Goal: Task Accomplishment & Management: Use online tool/utility

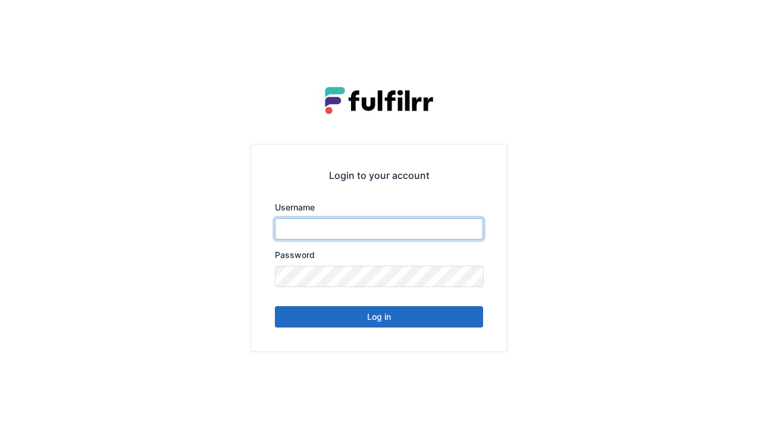
type input "******"
click at [359, 322] on button "Log in" at bounding box center [379, 316] width 208 height 21
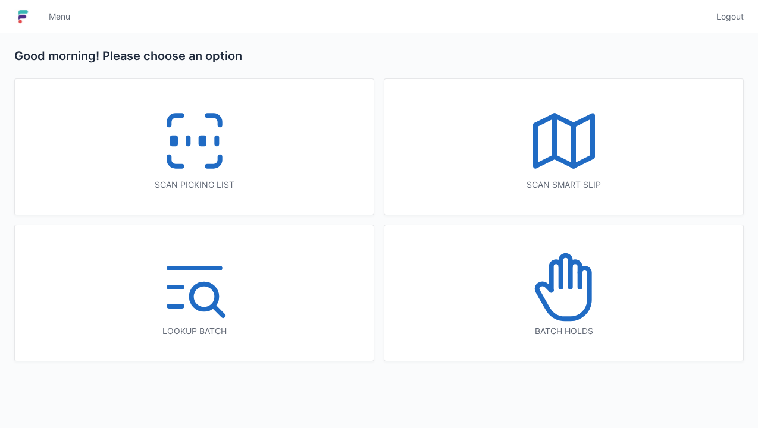
click at [191, 146] on icon at bounding box center [194, 141] width 76 height 76
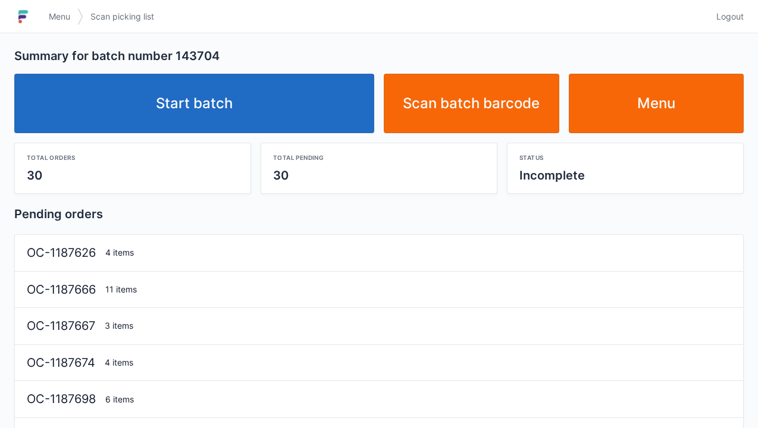
click at [241, 111] on link "Start batch" at bounding box center [194, 103] width 360 height 59
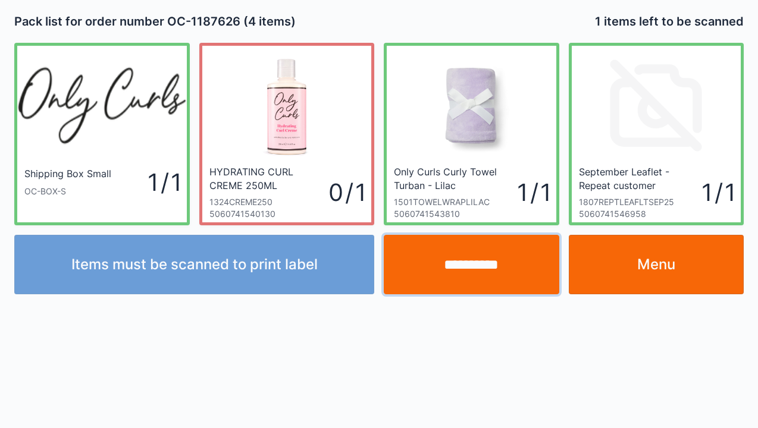
click at [488, 271] on input "**********" at bounding box center [471, 264] width 175 height 59
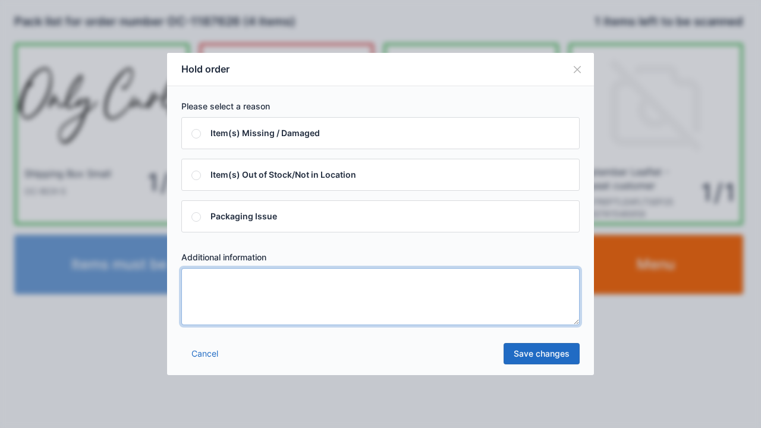
click at [204, 294] on textarea at bounding box center [380, 296] width 398 height 57
type textarea "*****"
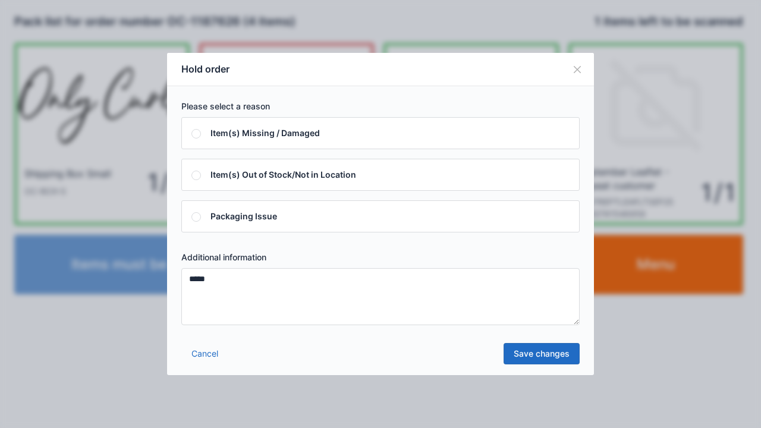
click at [543, 356] on link "Save changes" at bounding box center [542, 353] width 76 height 21
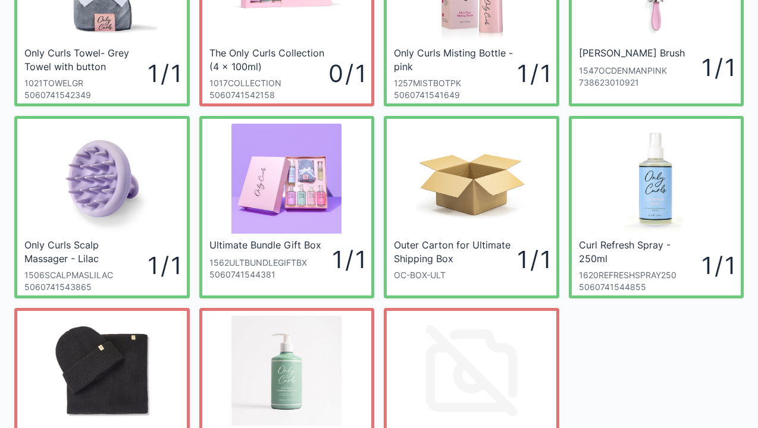
scroll to position [143, 0]
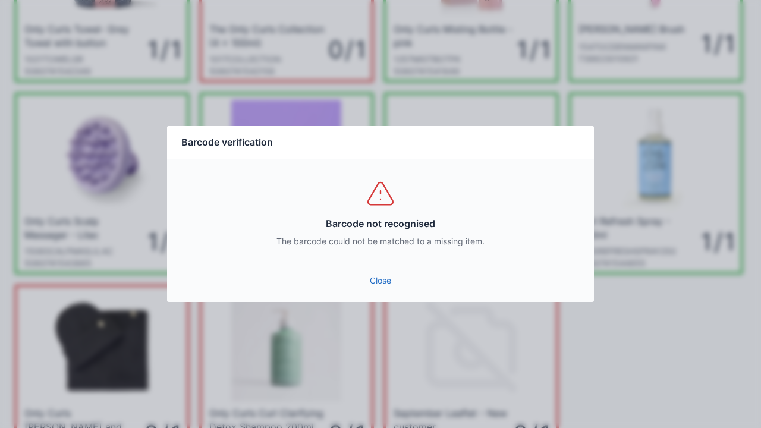
click at [388, 300] on div "Close" at bounding box center [380, 284] width 427 height 36
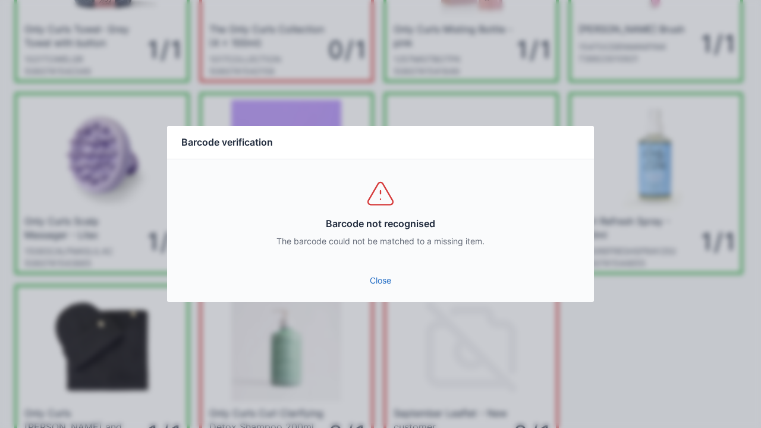
click at [387, 290] on link "Close" at bounding box center [381, 280] width 408 height 21
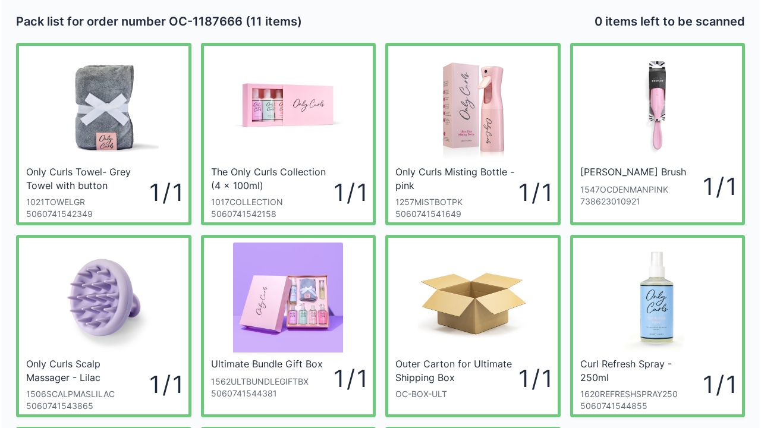
scroll to position [24, 0]
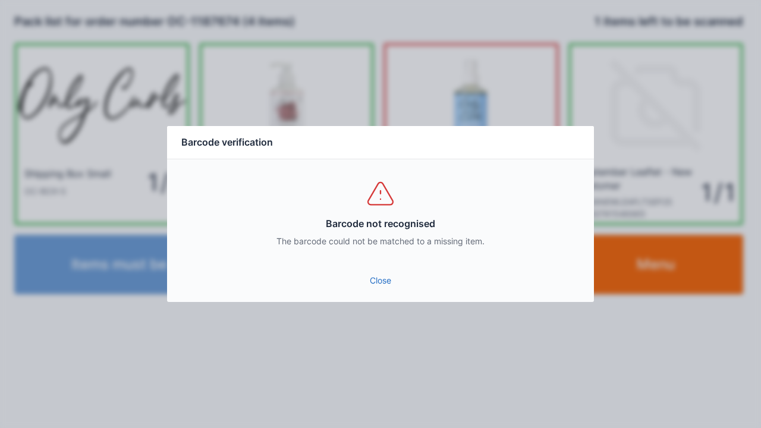
click at [390, 290] on link "Close" at bounding box center [381, 280] width 408 height 21
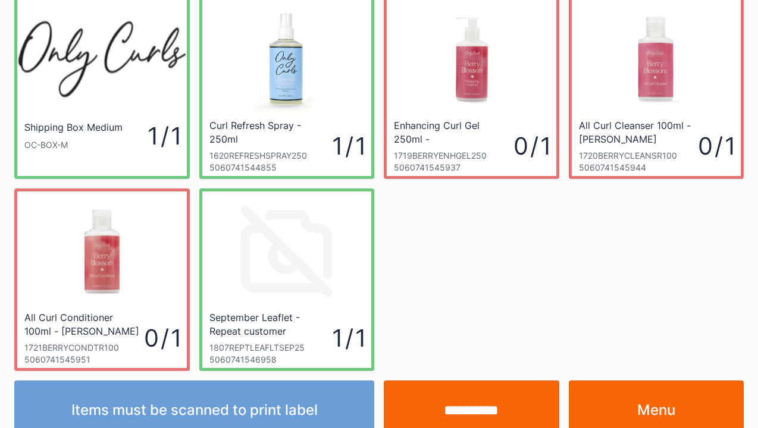
scroll to position [48, 0]
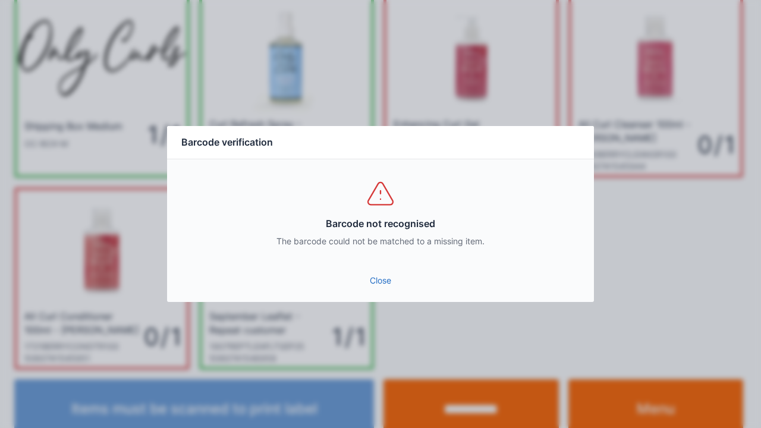
click at [366, 297] on div "Close" at bounding box center [380, 284] width 427 height 36
click at [379, 282] on link "Close" at bounding box center [381, 280] width 408 height 21
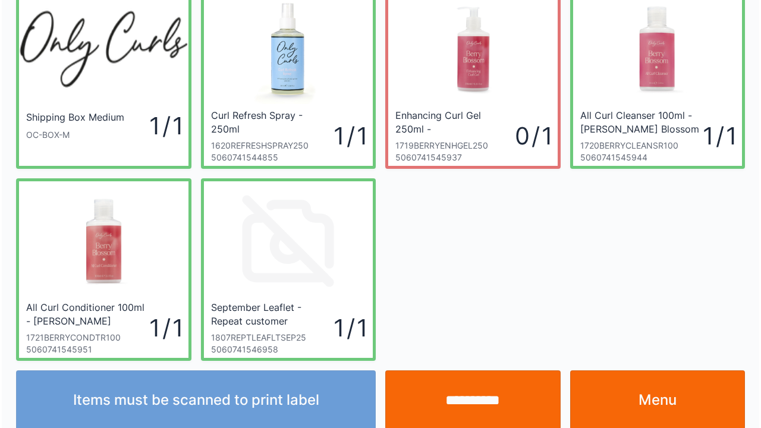
scroll to position [69, 0]
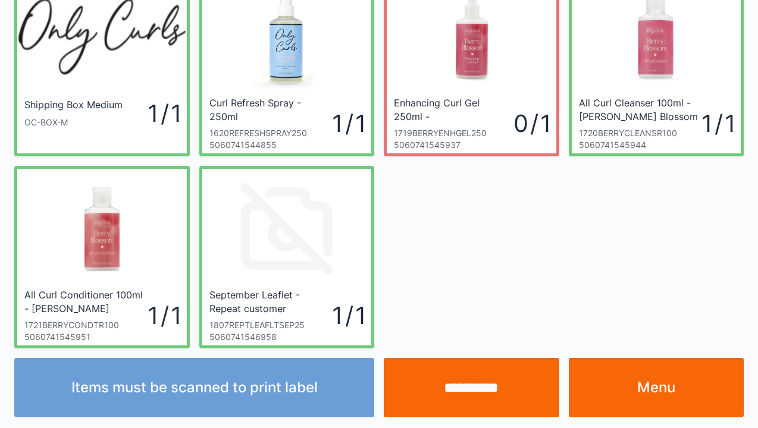
click at [473, 394] on input "**********" at bounding box center [471, 387] width 175 height 59
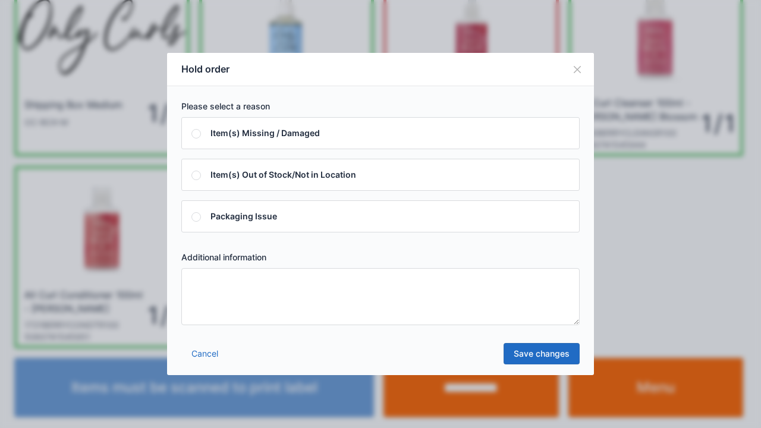
click at [207, 284] on textarea at bounding box center [380, 296] width 398 height 57
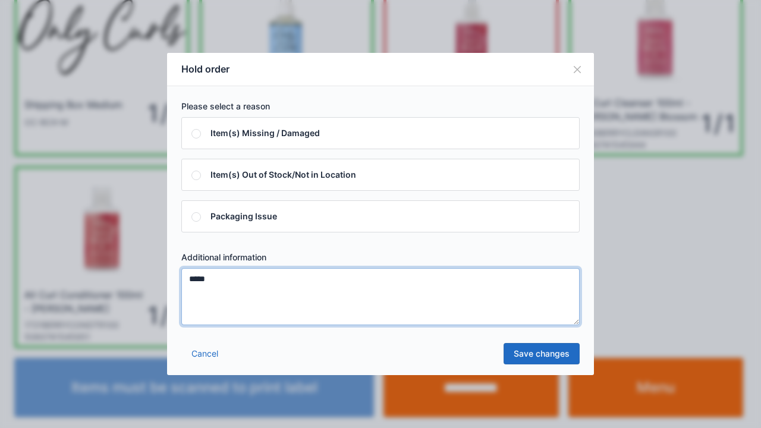
type textarea "*****"
click at [545, 360] on link "Save changes" at bounding box center [542, 353] width 76 height 21
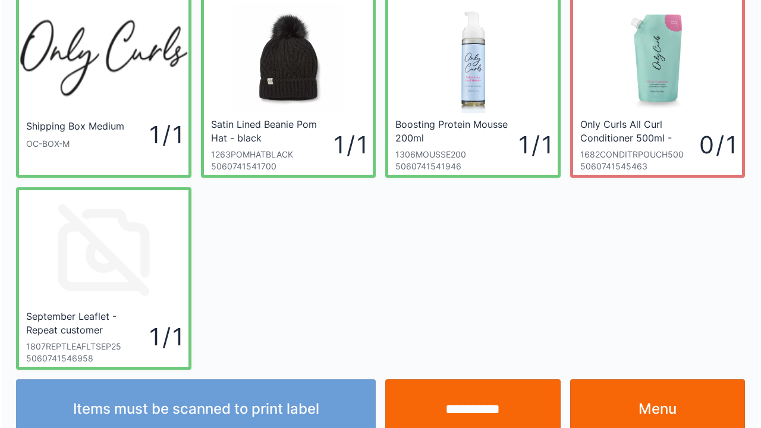
scroll to position [69, 0]
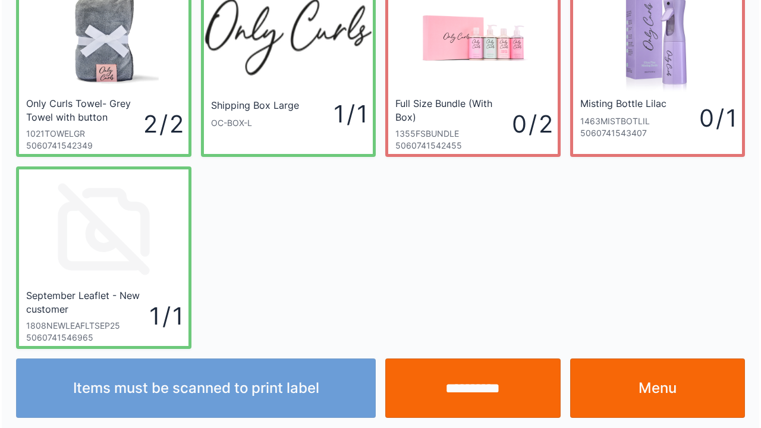
scroll to position [69, 0]
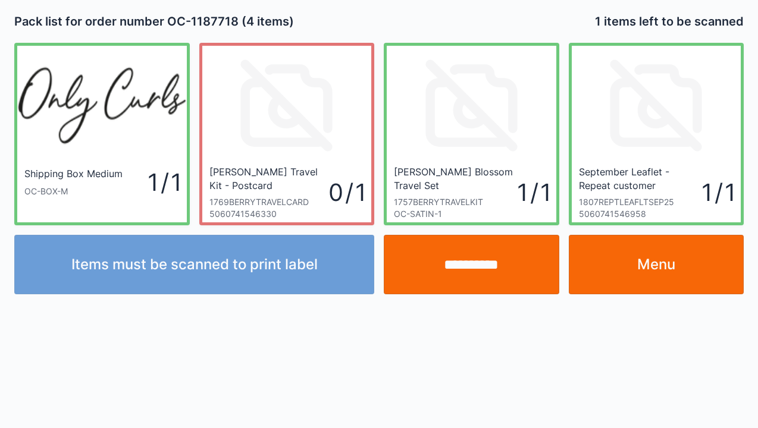
click at [472, 264] on input "**********" at bounding box center [471, 264] width 175 height 59
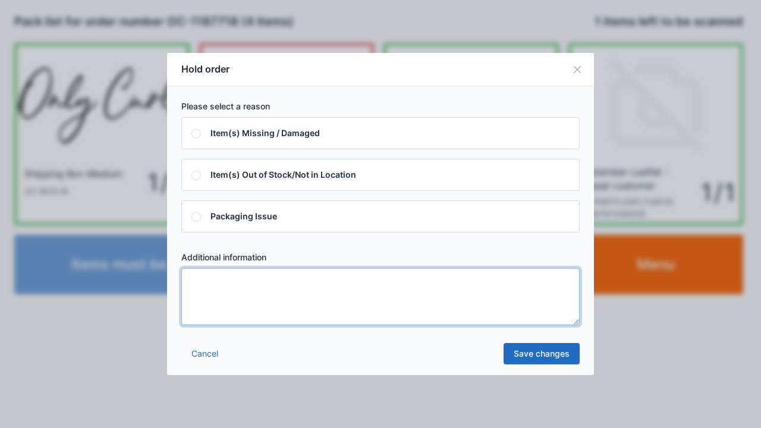
click at [203, 284] on textarea at bounding box center [380, 296] width 398 height 57
type textarea "*****"
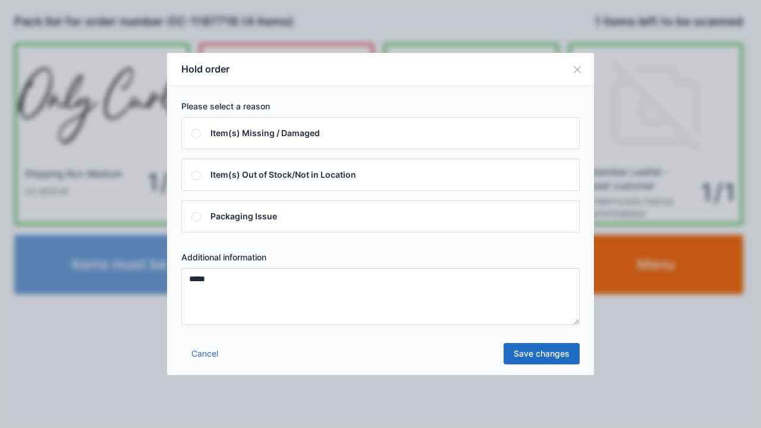
click at [536, 354] on link "Save changes" at bounding box center [542, 353] width 76 height 21
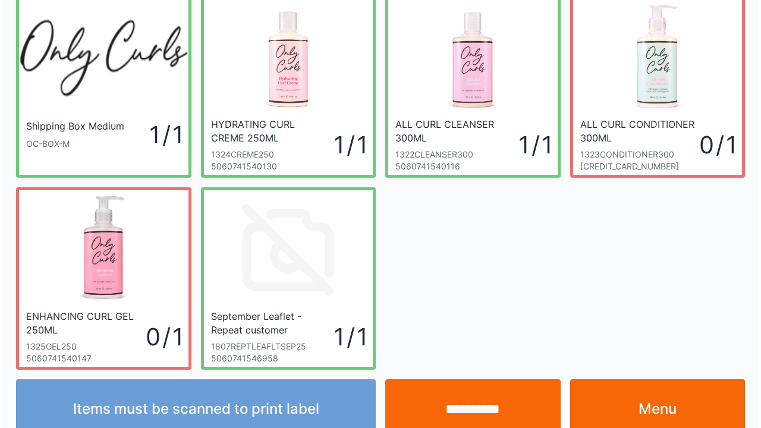
scroll to position [69, 0]
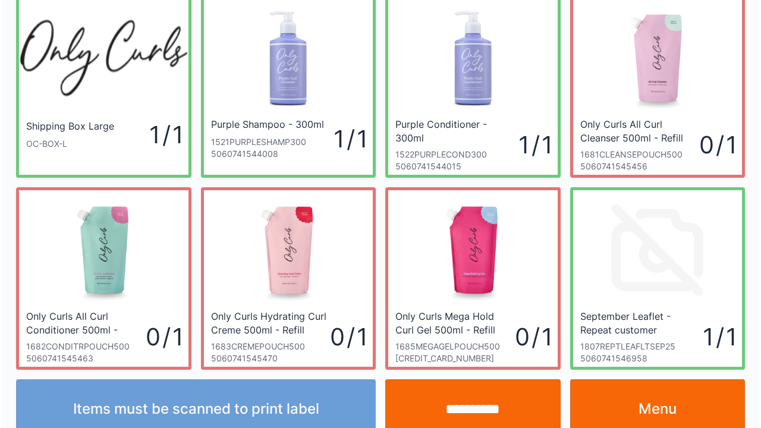
scroll to position [69, 0]
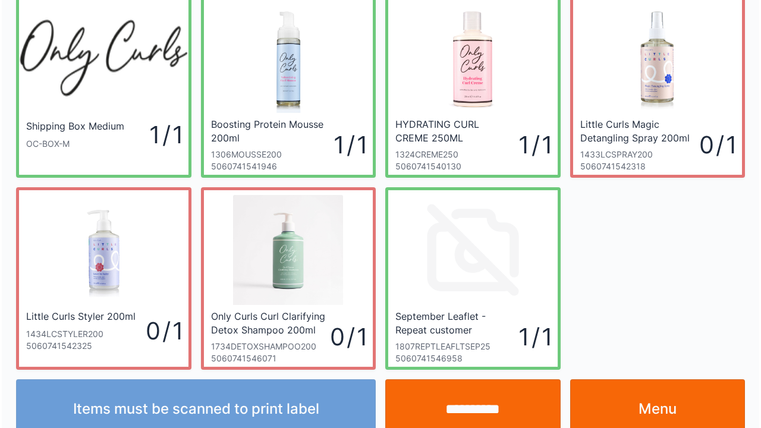
scroll to position [69, 0]
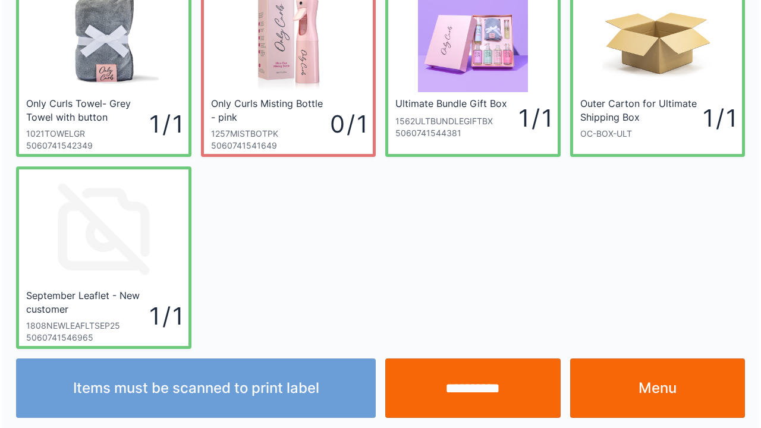
scroll to position [69, 0]
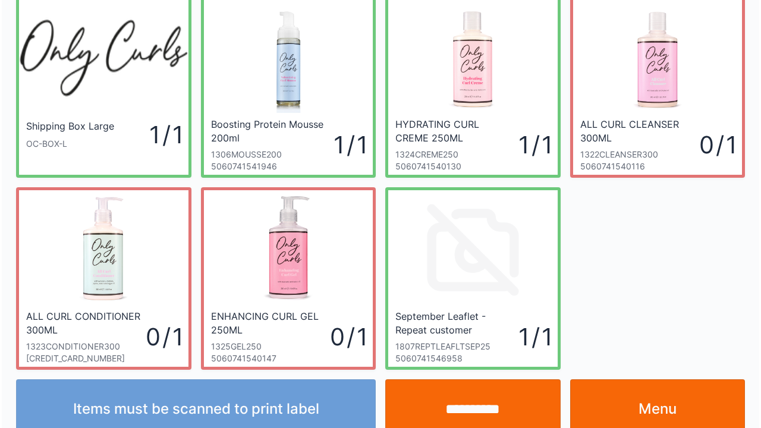
scroll to position [69, 0]
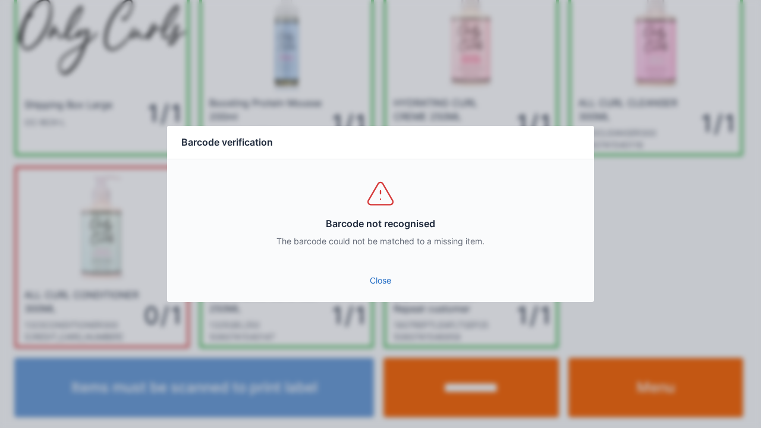
click at [367, 277] on link "Close" at bounding box center [381, 280] width 408 height 21
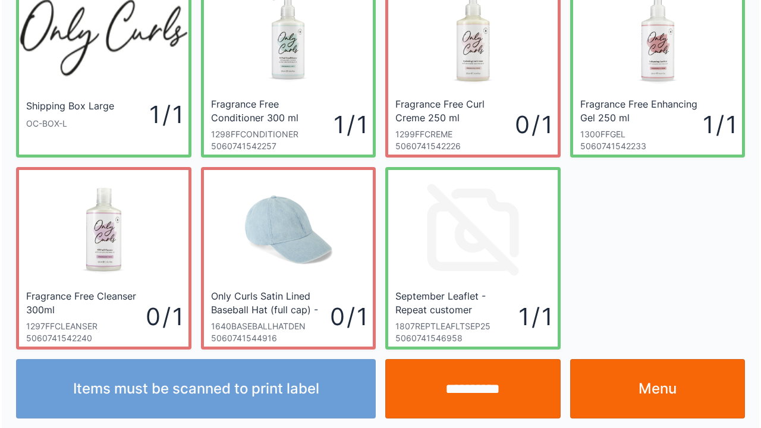
scroll to position [69, 0]
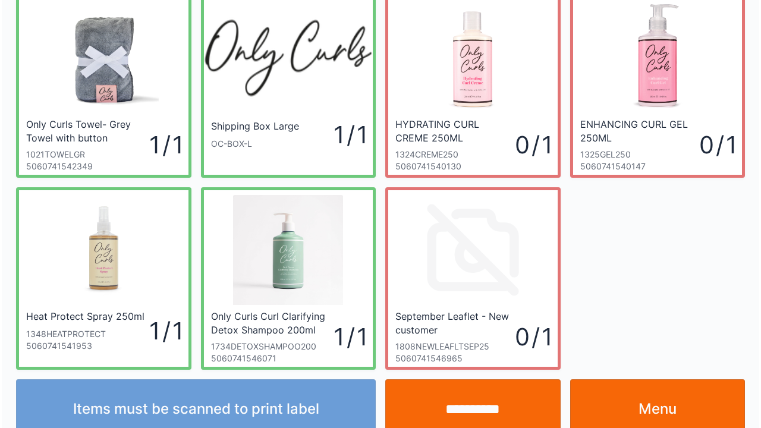
scroll to position [69, 0]
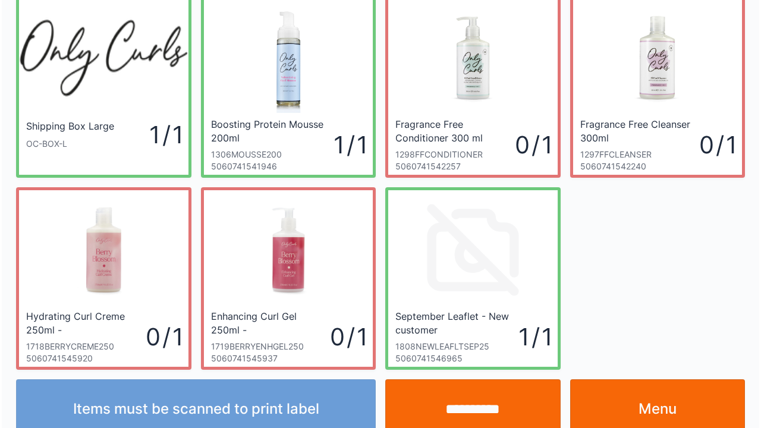
scroll to position [69, 0]
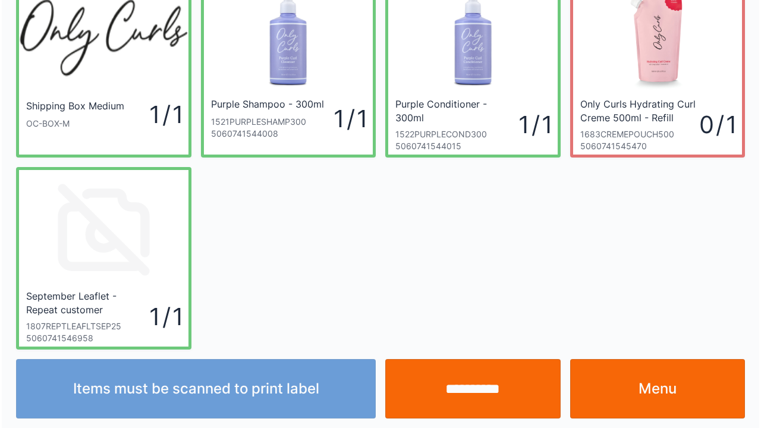
scroll to position [69, 0]
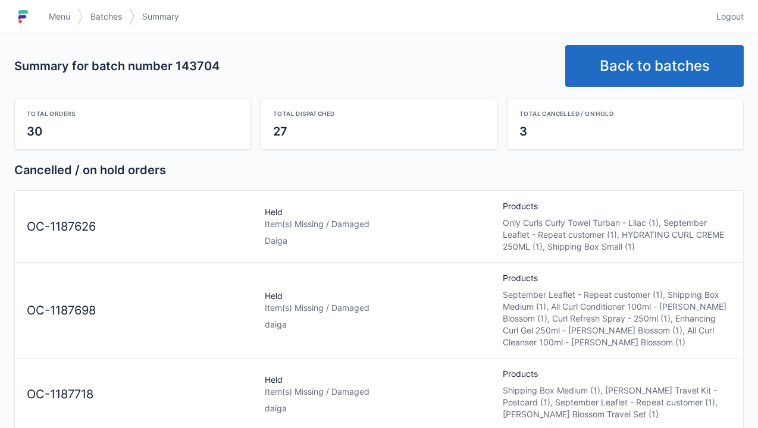
click at [49, 6] on link "Menu" at bounding box center [60, 16] width 36 height 21
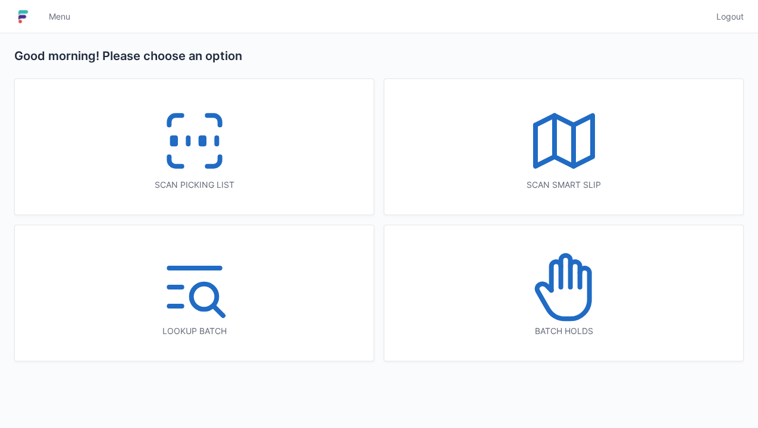
click at [563, 279] on icon at bounding box center [564, 287] width 76 height 76
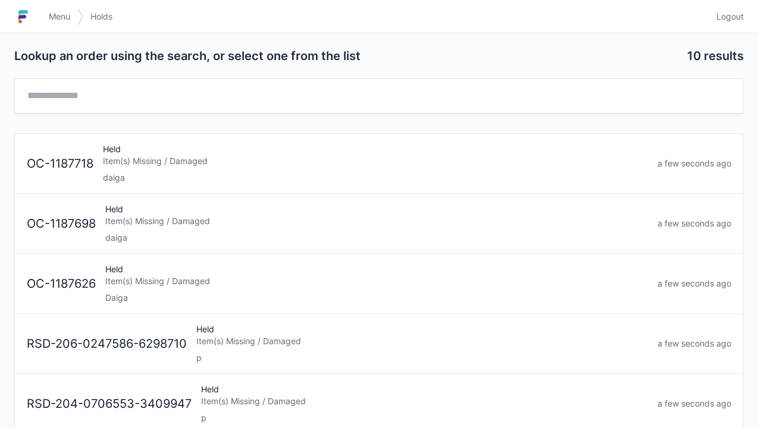
click at [105, 158] on div "Item(s) Missing / Damaged" at bounding box center [375, 161] width 545 height 12
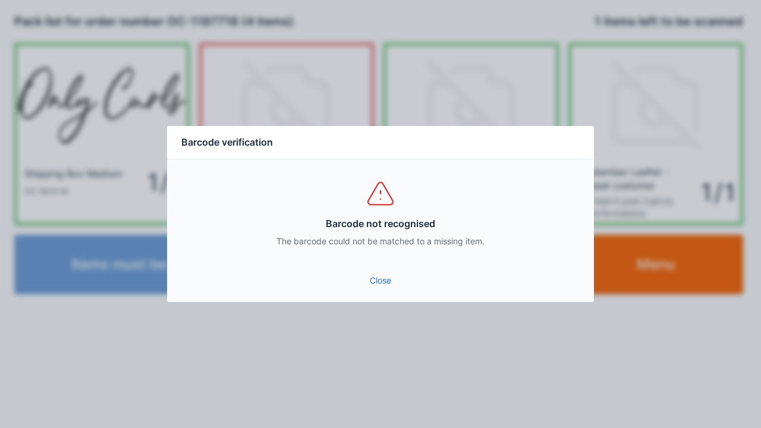
click at [389, 280] on link "Close" at bounding box center [381, 280] width 408 height 21
click at [377, 281] on link "Close" at bounding box center [381, 280] width 408 height 21
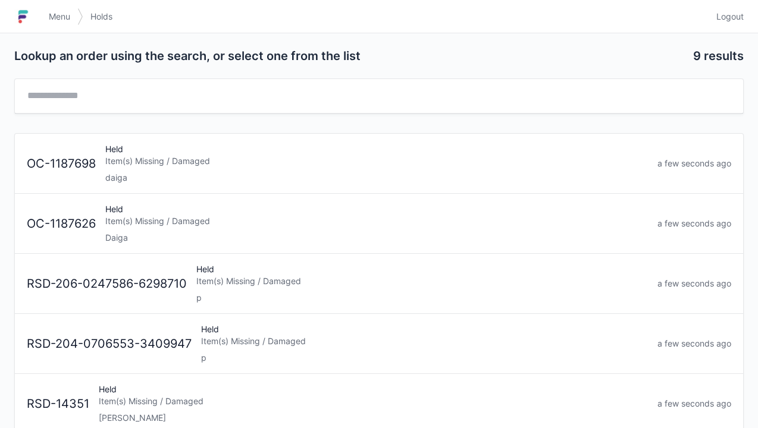
click at [128, 159] on div "Item(s) Missing / Damaged" at bounding box center [376, 161] width 542 height 12
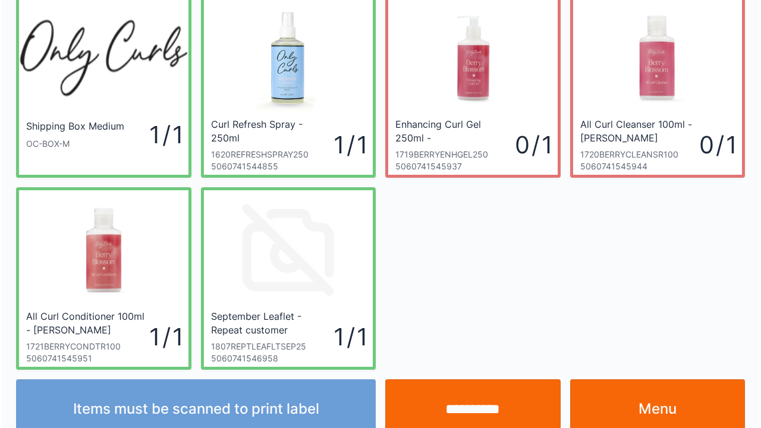
scroll to position [69, 0]
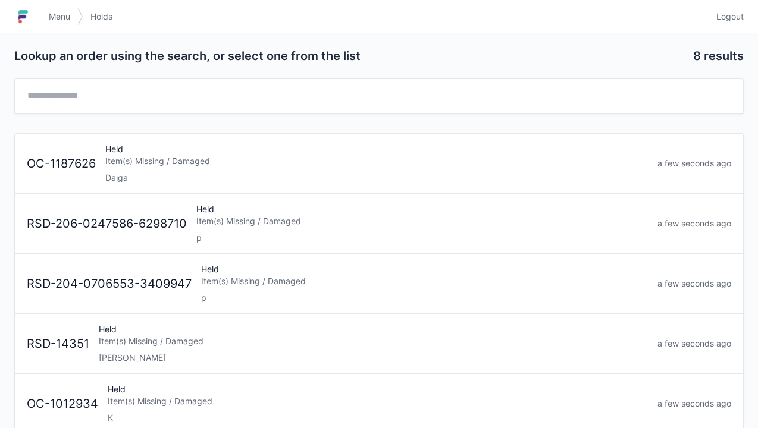
click at [118, 158] on div "Item(s) Missing / Damaged" at bounding box center [376, 161] width 542 height 12
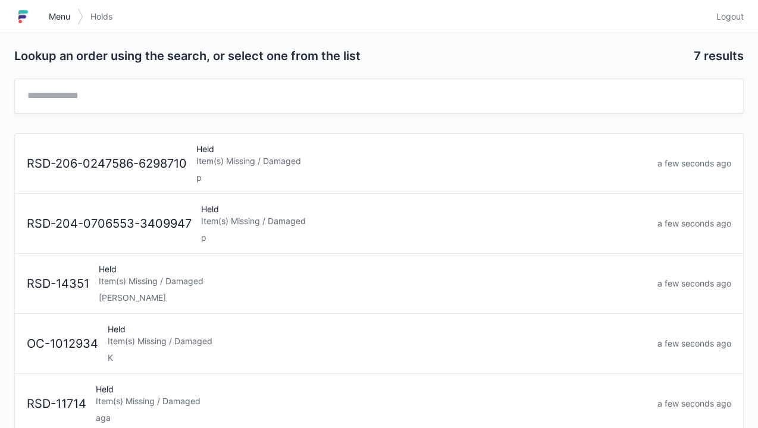
click at [43, 14] on link "Menu" at bounding box center [60, 16] width 36 height 21
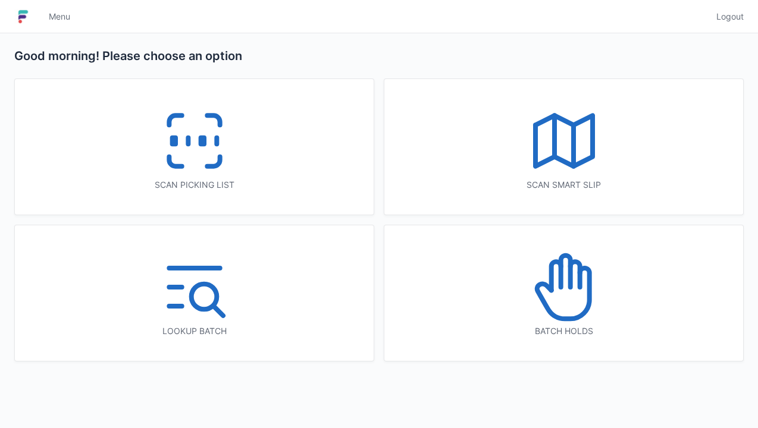
click at [188, 152] on icon at bounding box center [194, 141] width 76 height 76
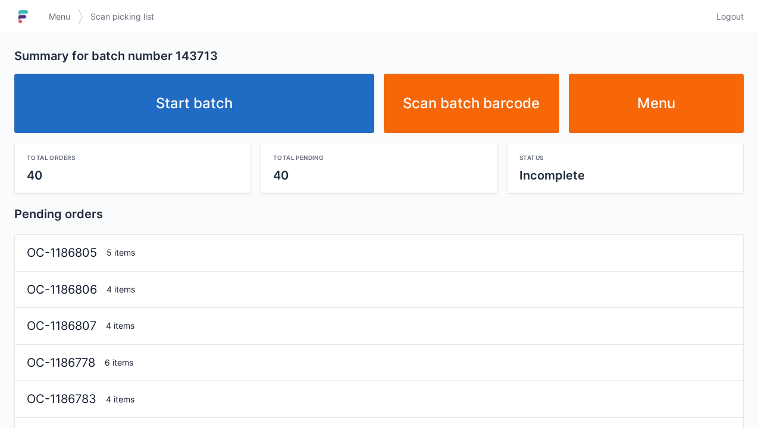
click at [207, 108] on link "Start batch" at bounding box center [194, 103] width 360 height 59
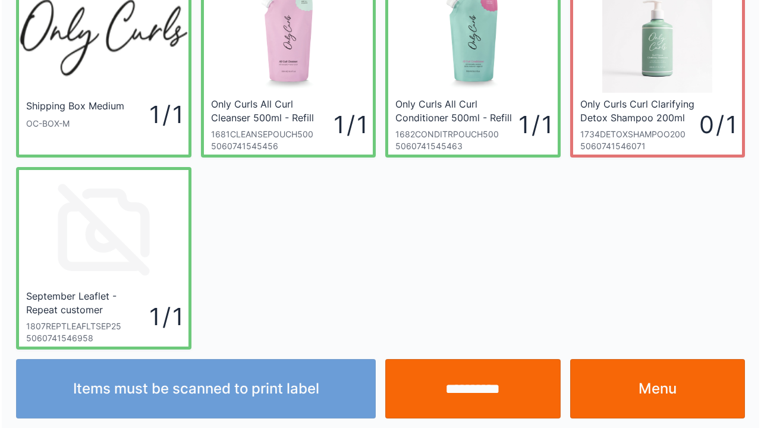
scroll to position [69, 0]
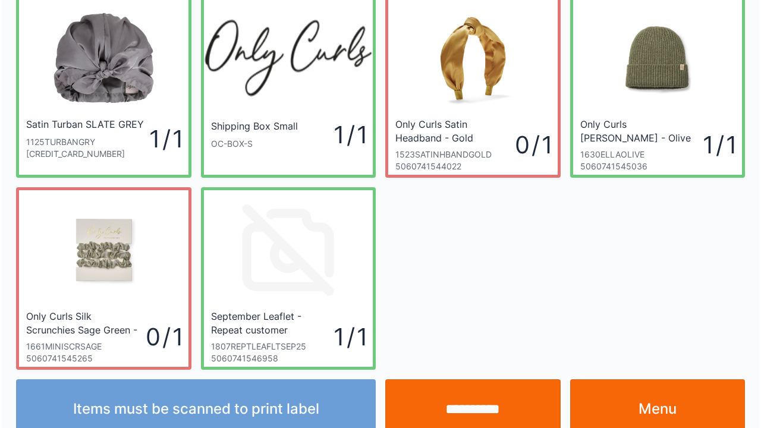
scroll to position [69, 0]
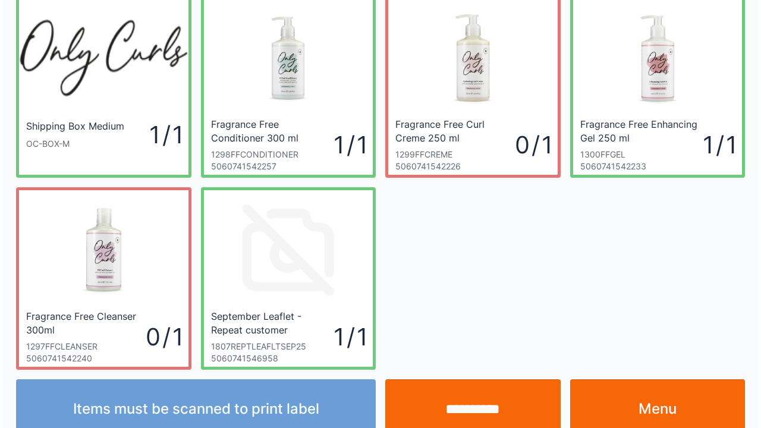
scroll to position [69, 0]
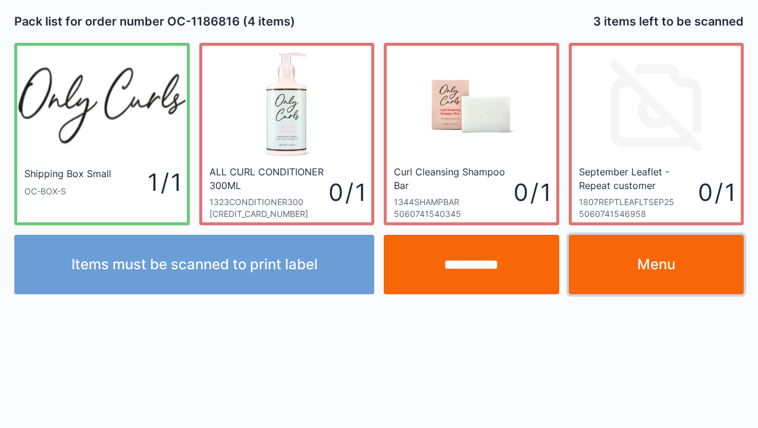
click at [649, 251] on link "Menu" at bounding box center [655, 264] width 175 height 59
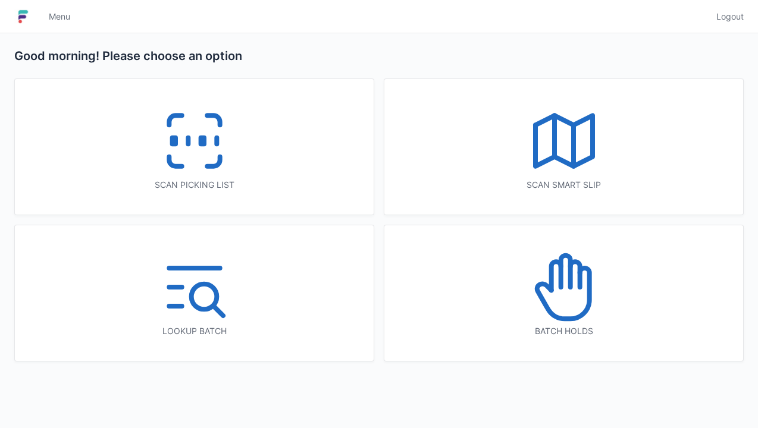
click at [181, 162] on icon at bounding box center [194, 141] width 76 height 76
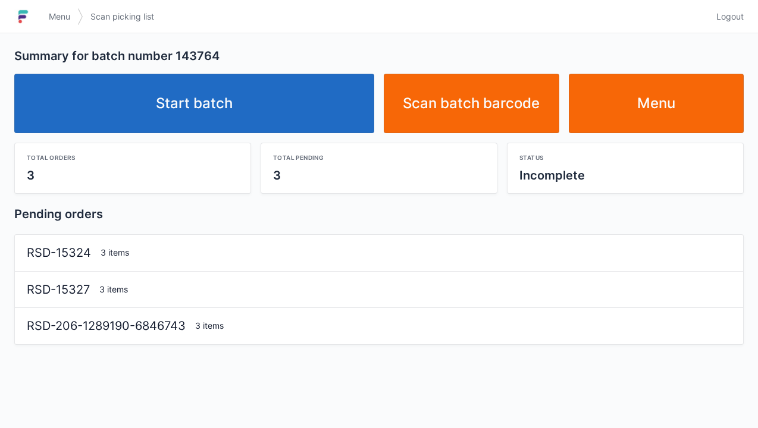
click at [216, 121] on link "Start batch" at bounding box center [194, 103] width 360 height 59
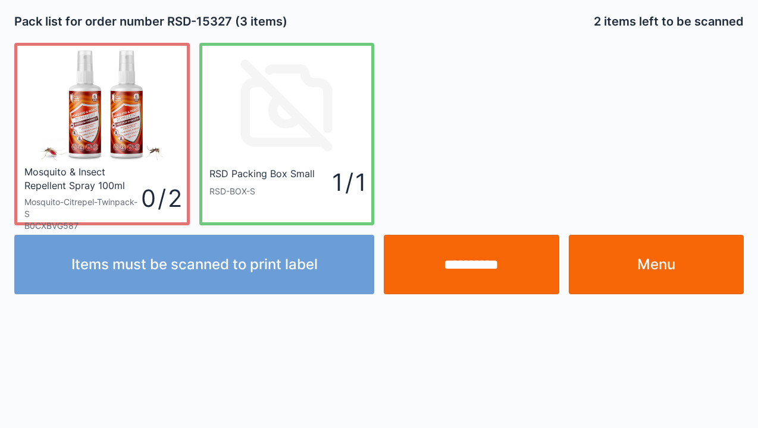
click at [37, 301] on div "**********" at bounding box center [379, 153] width 758 height 306
click at [510, 118] on div "Mosquito & Insect Repellent Spray 100ml (Pack of 2 Mosquito-Citrepel-Twinpack-S…" at bounding box center [379, 129] width 738 height 192
click at [164, 304] on div "**********" at bounding box center [379, 153] width 758 height 306
click at [131, 286] on div "Items must be scanned to print label" at bounding box center [194, 264] width 369 height 59
click at [756, 226] on div "**********" at bounding box center [379, 259] width 758 height 69
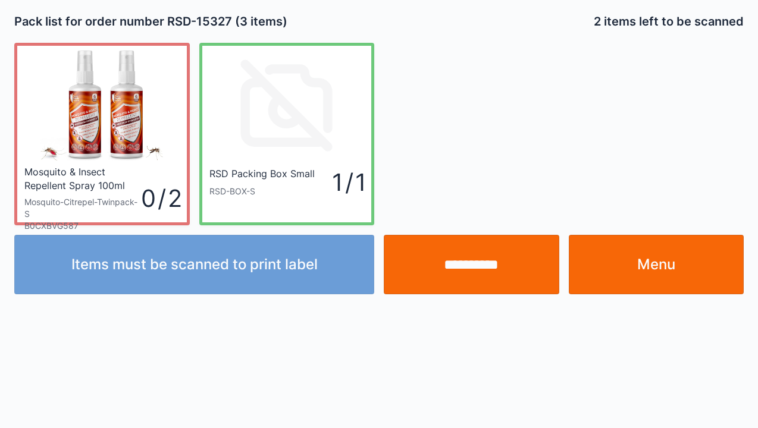
click at [222, 428] on div "**********" at bounding box center [379, 214] width 758 height 428
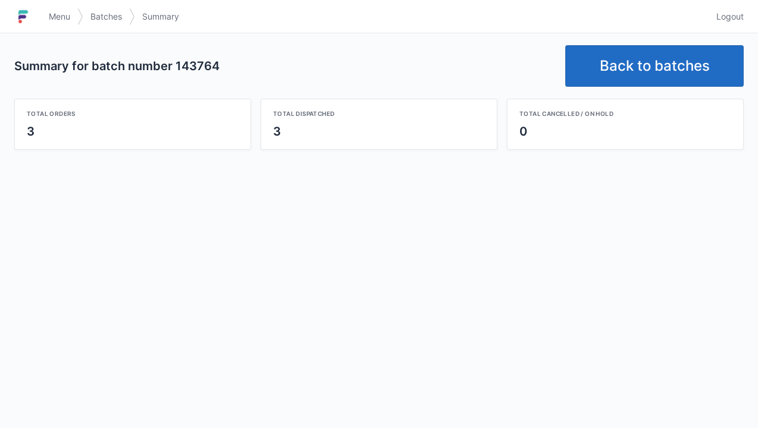
click at [623, 68] on link "Back to batches" at bounding box center [654, 66] width 178 height 42
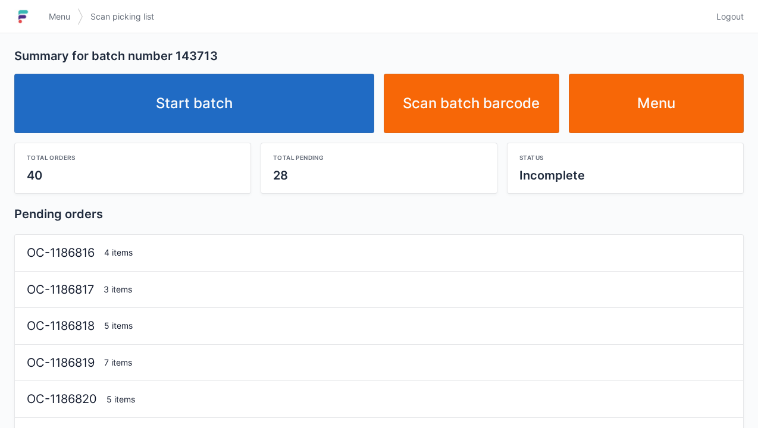
click at [201, 107] on link "Start batch" at bounding box center [194, 103] width 360 height 59
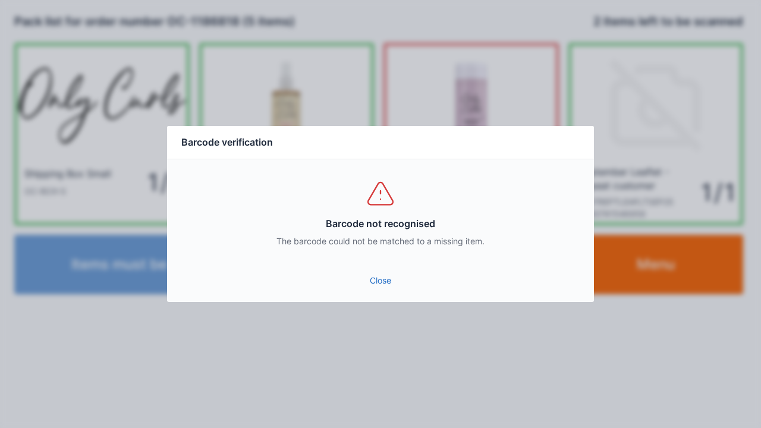
click at [370, 291] on link "Close" at bounding box center [381, 280] width 408 height 21
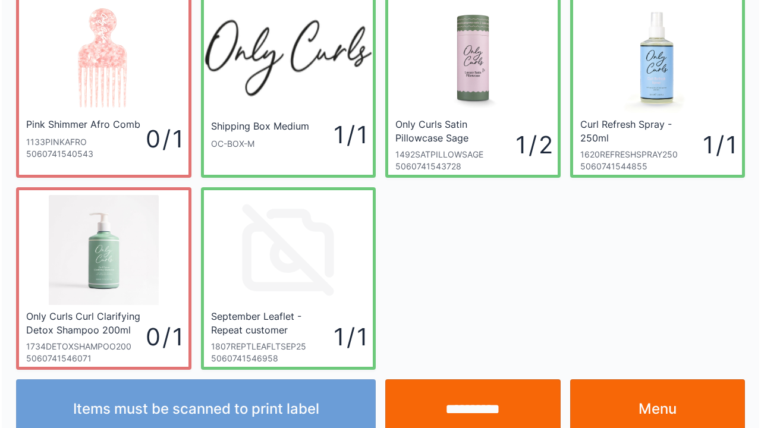
scroll to position [69, 0]
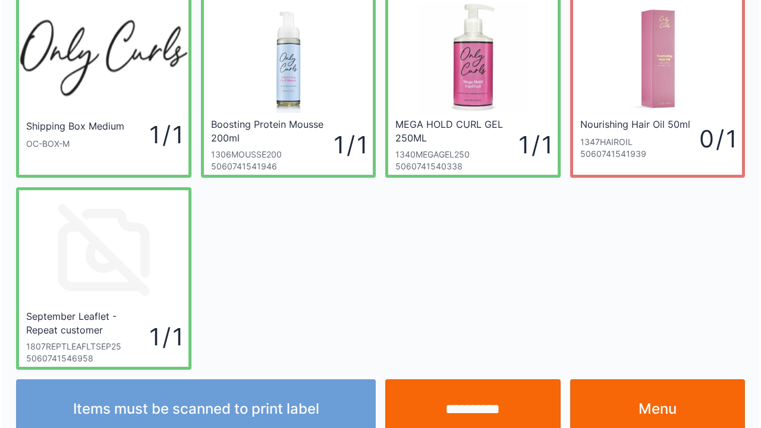
scroll to position [69, 0]
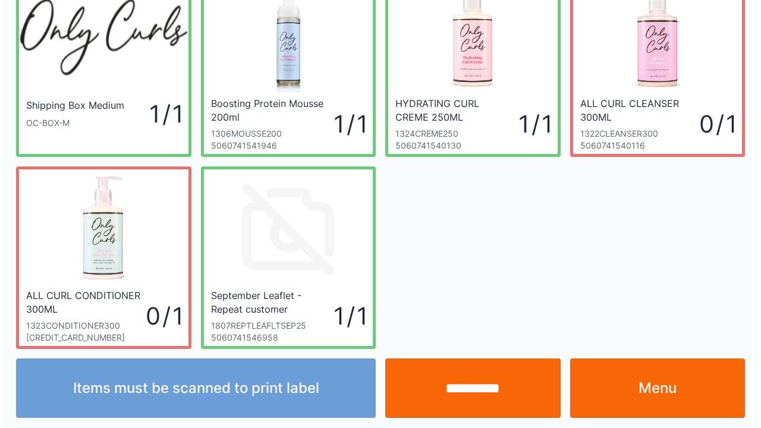
scroll to position [69, 0]
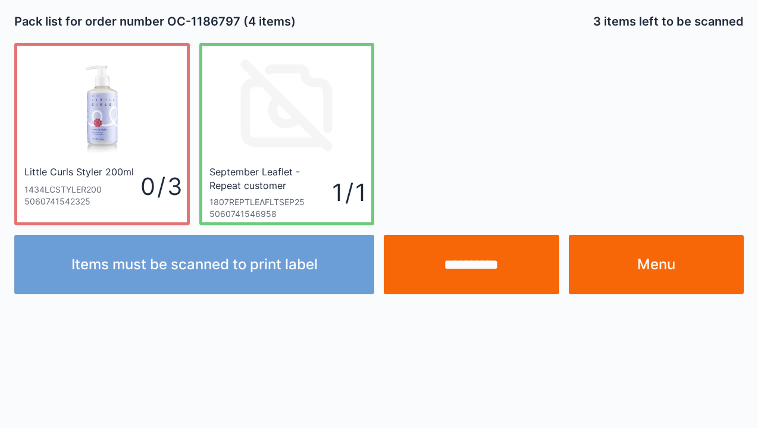
click at [470, 269] on input "**********" at bounding box center [471, 264] width 175 height 59
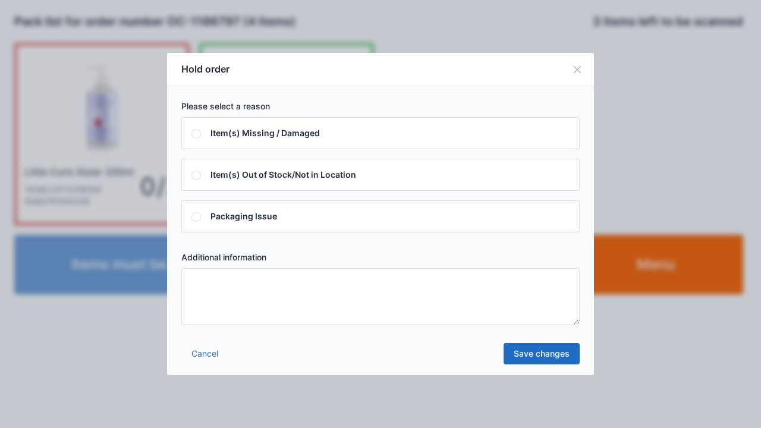
click at [203, 281] on textarea at bounding box center [380, 296] width 398 height 57
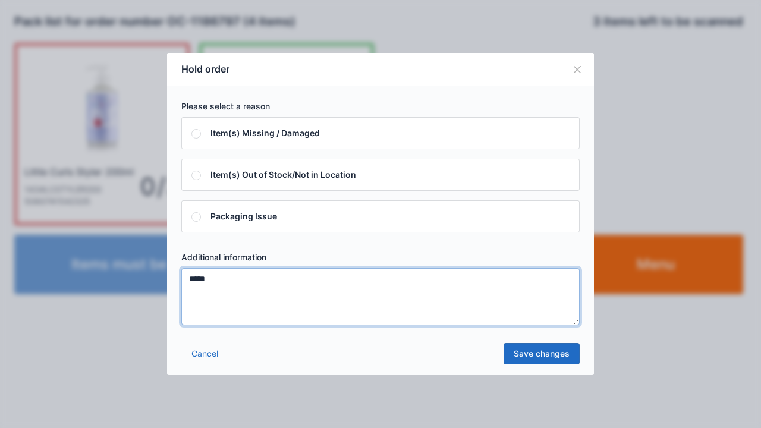
type textarea "*****"
click at [516, 355] on link "Save changes" at bounding box center [542, 353] width 76 height 21
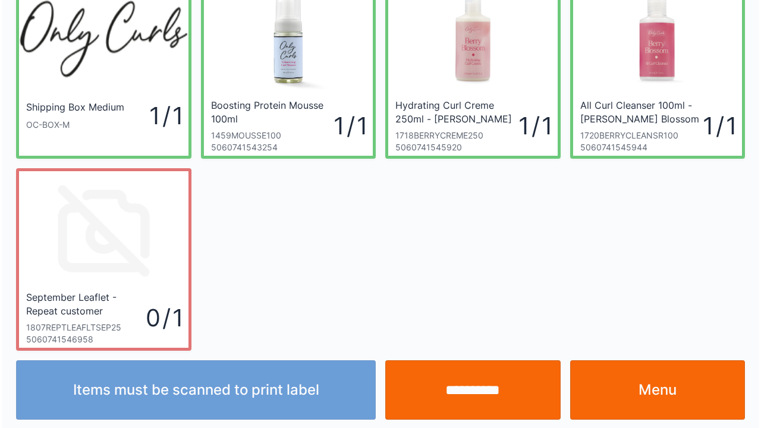
scroll to position [69, 0]
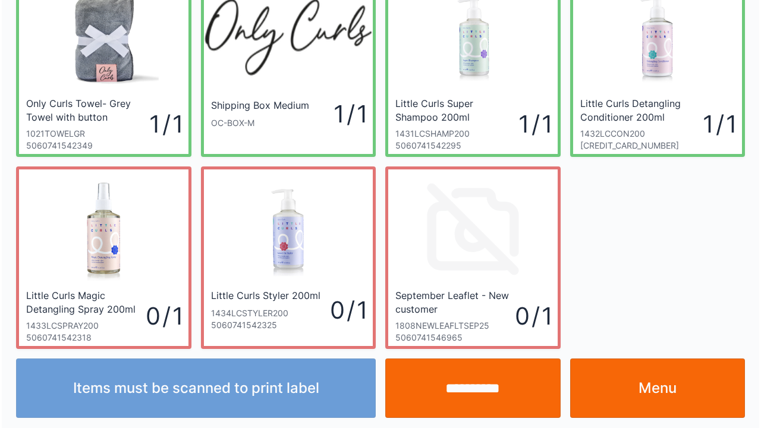
scroll to position [69, 0]
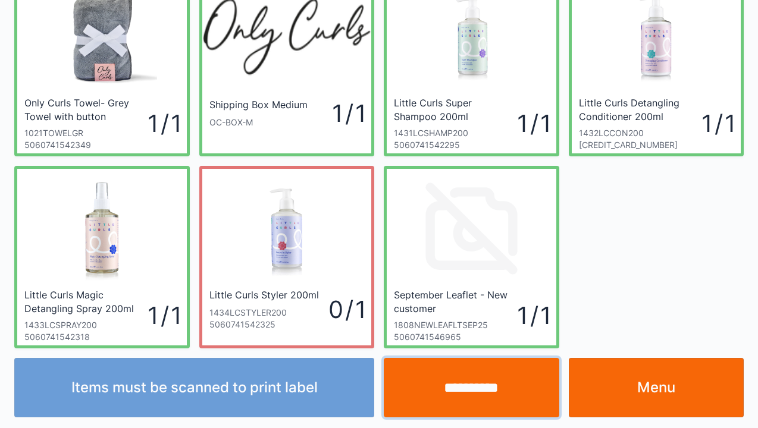
click at [463, 388] on input "**********" at bounding box center [471, 387] width 175 height 59
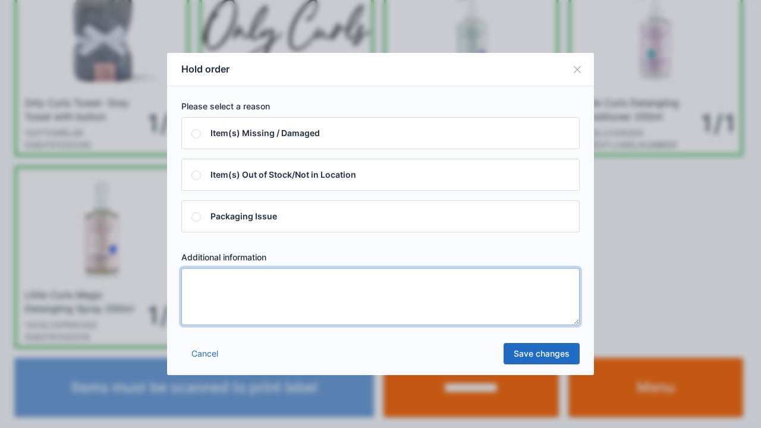
click at [218, 297] on textarea at bounding box center [380, 296] width 398 height 57
type textarea "*****"
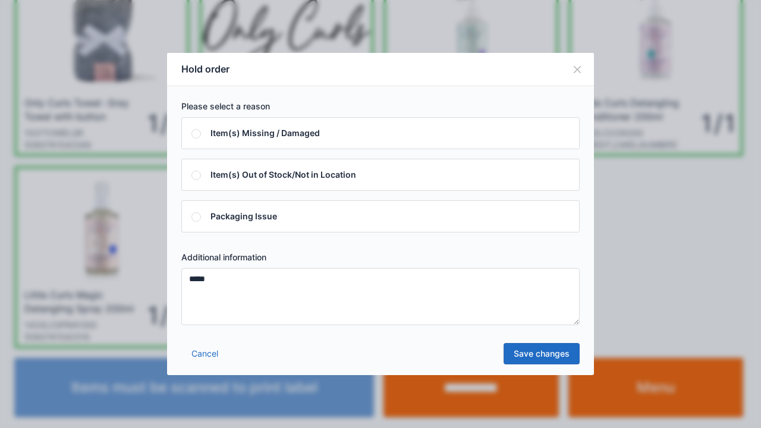
click at [518, 357] on link "Save changes" at bounding box center [542, 353] width 76 height 21
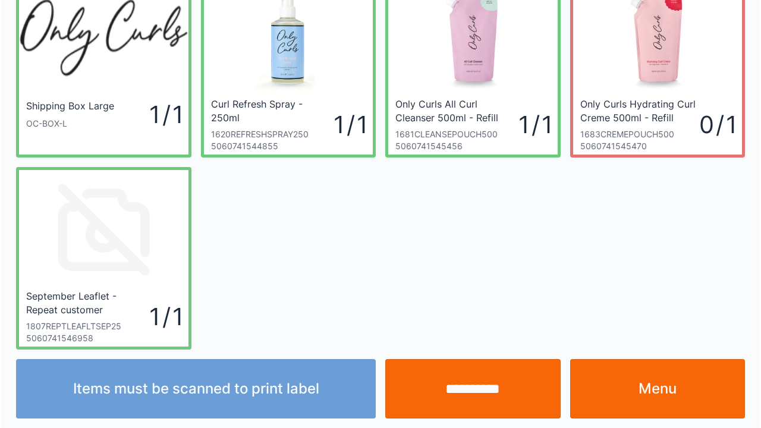
scroll to position [69, 0]
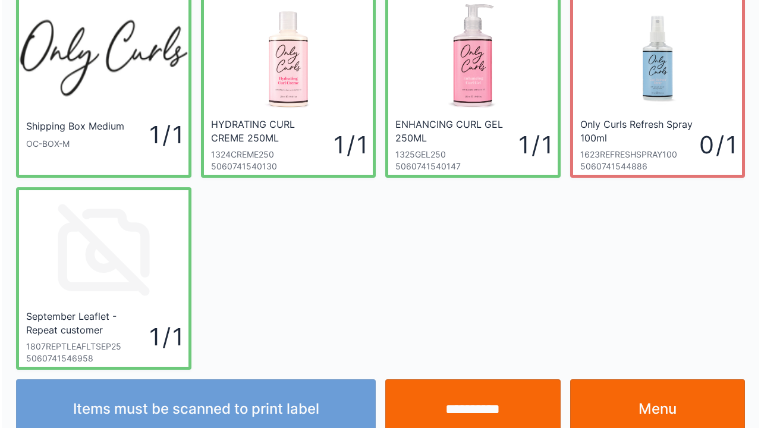
scroll to position [69, 0]
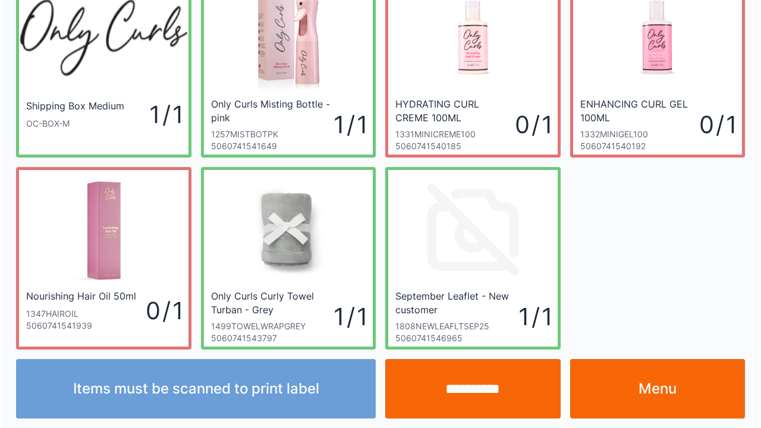
scroll to position [69, 0]
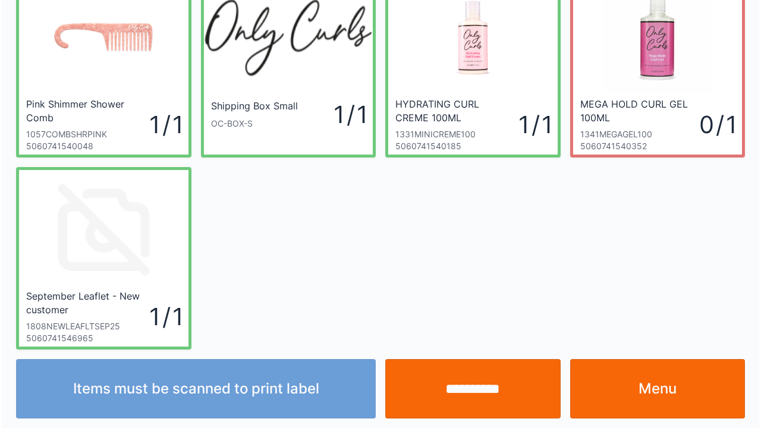
scroll to position [69, 0]
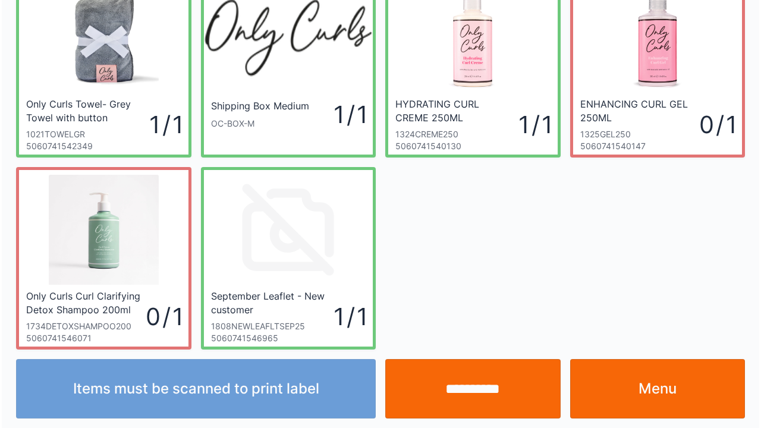
scroll to position [69, 0]
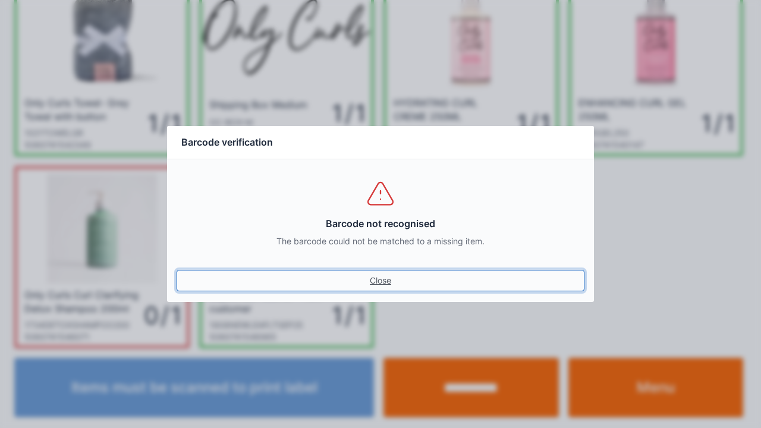
click at [388, 279] on link "Close" at bounding box center [381, 280] width 408 height 21
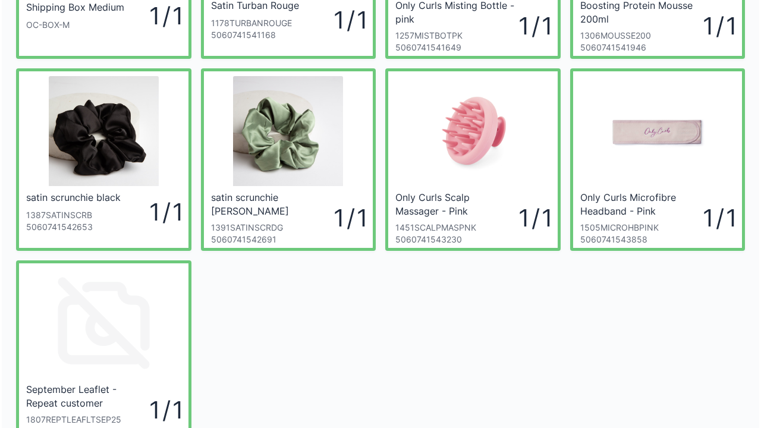
scroll to position [190, 0]
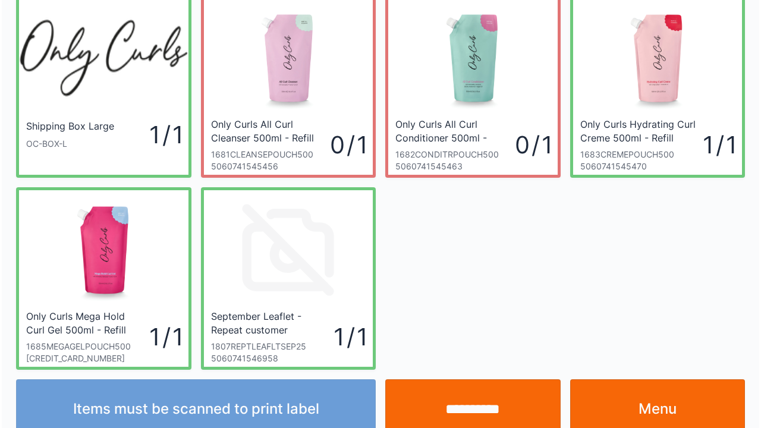
scroll to position [69, 0]
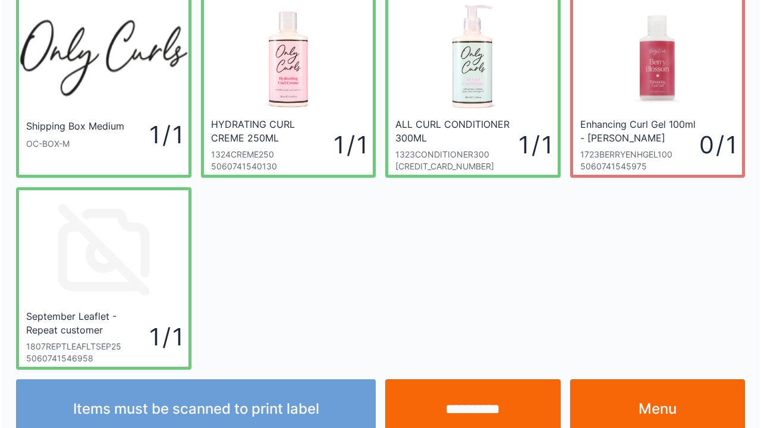
scroll to position [69, 0]
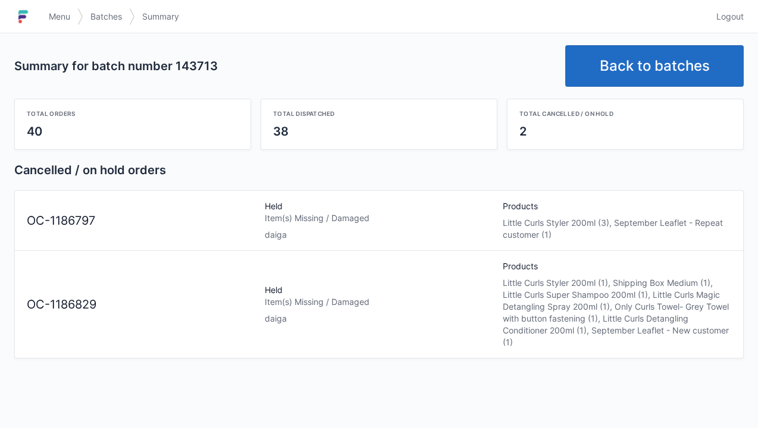
click at [42, 11] on link "Menu" at bounding box center [60, 16] width 36 height 21
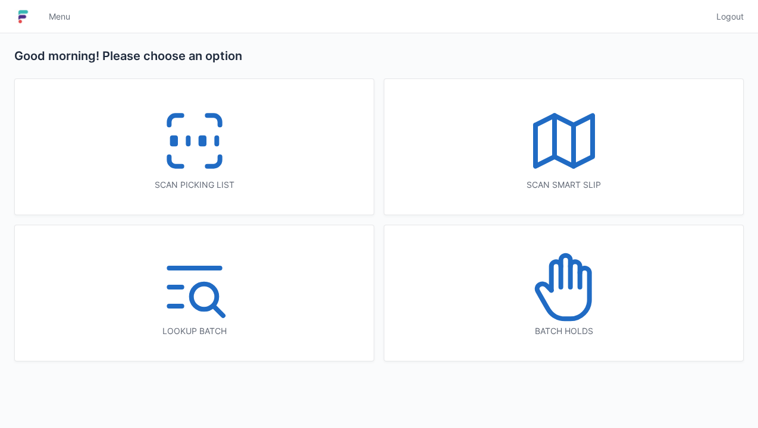
click at [194, 140] on icon at bounding box center [194, 141] width 76 height 76
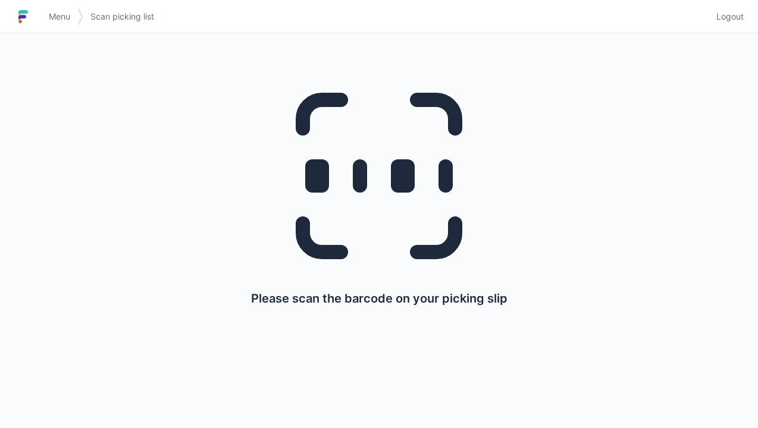
click at [46, 18] on link "Menu" at bounding box center [60, 16] width 36 height 21
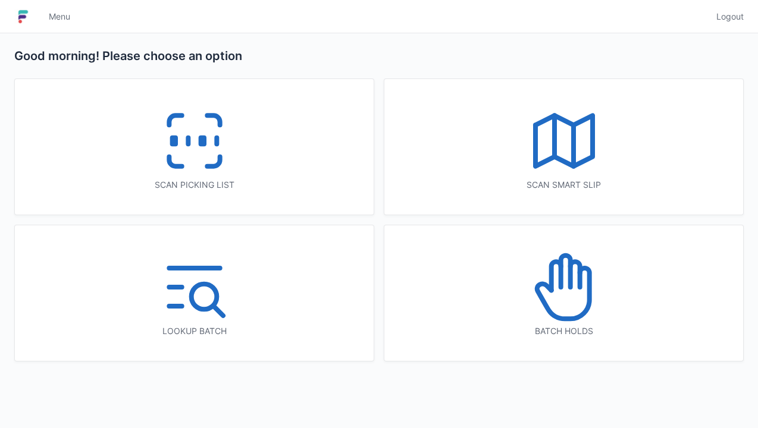
click at [567, 287] on icon at bounding box center [565, 272] width 10 height 32
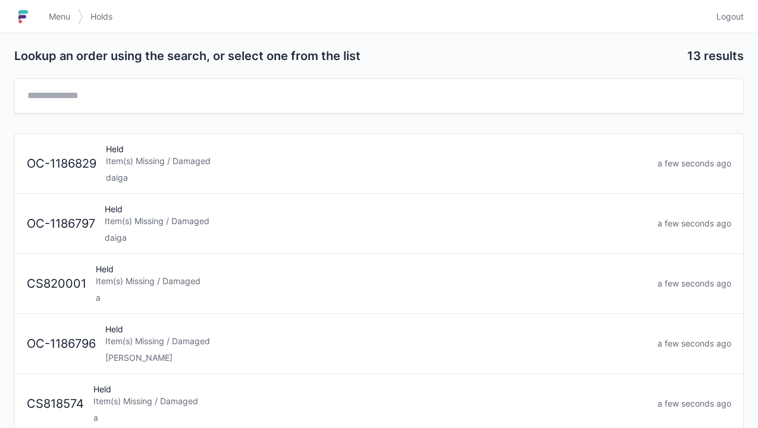
click at [131, 165] on div "Item(s) Missing / Damaged" at bounding box center [377, 161] width 542 height 12
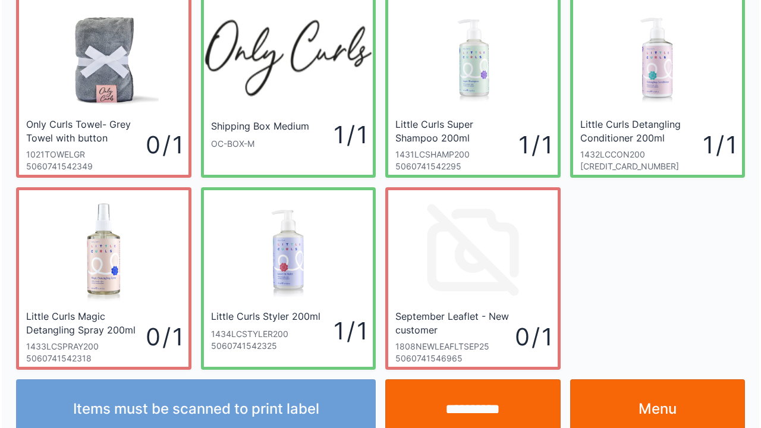
scroll to position [69, 0]
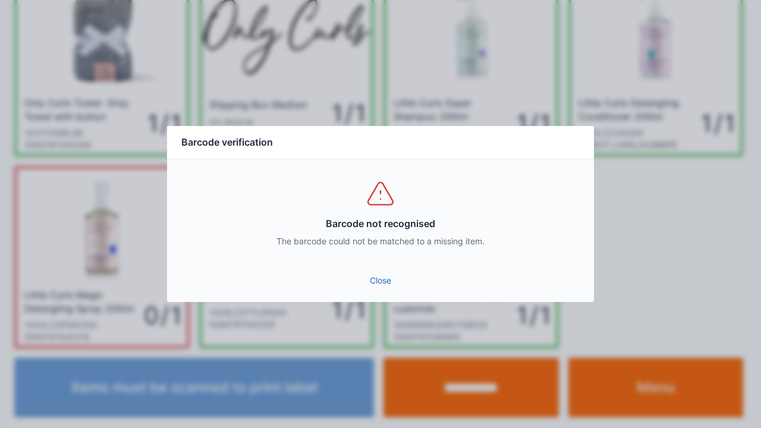
click at [375, 287] on link "Close" at bounding box center [381, 280] width 408 height 21
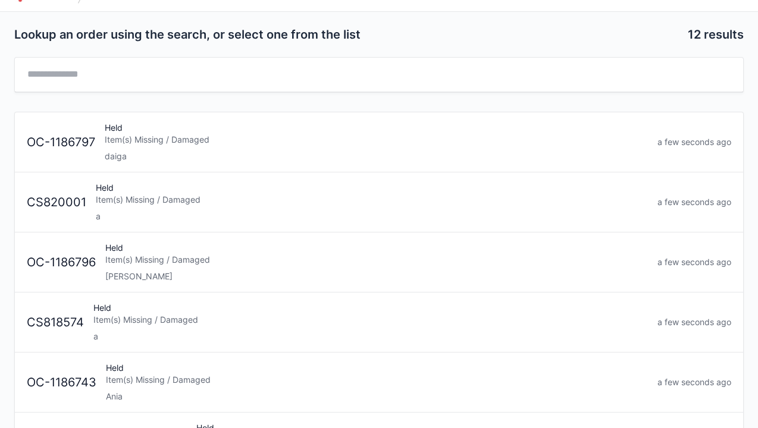
scroll to position [24, 0]
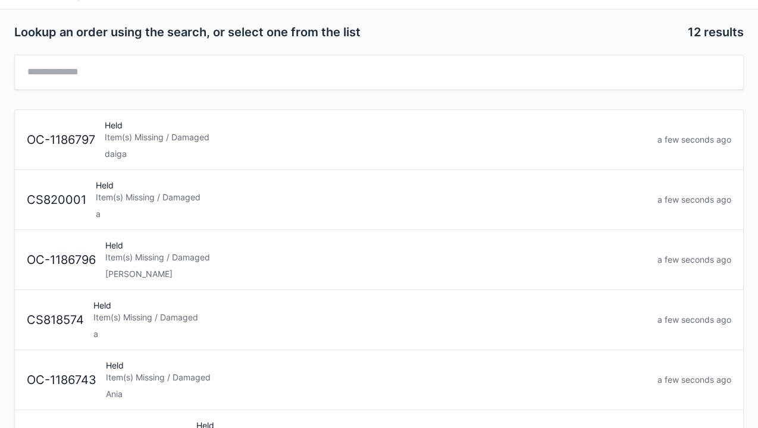
click at [156, 142] on div "Item(s) Missing / Damaged" at bounding box center [376, 137] width 543 height 12
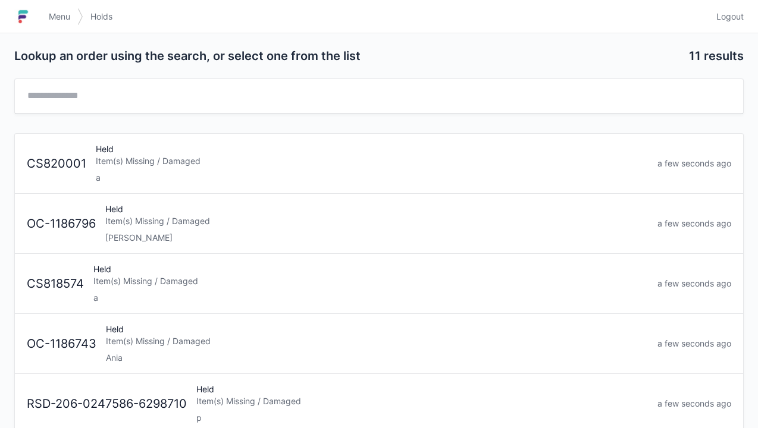
click at [51, 21] on span "Menu" at bounding box center [59, 17] width 21 height 12
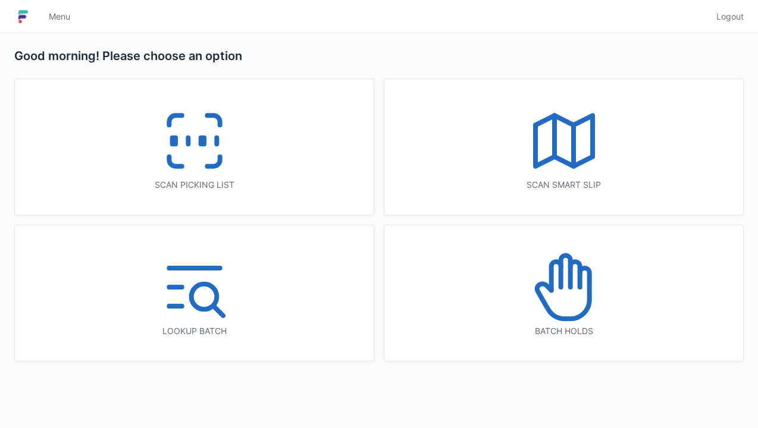
click at [188, 143] on line at bounding box center [188, 141] width 0 height 7
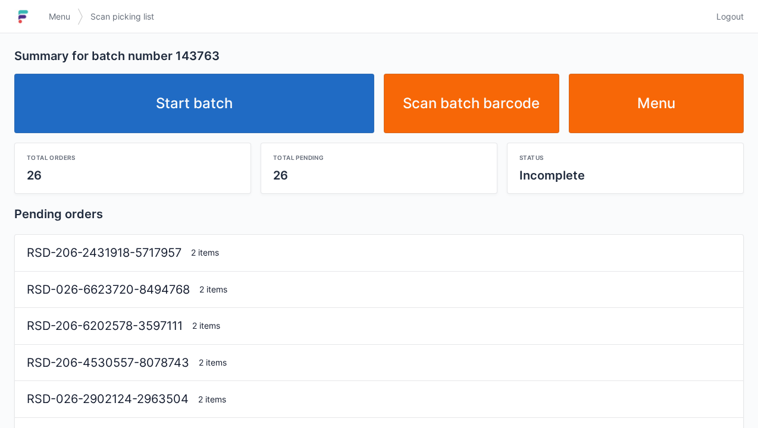
click at [209, 108] on link "Start batch" at bounding box center [194, 103] width 360 height 59
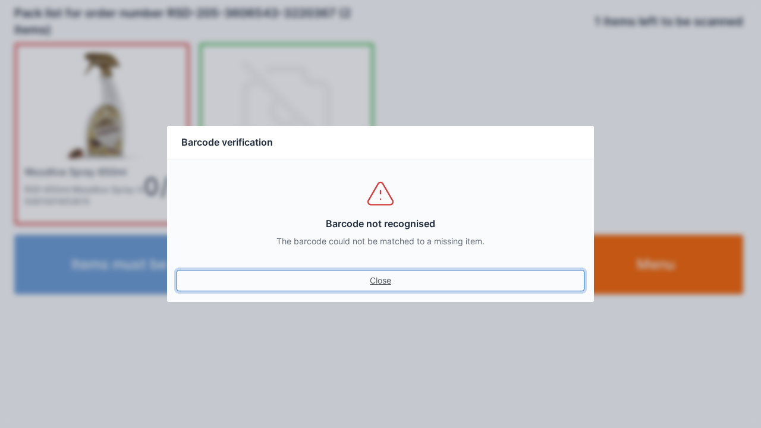
click at [379, 272] on link "Close" at bounding box center [381, 280] width 408 height 21
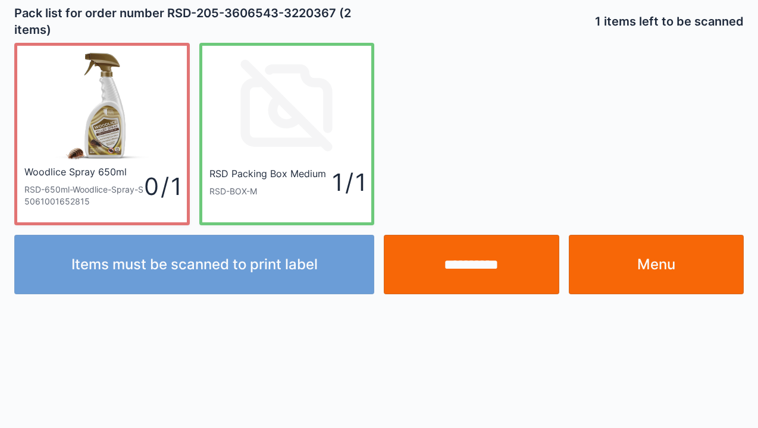
click at [457, 274] on input "**********" at bounding box center [471, 264] width 175 height 59
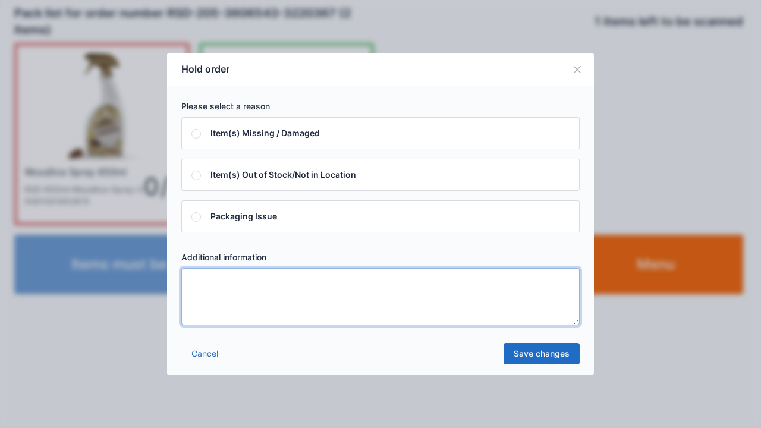
click at [196, 301] on textarea at bounding box center [380, 296] width 398 height 57
type textarea "*****"
click at [539, 347] on link "Save changes" at bounding box center [542, 353] width 76 height 21
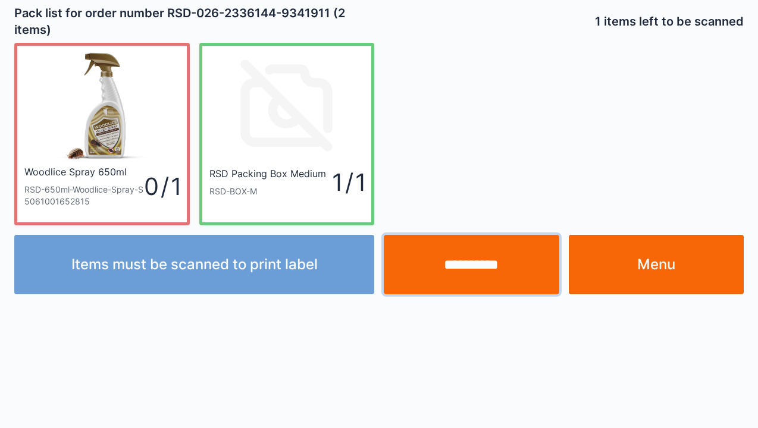
click at [469, 272] on input "**********" at bounding box center [471, 264] width 175 height 59
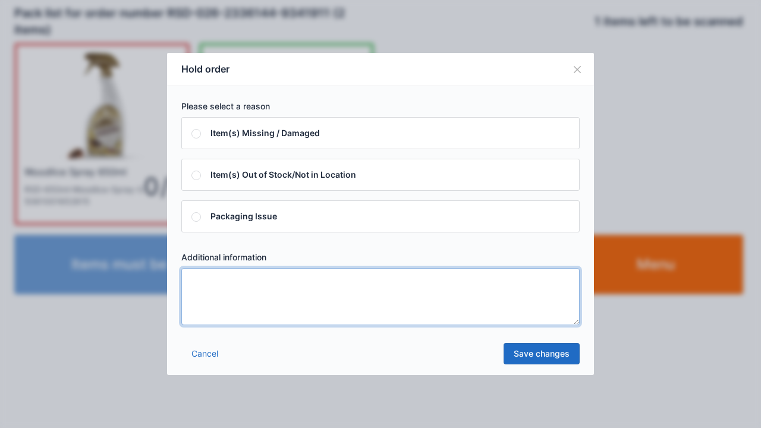
click at [200, 284] on textarea at bounding box center [380, 296] width 398 height 57
type textarea "*****"
click at [539, 358] on link "Save changes" at bounding box center [542, 353] width 76 height 21
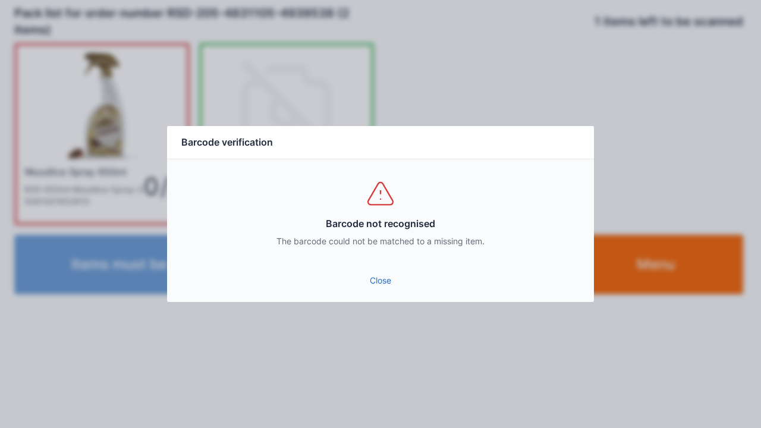
click at [384, 278] on link "Close" at bounding box center [381, 280] width 408 height 21
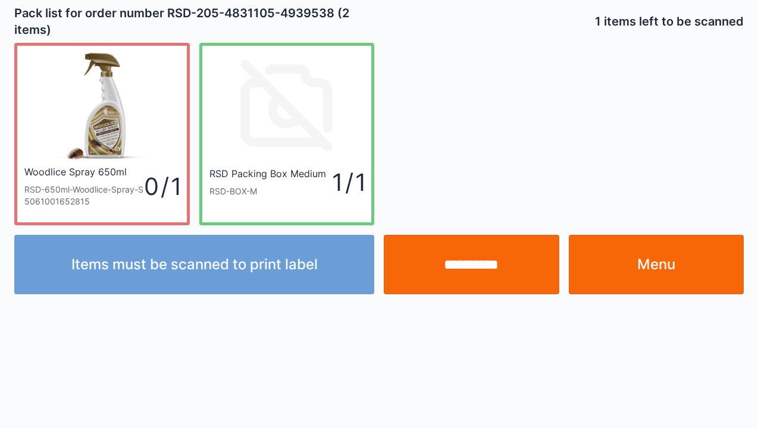
click at [468, 266] on input "**********" at bounding box center [471, 264] width 175 height 59
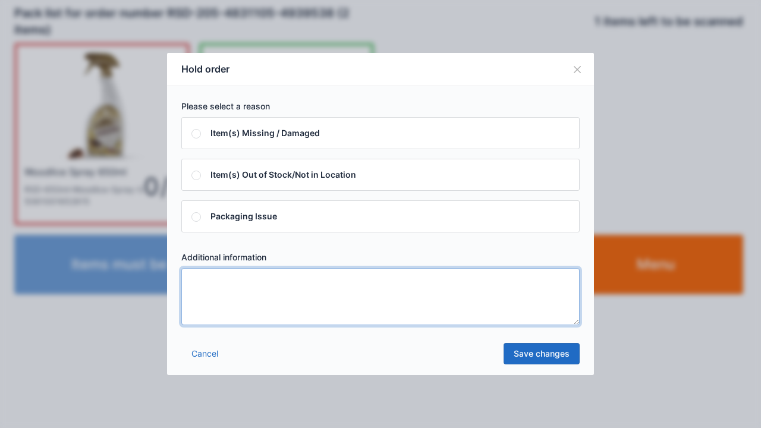
click at [206, 301] on textarea at bounding box center [380, 296] width 398 height 57
type textarea "*****"
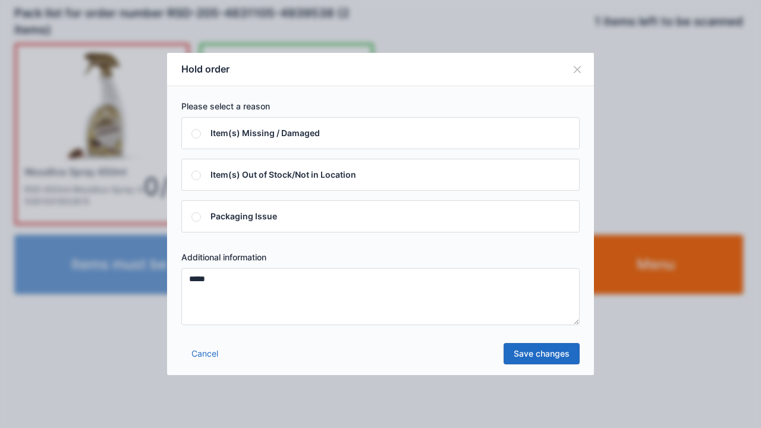
click at [514, 354] on link "Save changes" at bounding box center [542, 353] width 76 height 21
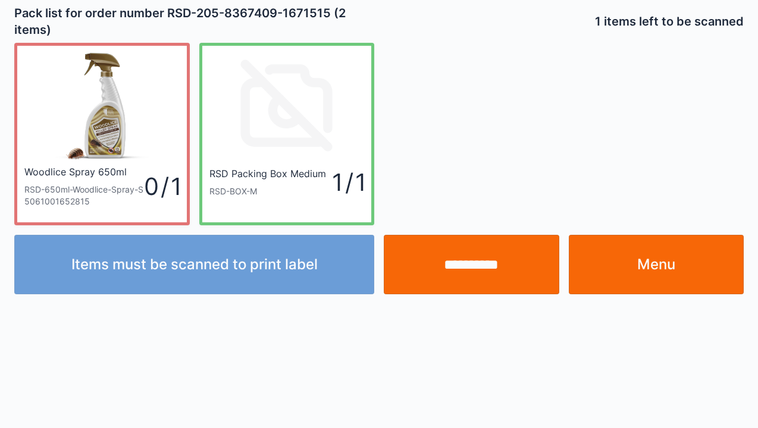
click at [466, 265] on input "**********" at bounding box center [471, 264] width 175 height 59
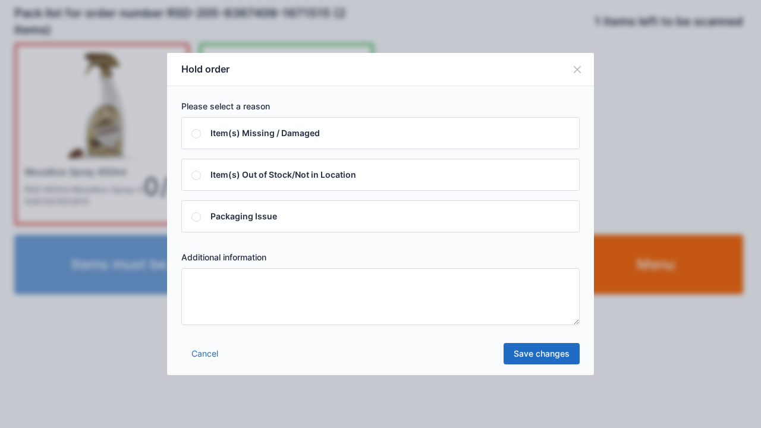
click at [211, 290] on textarea at bounding box center [380, 296] width 398 height 57
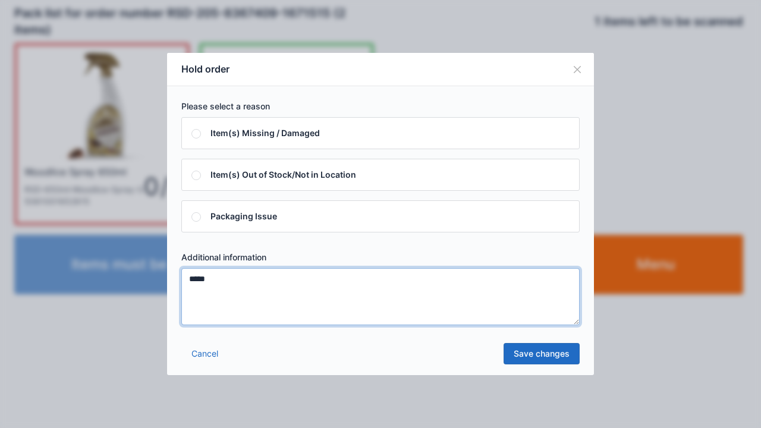
type textarea "*****"
click at [526, 359] on link "Save changes" at bounding box center [542, 353] width 76 height 21
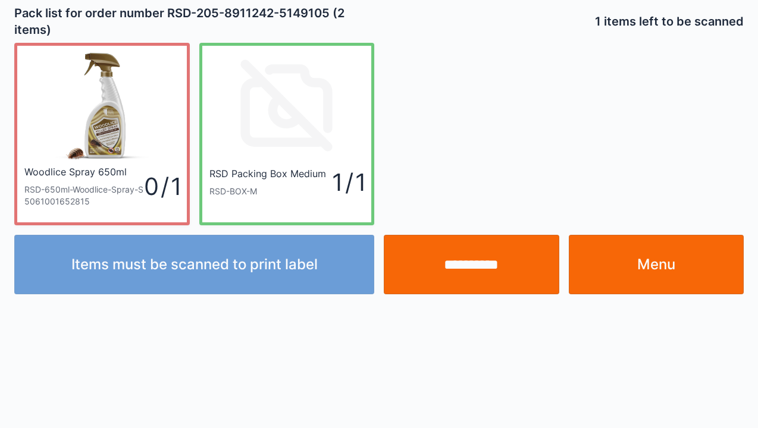
click at [453, 271] on input "**********" at bounding box center [471, 264] width 175 height 59
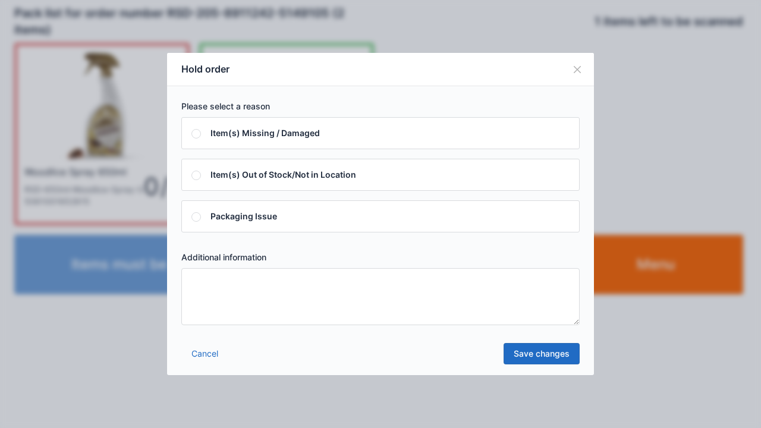
click at [216, 296] on textarea at bounding box center [380, 296] width 398 height 57
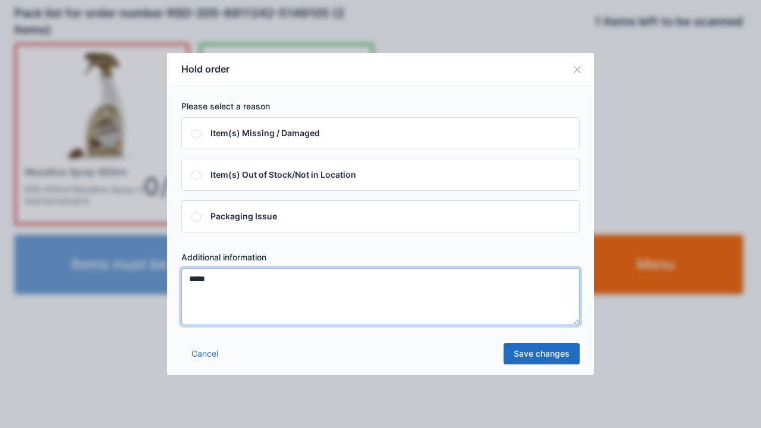
type textarea "*****"
click at [522, 354] on link "Save changes" at bounding box center [542, 353] width 76 height 21
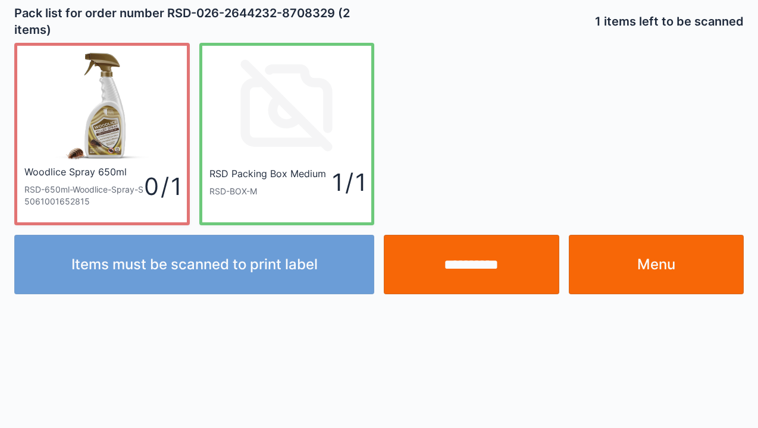
click at [649, 278] on link "Menu" at bounding box center [655, 264] width 175 height 59
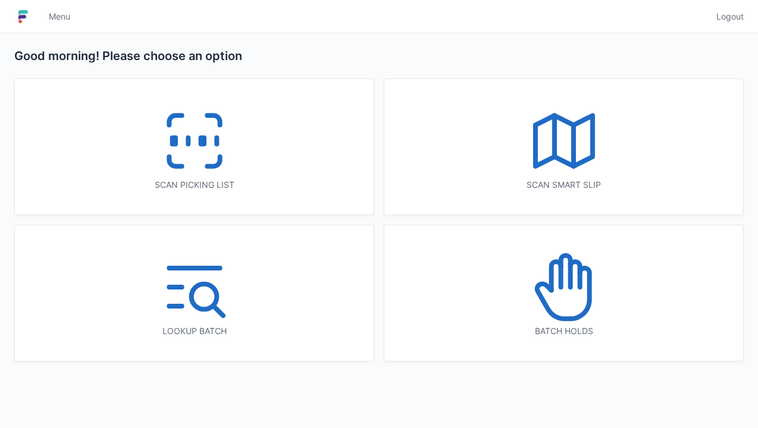
click at [580, 293] on icon at bounding box center [564, 287] width 76 height 76
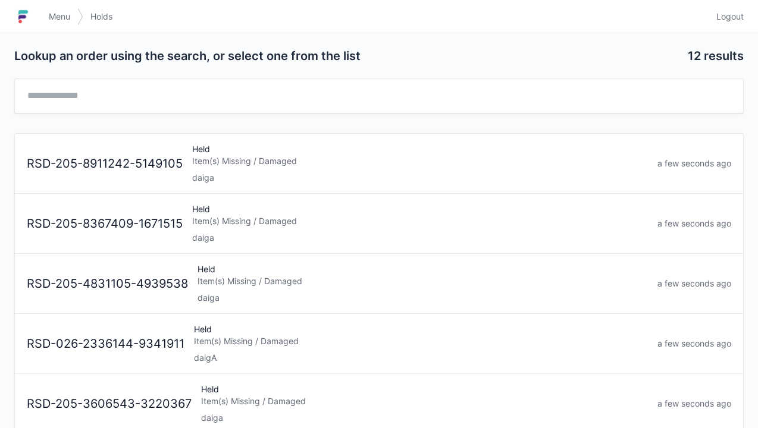
click at [182, 174] on div "RSD-205-8911242-5149105 Held Item(s) Missing / Damaged daiga a few seconds ago" at bounding box center [379, 159] width 714 height 50
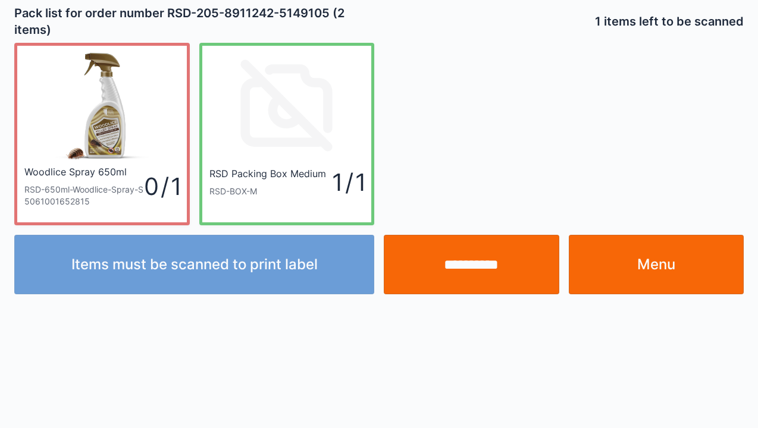
click at [656, 260] on link "Menu" at bounding box center [655, 264] width 175 height 59
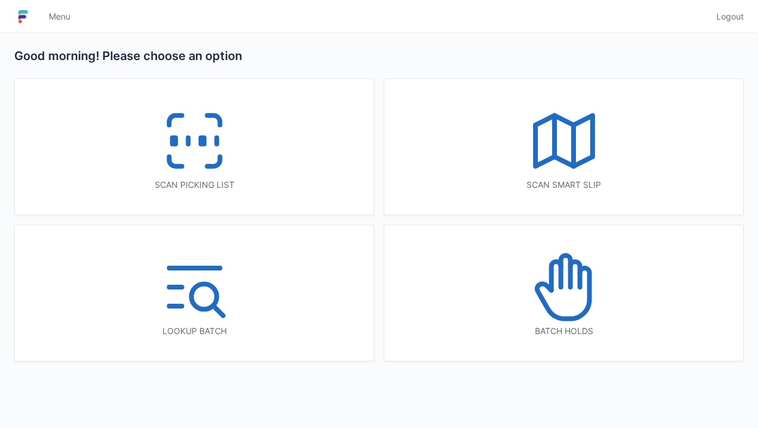
click at [194, 147] on icon at bounding box center [194, 141] width 76 height 76
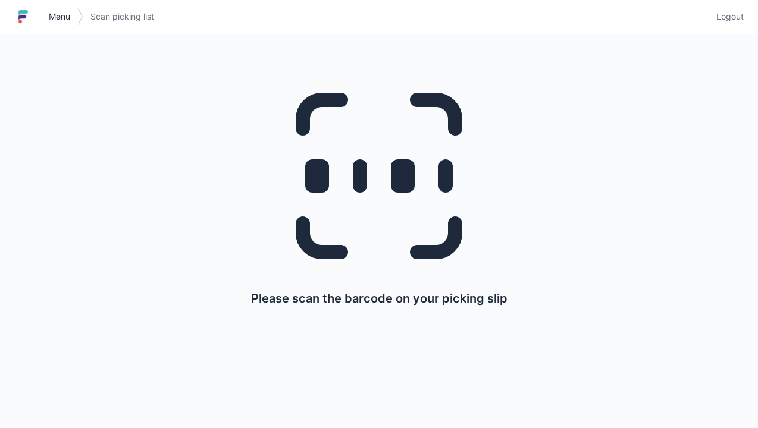
click at [50, 6] on link "Menu" at bounding box center [60, 16] width 36 height 21
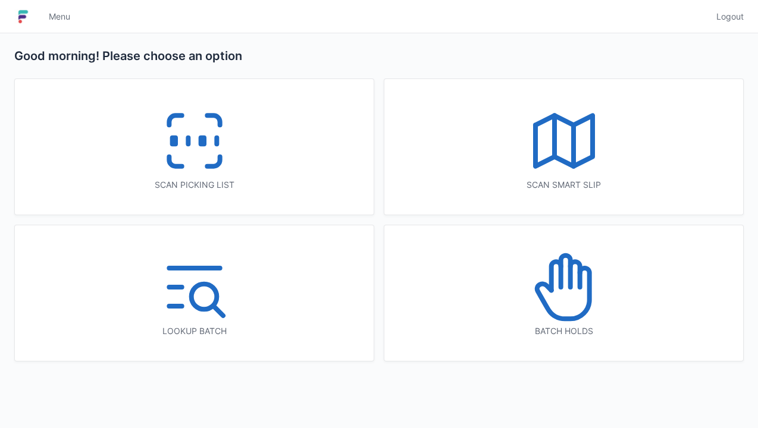
click at [562, 284] on icon at bounding box center [564, 287] width 76 height 76
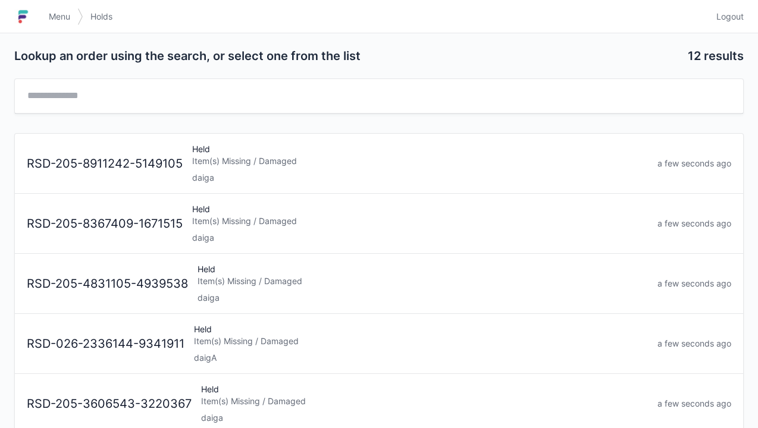
click at [238, 172] on div "daiga" at bounding box center [419, 178] width 455 height 12
click at [240, 177] on div "daiga" at bounding box center [419, 178] width 455 height 12
click at [182, 162] on div "RSD-205-4831105-4939538" at bounding box center [107, 163] width 171 height 17
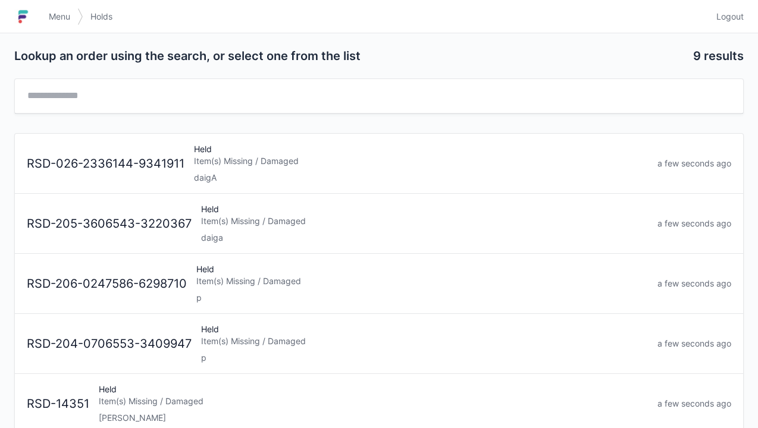
click at [172, 169] on div "RSD-026-2336144-9341911" at bounding box center [105, 163] width 167 height 17
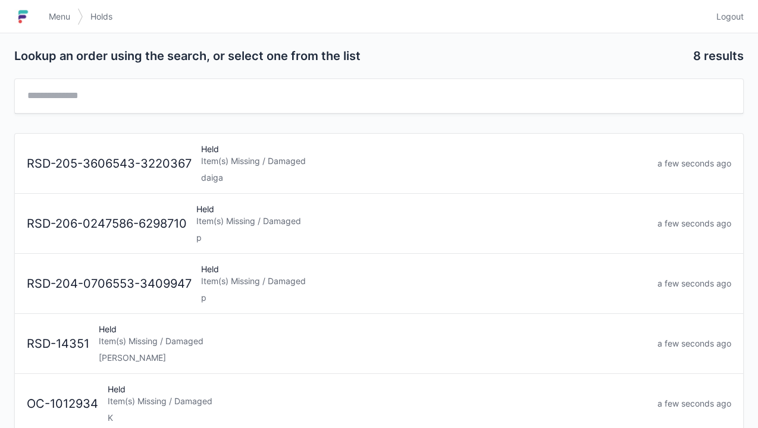
click at [227, 156] on div "Item(s) Missing / Damaged" at bounding box center [424, 161] width 447 height 12
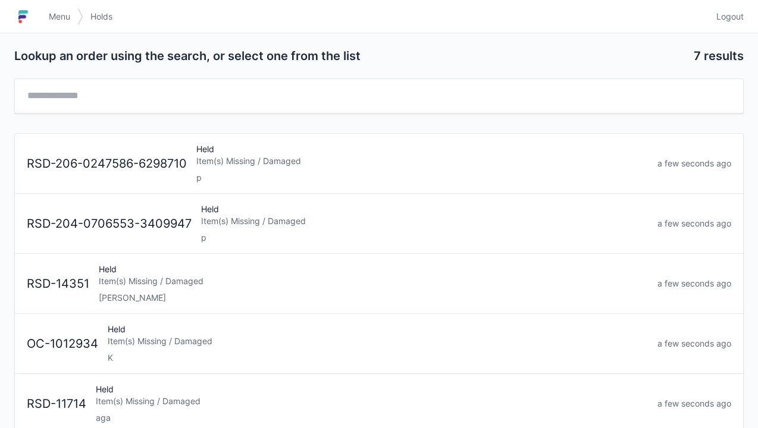
click at [48, 12] on link "Menu" at bounding box center [60, 16] width 36 height 21
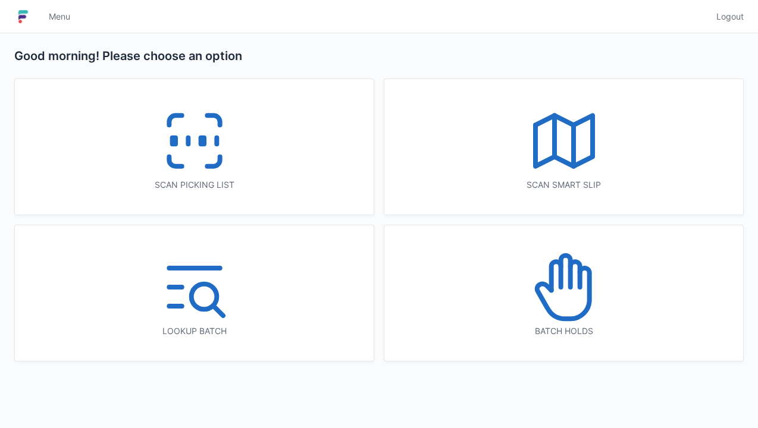
click at [193, 145] on icon at bounding box center [194, 141] width 76 height 76
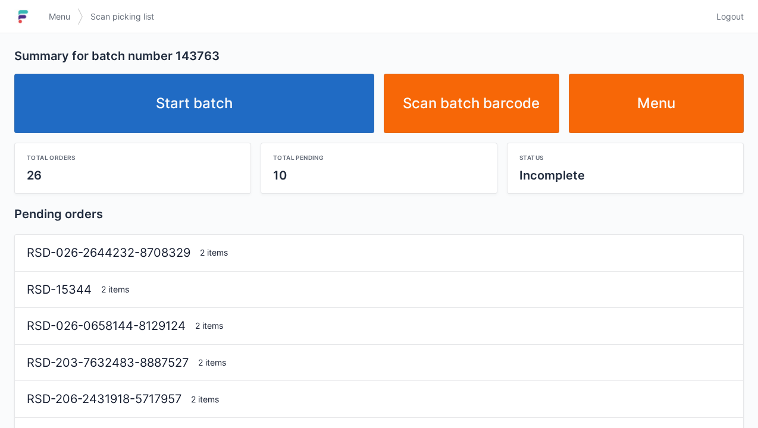
click at [219, 109] on link "Start batch" at bounding box center [194, 103] width 360 height 59
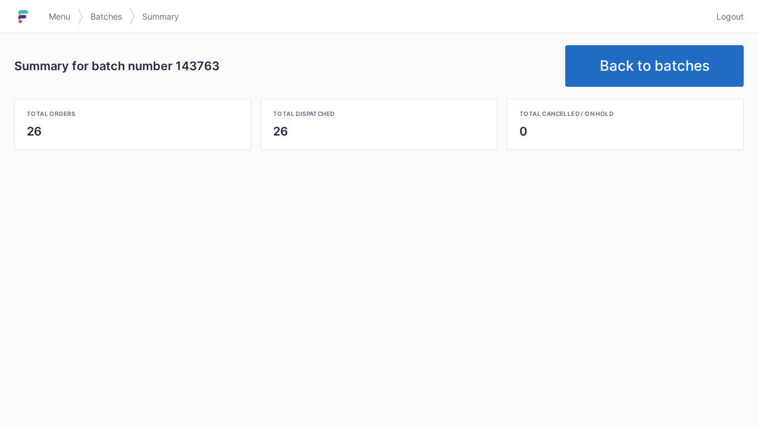
click at [634, 74] on link "Back to batches" at bounding box center [654, 66] width 178 height 42
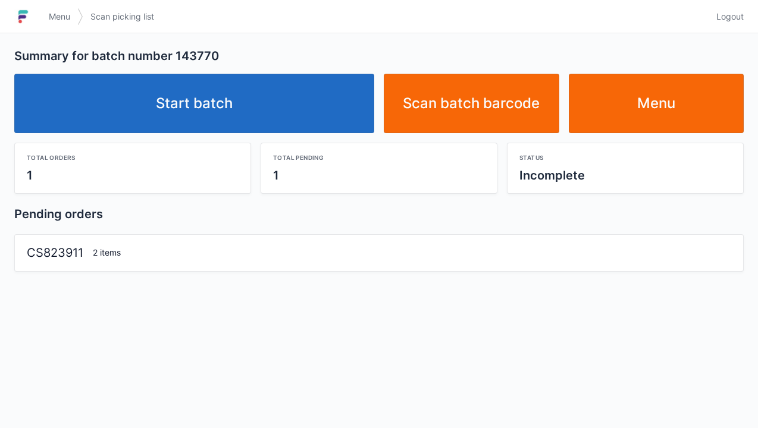
click at [239, 102] on link "Start batch" at bounding box center [194, 103] width 360 height 59
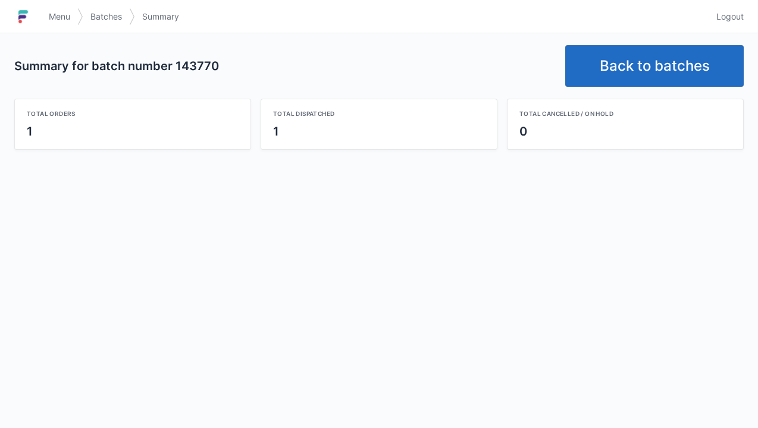
click at [655, 71] on link "Back to batches" at bounding box center [654, 66] width 178 height 42
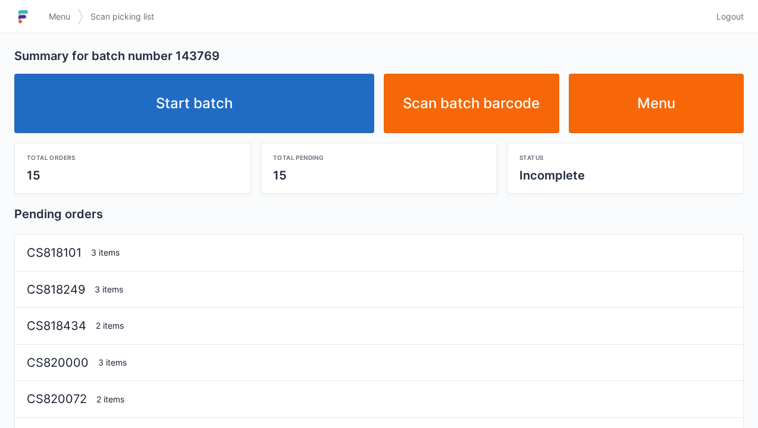
click at [183, 109] on link "Start batch" at bounding box center [194, 103] width 360 height 59
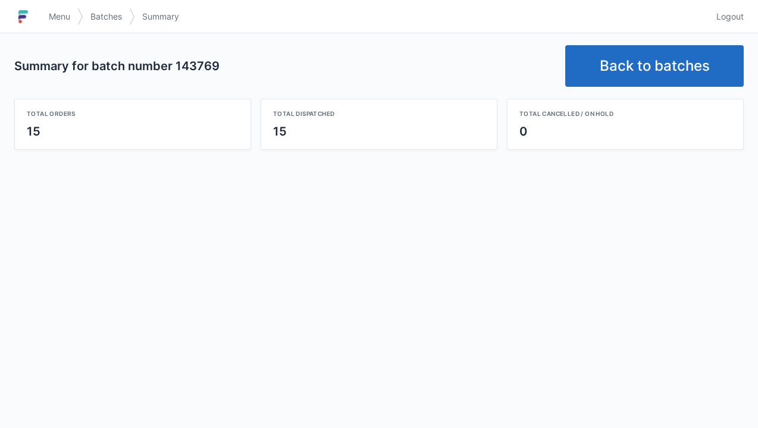
click at [622, 79] on link "Back to batches" at bounding box center [654, 66] width 178 height 42
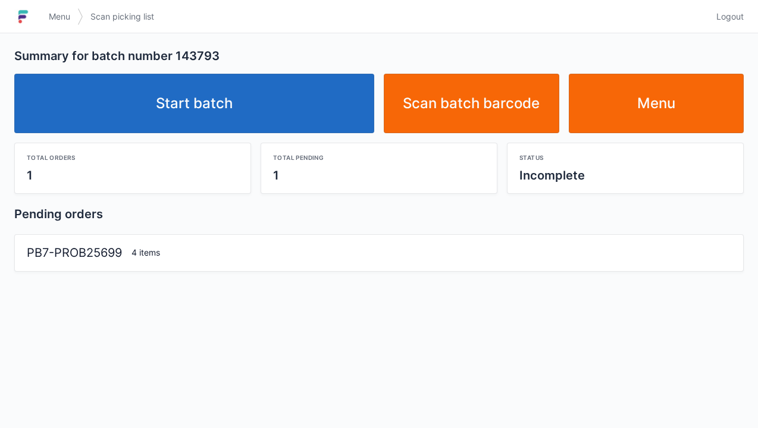
click at [186, 111] on link "Start batch" at bounding box center [194, 103] width 360 height 59
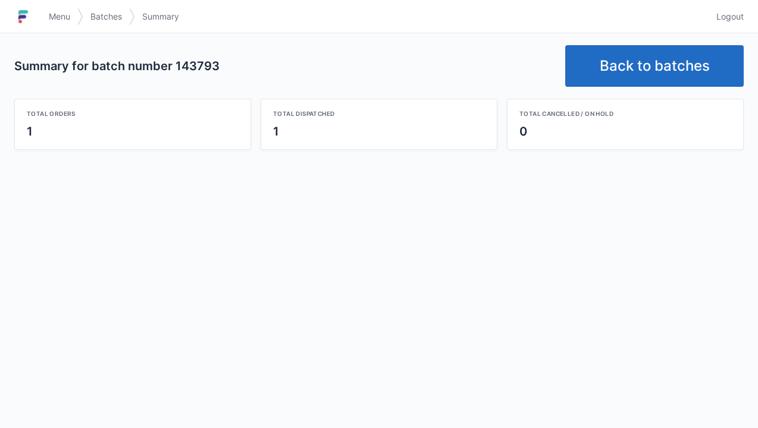
click at [662, 67] on link "Back to batches" at bounding box center [654, 66] width 178 height 42
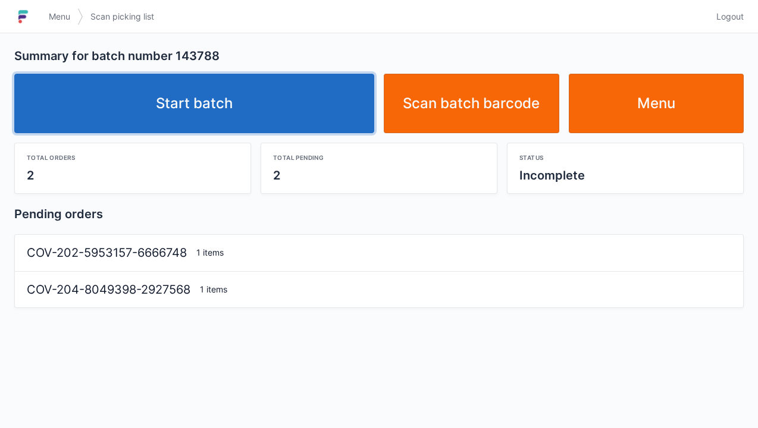
click at [193, 107] on link "Start batch" at bounding box center [194, 103] width 360 height 59
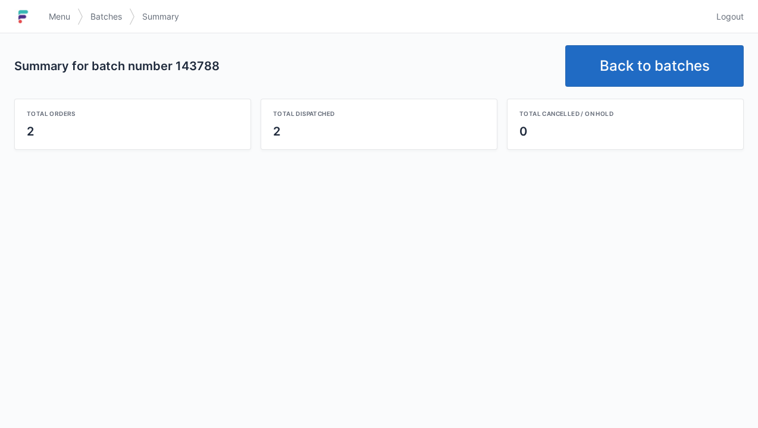
click at [649, 57] on link "Back to batches" at bounding box center [654, 66] width 178 height 42
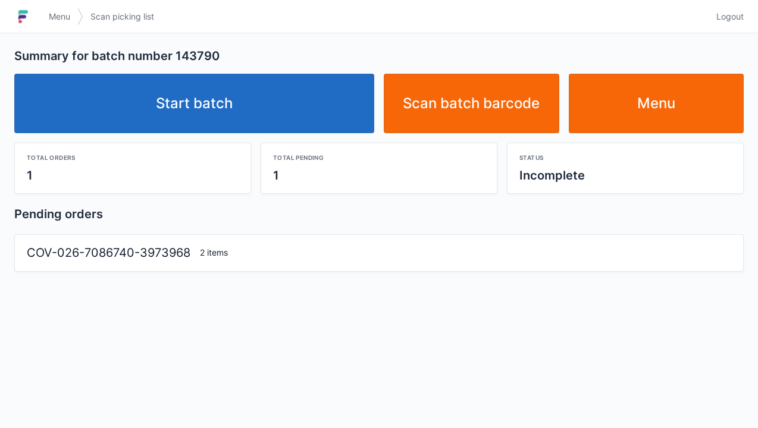
click at [212, 95] on link "Start batch" at bounding box center [194, 103] width 360 height 59
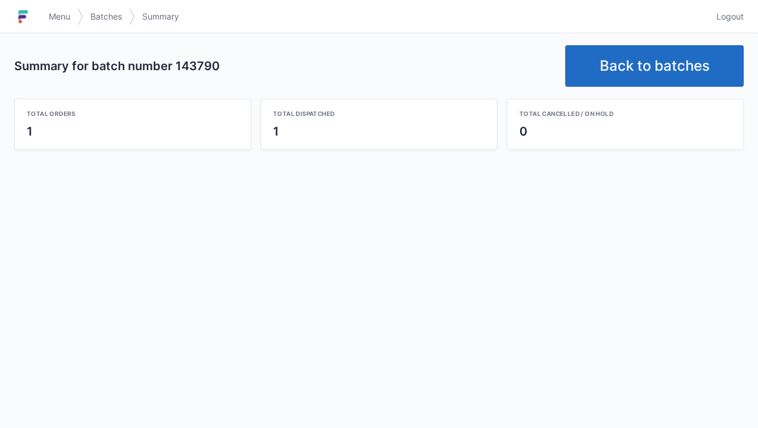
click at [630, 73] on link "Back to batches" at bounding box center [654, 66] width 178 height 42
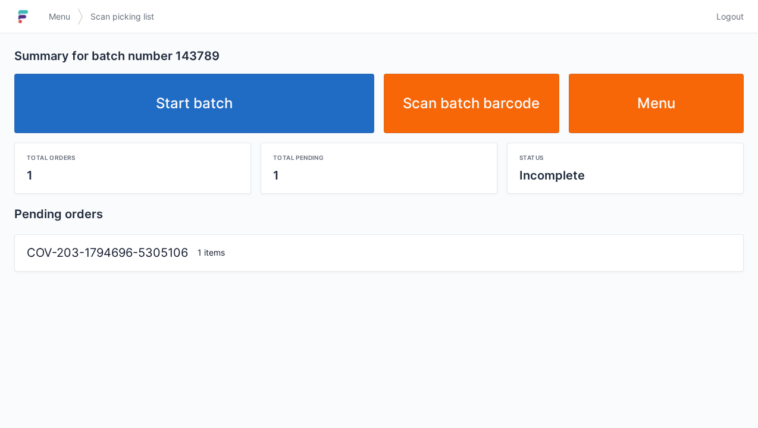
click at [196, 119] on link "Start batch" at bounding box center [194, 103] width 360 height 59
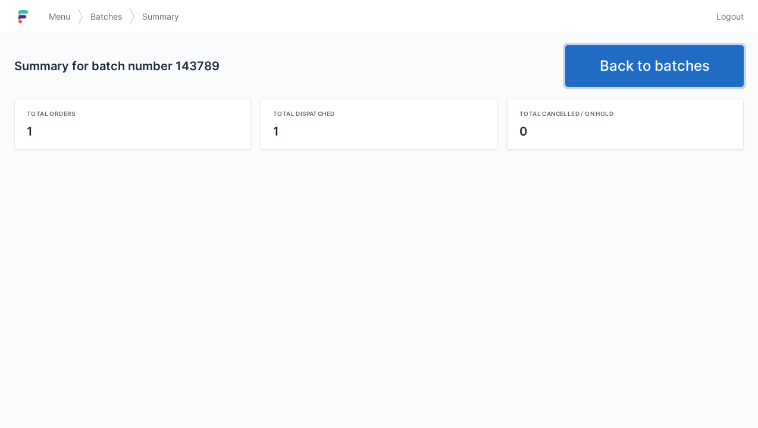
click at [617, 60] on link "Back to batches" at bounding box center [654, 66] width 178 height 42
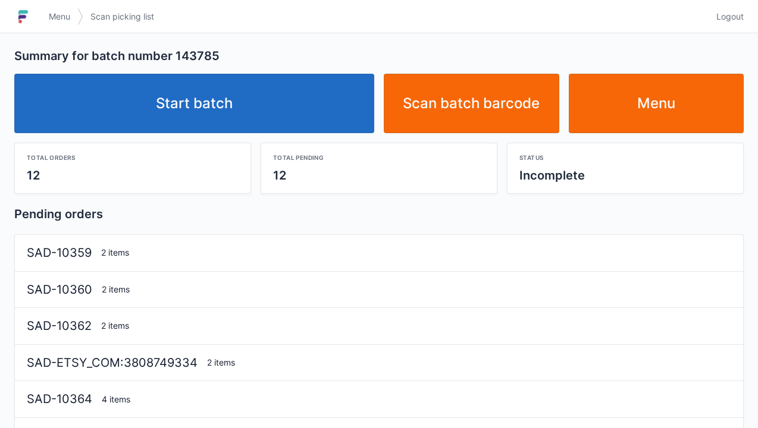
click at [187, 107] on link "Start batch" at bounding box center [194, 103] width 360 height 59
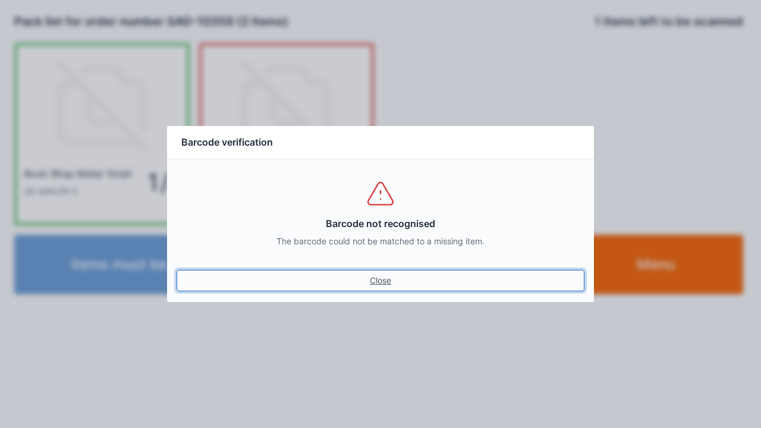
click at [380, 280] on link "Close" at bounding box center [381, 280] width 408 height 21
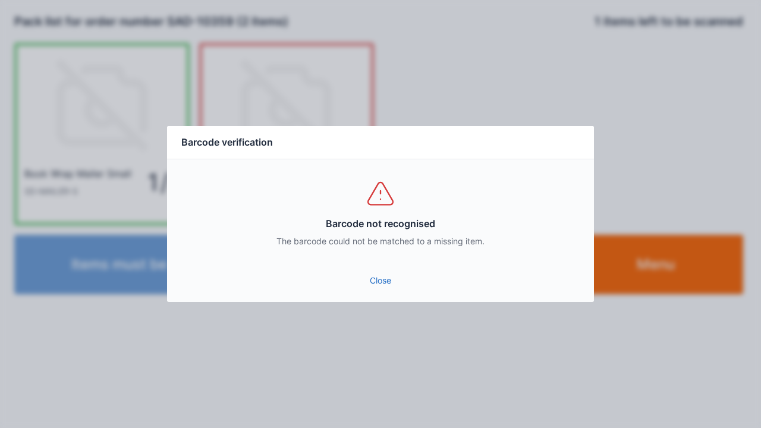
click at [379, 282] on link "Close" at bounding box center [381, 280] width 408 height 21
click at [389, 283] on link "Close" at bounding box center [381, 280] width 408 height 21
click at [383, 287] on link "Close" at bounding box center [381, 280] width 408 height 21
click at [375, 288] on link "Close" at bounding box center [381, 280] width 408 height 21
click at [373, 281] on link "Close" at bounding box center [381, 280] width 408 height 21
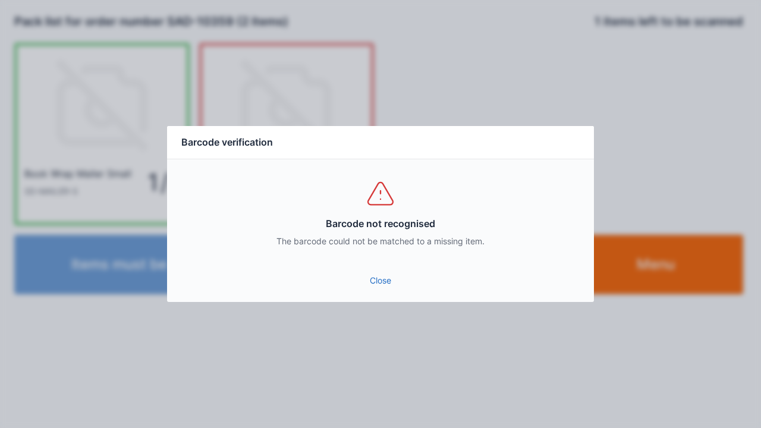
click at [379, 278] on link "Close" at bounding box center [381, 280] width 408 height 21
click at [378, 278] on link "Close" at bounding box center [381, 280] width 408 height 21
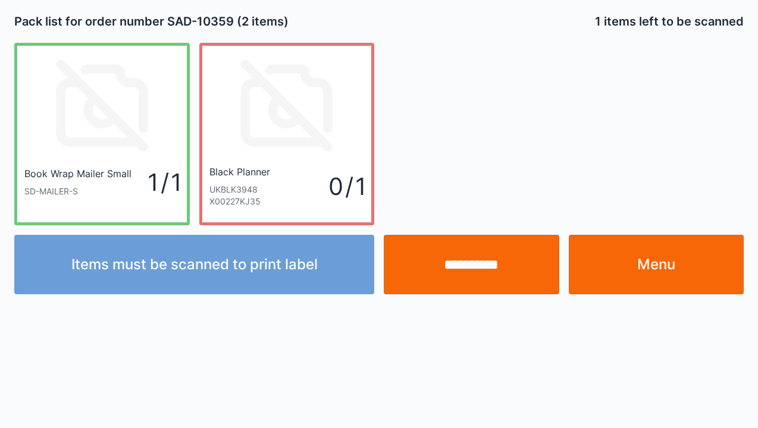
click at [461, 280] on input "**********" at bounding box center [471, 264] width 175 height 59
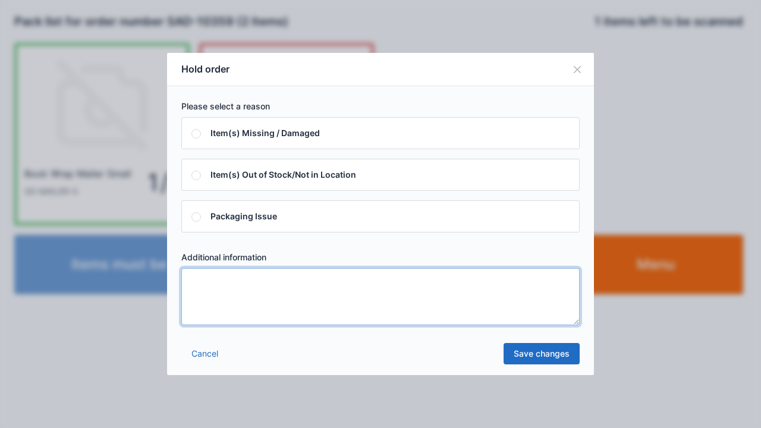
click at [208, 300] on textarea at bounding box center [380, 296] width 398 height 57
type textarea "*****"
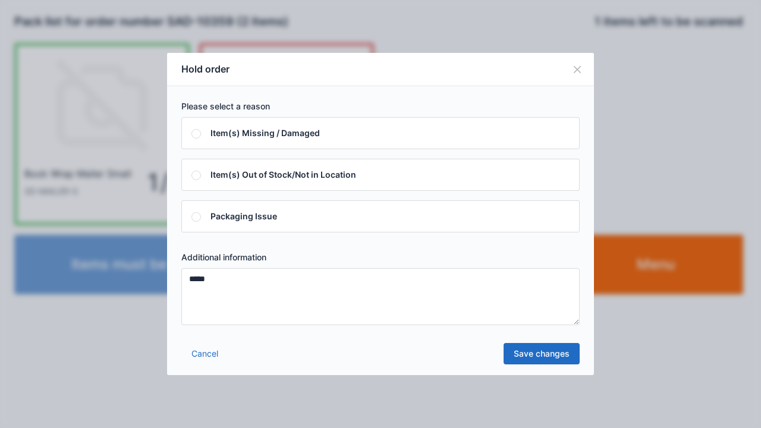
click at [517, 355] on link "Save changes" at bounding box center [542, 353] width 76 height 21
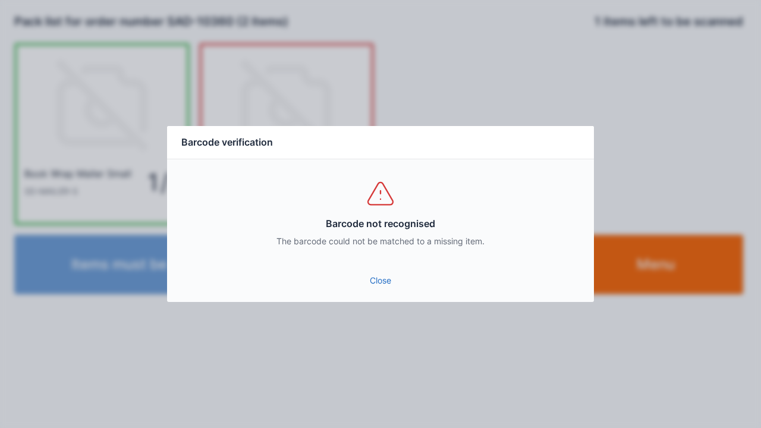
click at [376, 278] on link "Close" at bounding box center [381, 280] width 408 height 21
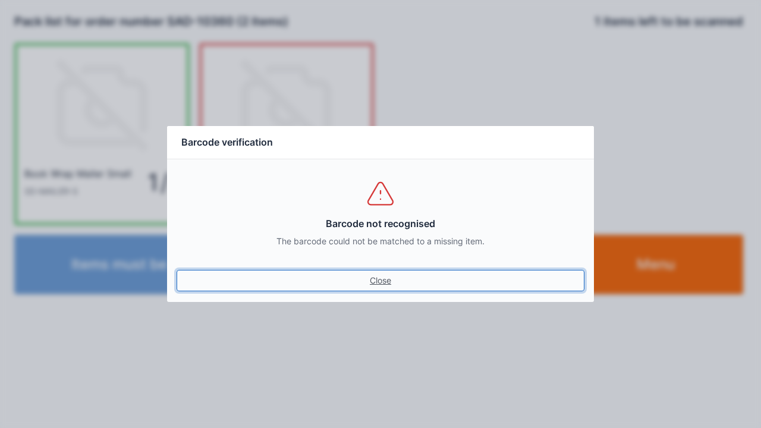
click at [408, 290] on link "Close" at bounding box center [381, 280] width 408 height 21
click at [378, 288] on link "Close" at bounding box center [381, 280] width 408 height 21
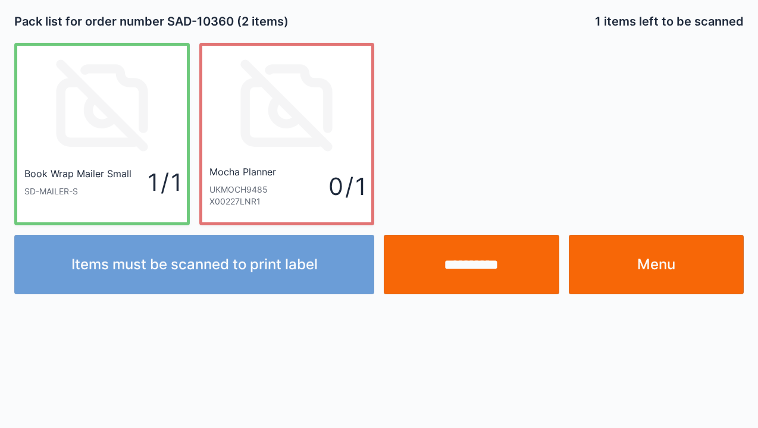
click at [470, 278] on input "**********" at bounding box center [471, 264] width 175 height 59
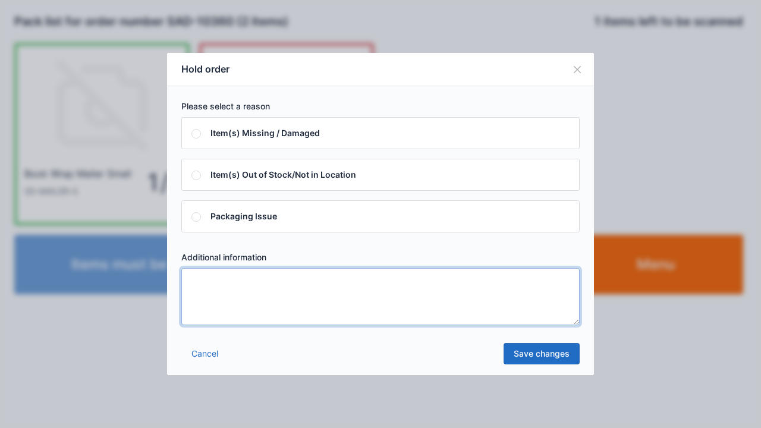
click at [224, 291] on textarea at bounding box center [380, 296] width 398 height 57
type textarea "*****"
click at [515, 361] on link "Save changes" at bounding box center [542, 353] width 76 height 21
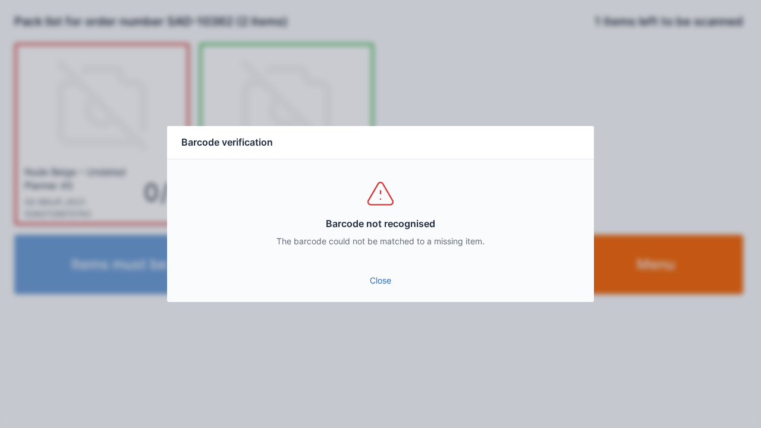
click at [375, 281] on link "Close" at bounding box center [381, 280] width 408 height 21
click at [379, 278] on link "Close" at bounding box center [381, 280] width 408 height 21
click at [382, 281] on link "Close" at bounding box center [381, 280] width 408 height 21
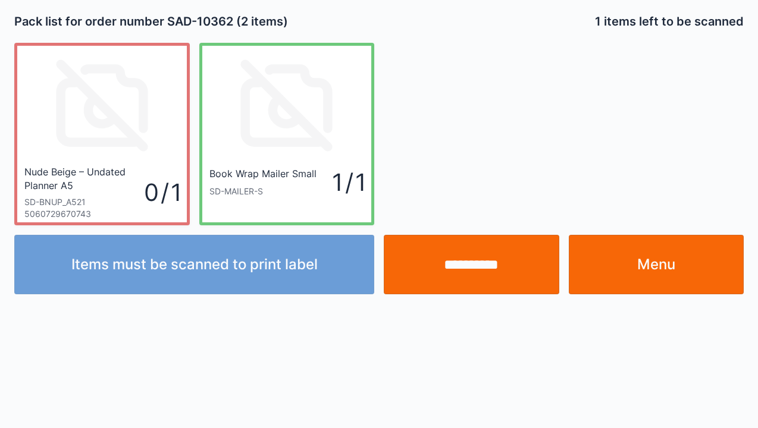
click at [454, 277] on input "**********" at bounding box center [471, 264] width 175 height 59
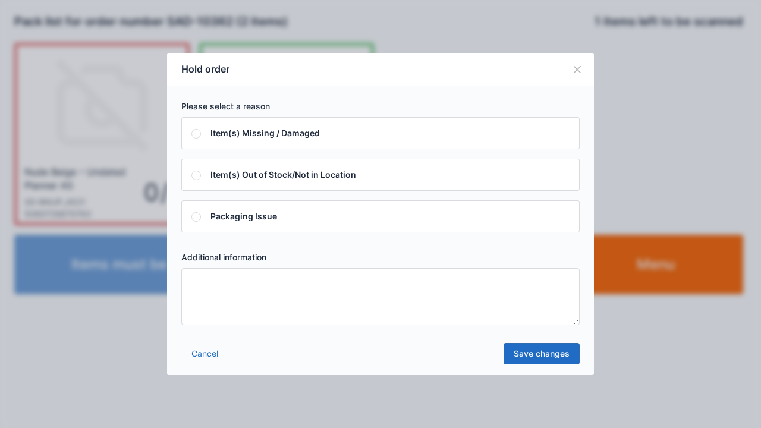
click at [216, 282] on textarea at bounding box center [380, 296] width 398 height 57
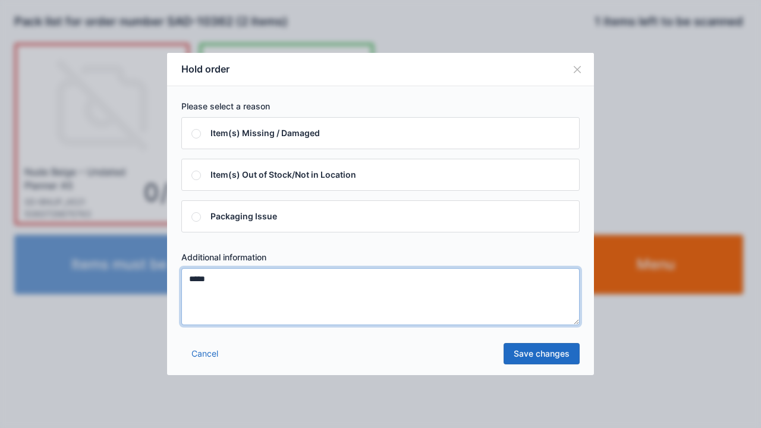
type textarea "*****"
click at [521, 362] on link "Save changes" at bounding box center [542, 353] width 76 height 21
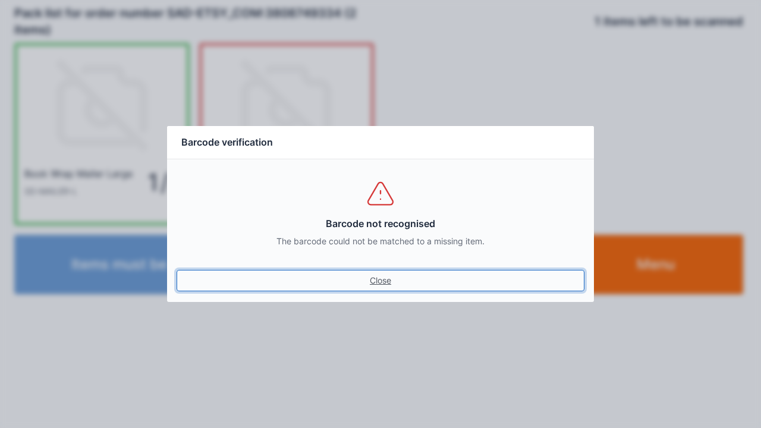
click at [375, 286] on link "Close" at bounding box center [381, 280] width 408 height 21
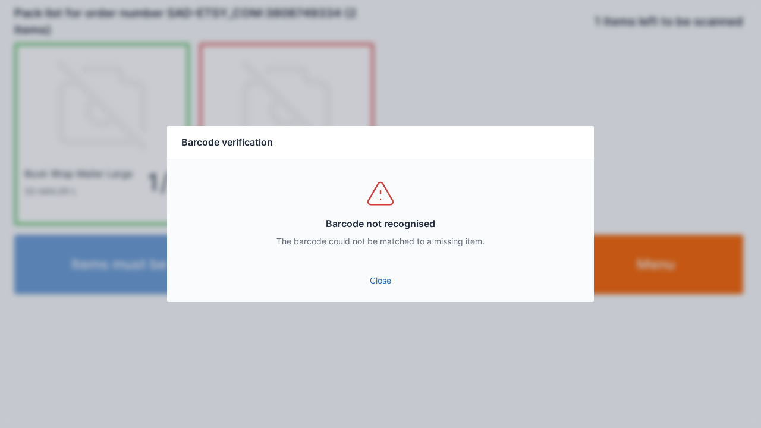
click at [377, 280] on link "Close" at bounding box center [381, 280] width 408 height 21
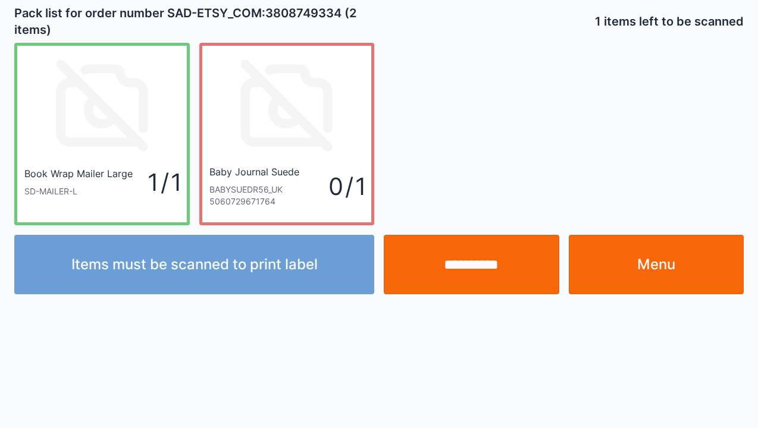
click at [446, 274] on input "**********" at bounding box center [471, 264] width 175 height 59
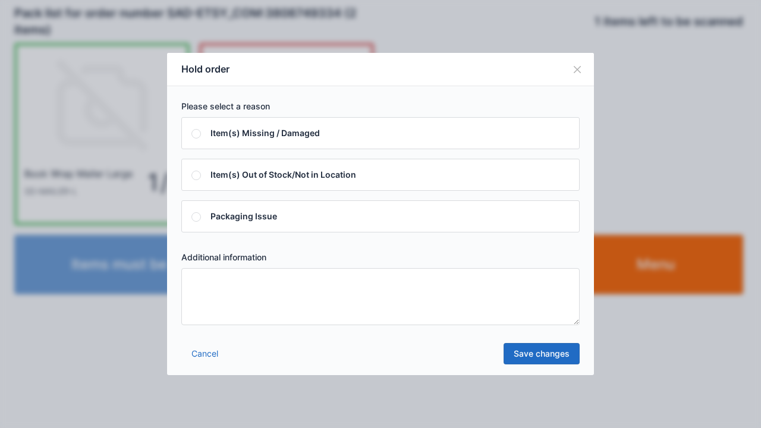
click at [222, 292] on textarea at bounding box center [380, 296] width 398 height 57
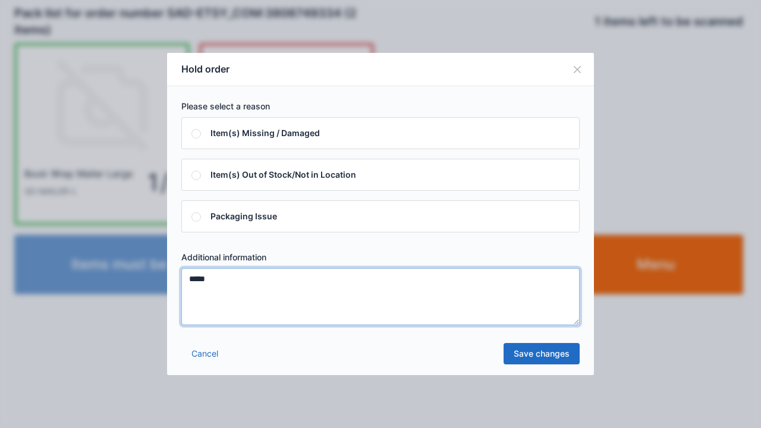
type textarea "*****"
click at [530, 357] on link "Save changes" at bounding box center [542, 353] width 76 height 21
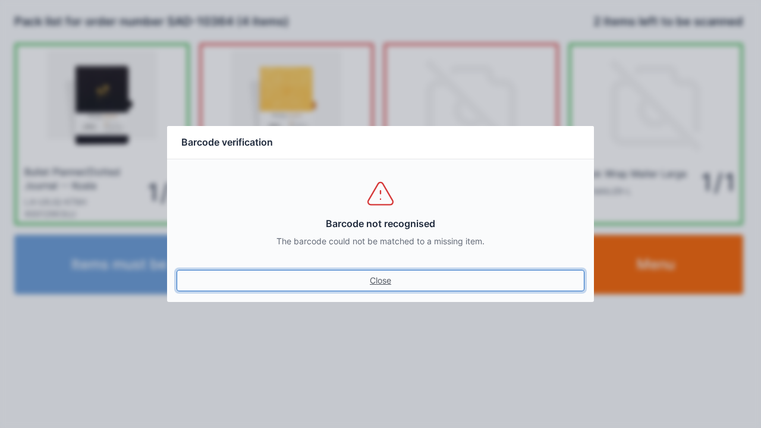
click at [367, 271] on link "Close" at bounding box center [381, 280] width 408 height 21
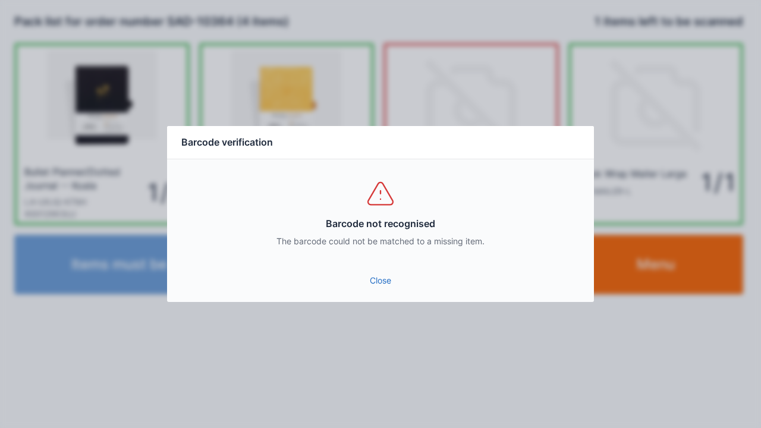
click at [378, 272] on link "Close" at bounding box center [381, 280] width 408 height 21
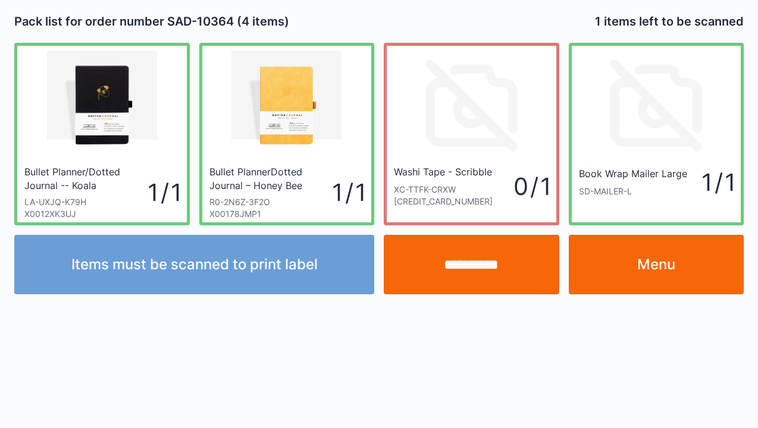
click at [650, 269] on link "Menu" at bounding box center [655, 264] width 175 height 59
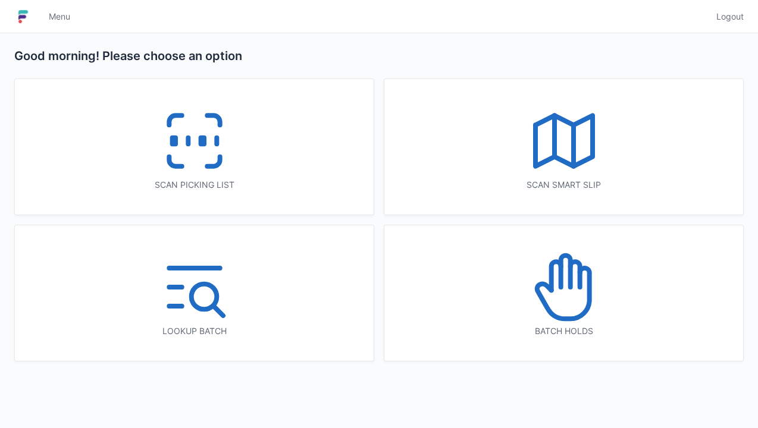
click at [171, 147] on icon at bounding box center [194, 141] width 76 height 76
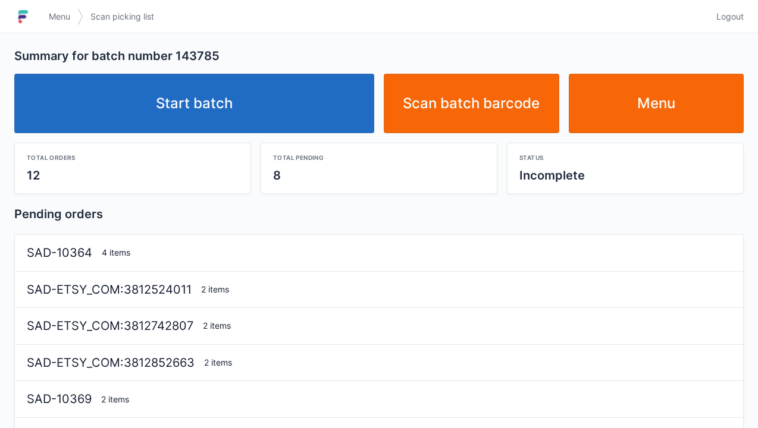
click at [265, 118] on link "Start batch" at bounding box center [194, 103] width 360 height 59
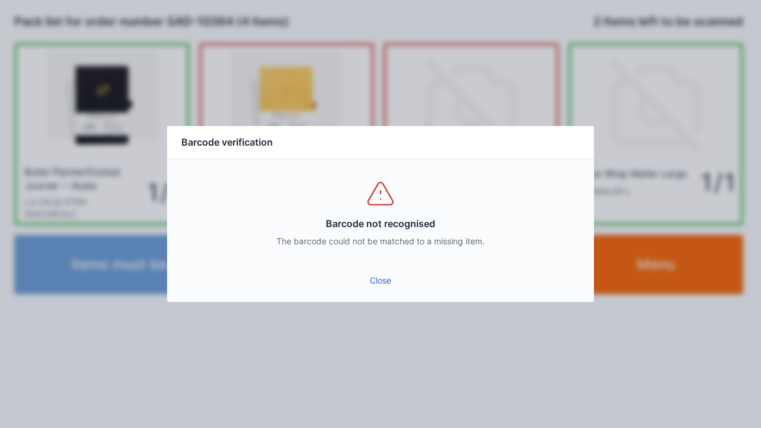
click at [375, 275] on link "Close" at bounding box center [381, 280] width 408 height 21
click at [374, 272] on link "Close" at bounding box center [381, 280] width 408 height 21
click at [376, 272] on link "Close" at bounding box center [381, 280] width 408 height 21
click at [373, 272] on link "Close" at bounding box center [381, 280] width 408 height 21
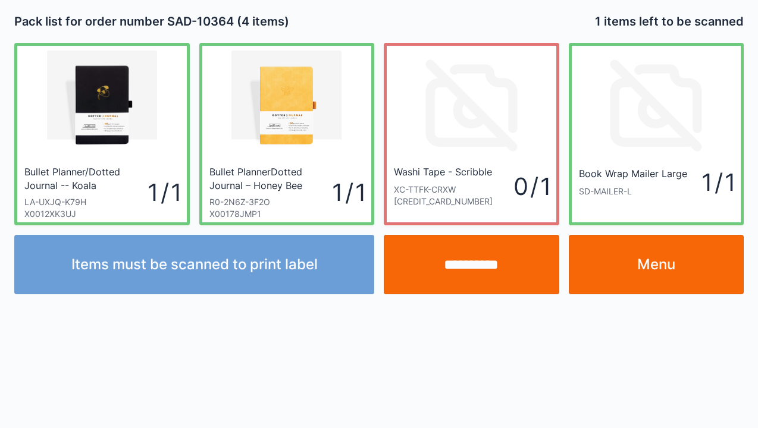
click at [483, 276] on input "**********" at bounding box center [471, 264] width 175 height 59
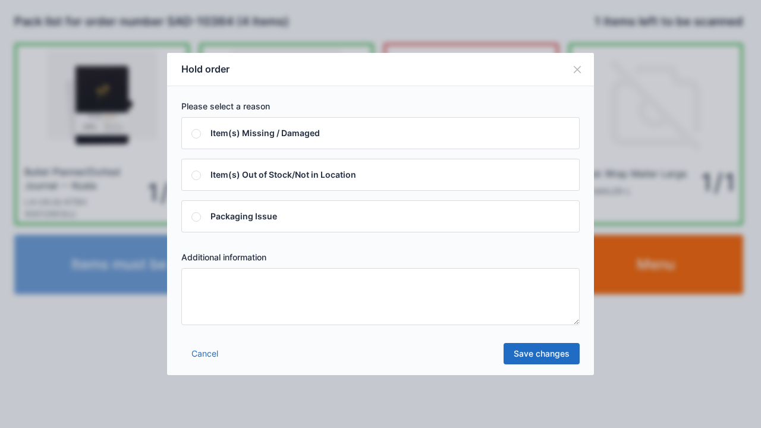
click at [239, 304] on textarea at bounding box center [380, 296] width 398 height 57
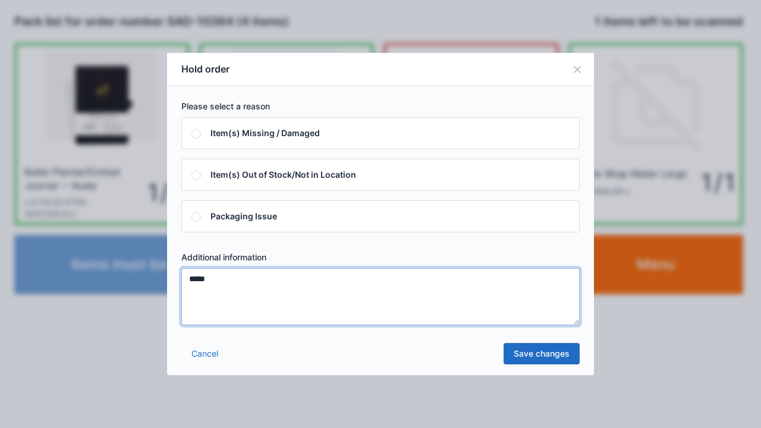
type textarea "*****"
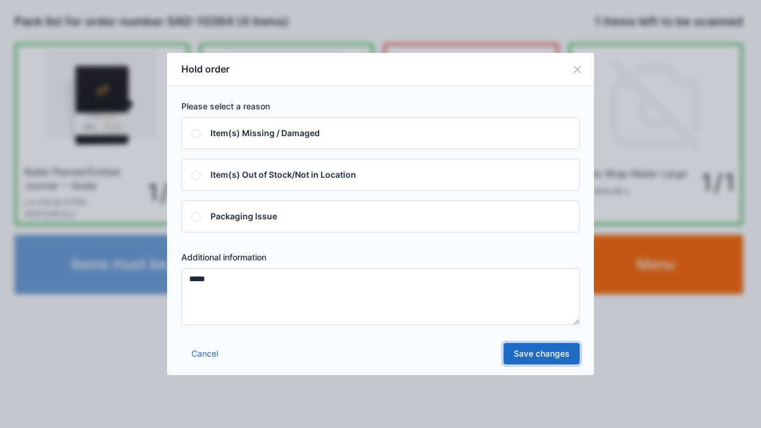
click at [533, 361] on link "Save changes" at bounding box center [542, 353] width 76 height 21
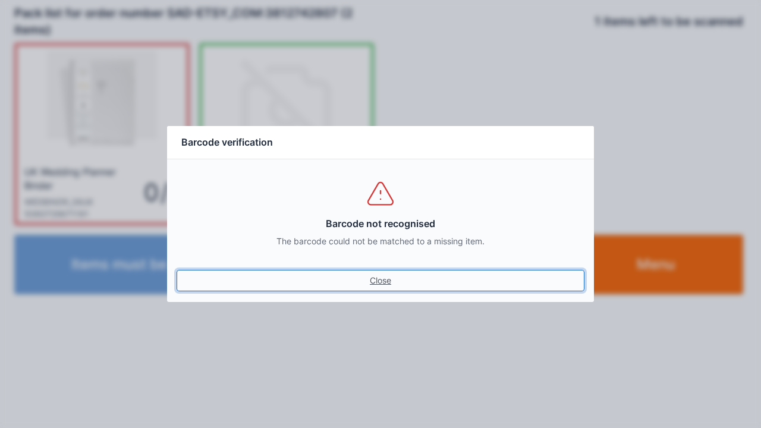
click at [385, 287] on link "Close" at bounding box center [381, 280] width 408 height 21
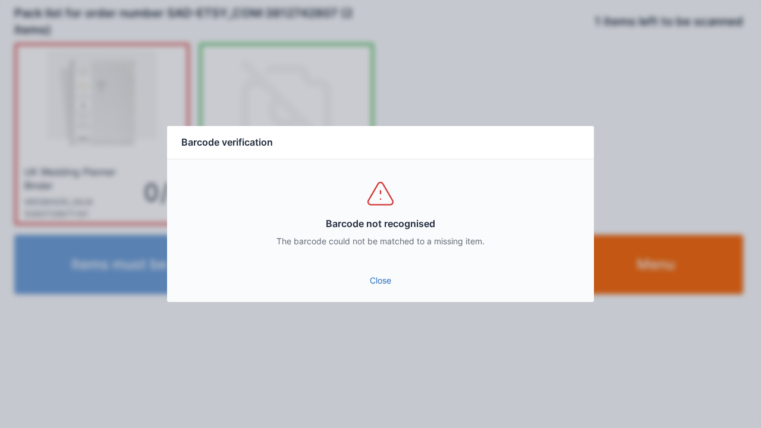
click at [365, 272] on link "Close" at bounding box center [381, 280] width 408 height 21
click at [377, 276] on link "Close" at bounding box center [381, 280] width 408 height 21
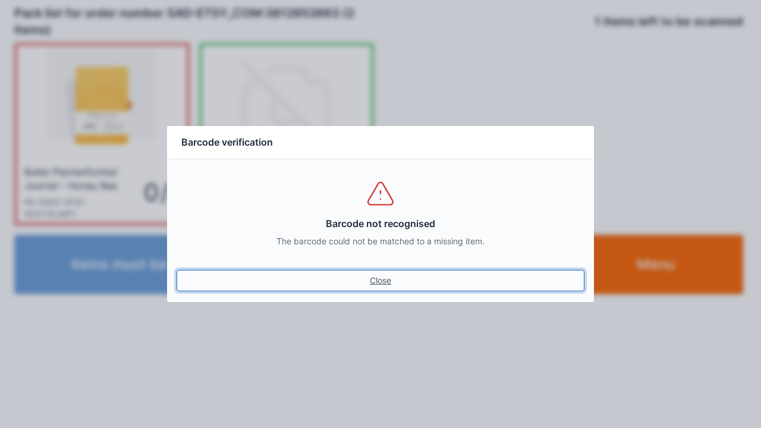
click at [381, 285] on link "Close" at bounding box center [381, 280] width 408 height 21
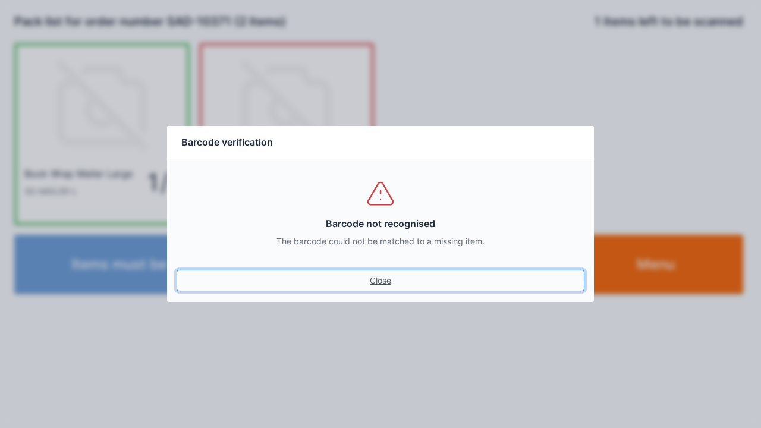
click at [382, 282] on link "Close" at bounding box center [381, 280] width 408 height 21
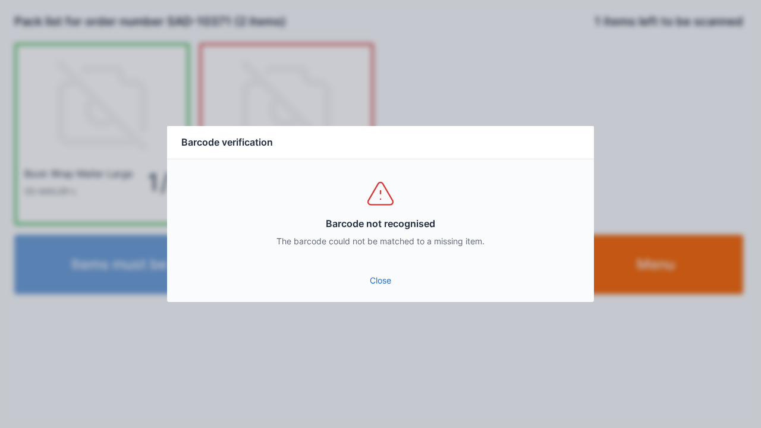
click at [383, 284] on link "Close" at bounding box center [381, 280] width 408 height 21
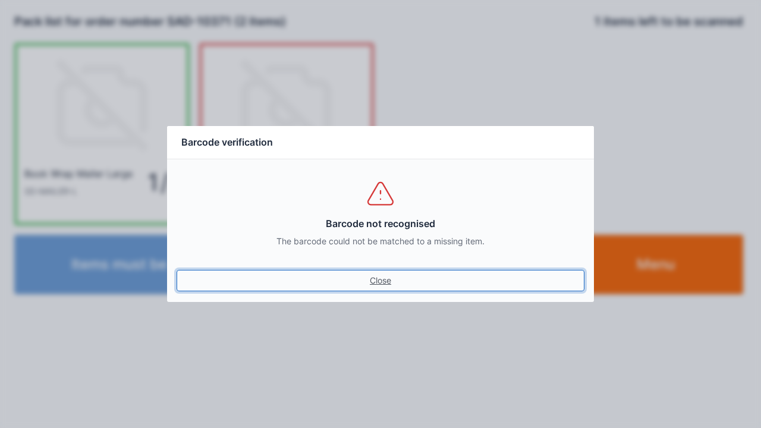
click at [378, 290] on link "Close" at bounding box center [381, 280] width 408 height 21
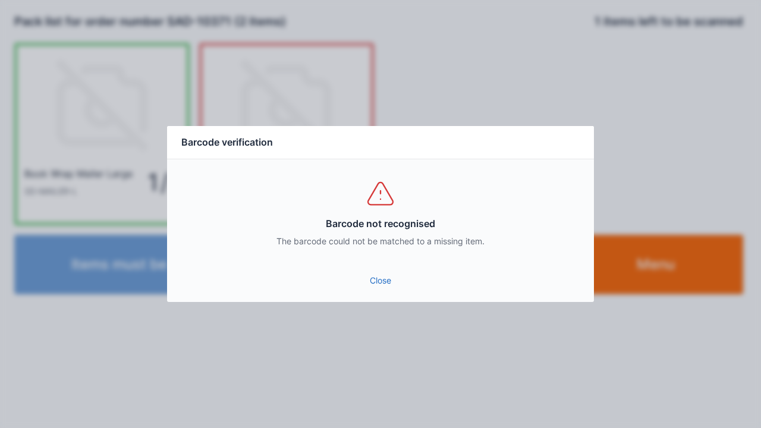
click at [388, 300] on div "Close" at bounding box center [380, 284] width 427 height 36
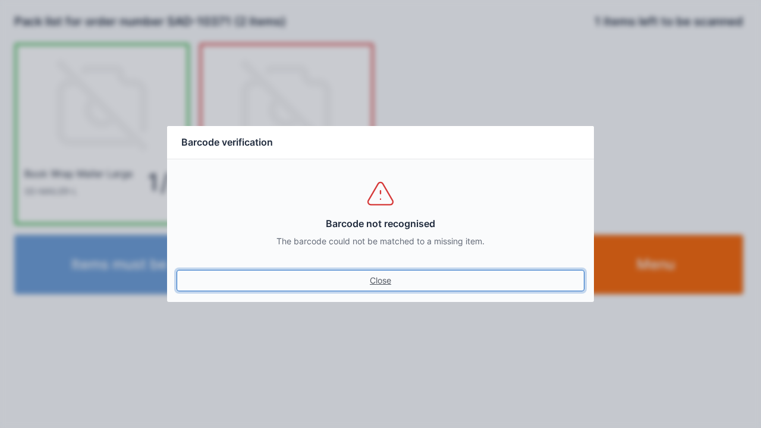
click at [389, 288] on link "Close" at bounding box center [381, 280] width 408 height 21
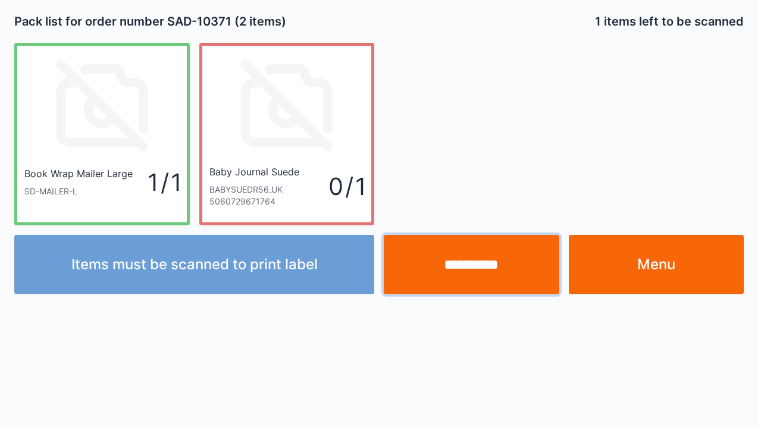
click at [451, 269] on input "**********" at bounding box center [471, 264] width 175 height 59
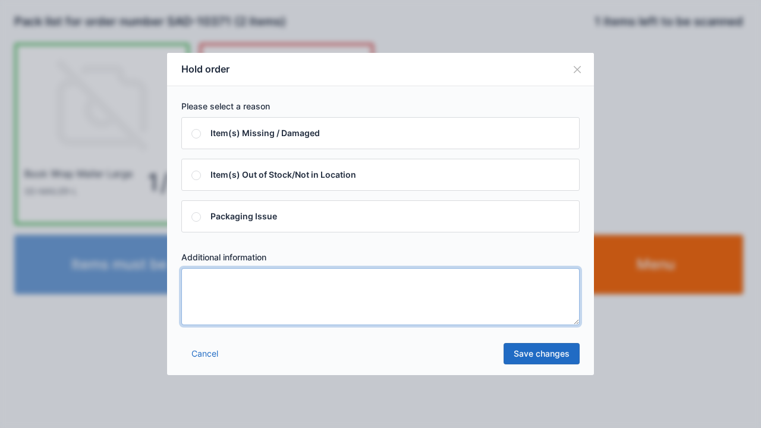
click at [216, 296] on textarea at bounding box center [380, 296] width 398 height 57
type textarea "*****"
click at [516, 353] on link "Save changes" at bounding box center [542, 353] width 76 height 21
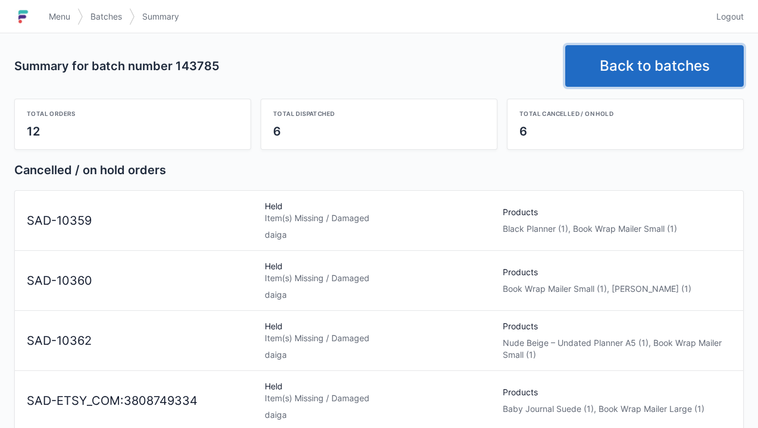
click at [643, 65] on link "Back to batches" at bounding box center [654, 66] width 178 height 42
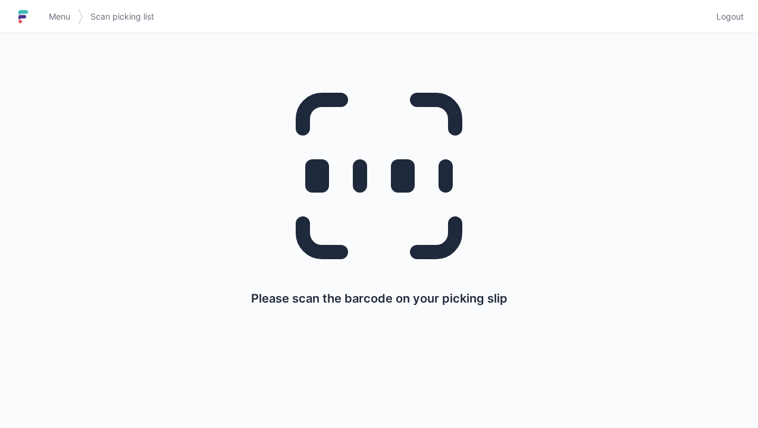
click at [29, 20] on img at bounding box center [23, 16] width 18 height 19
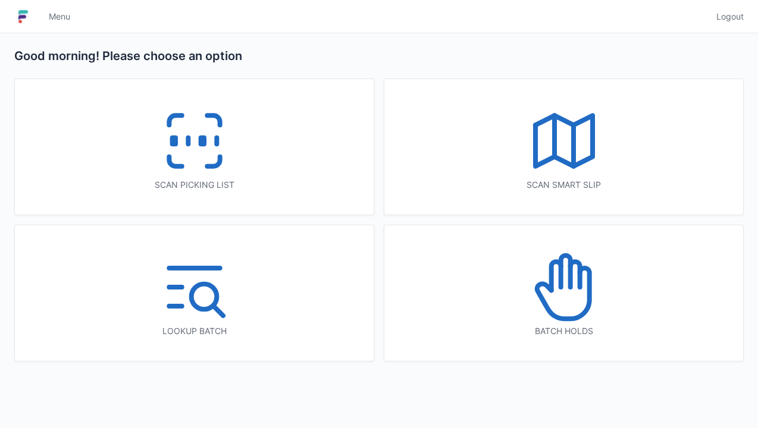
click at [567, 298] on icon at bounding box center [564, 287] width 76 height 76
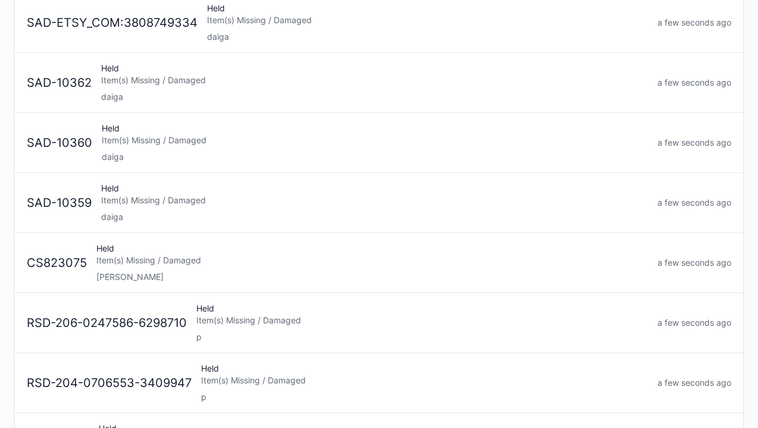
scroll to position [262, 0]
click at [121, 207] on div "Held Item(s) Missing / Damaged daiga" at bounding box center [374, 202] width 556 height 40
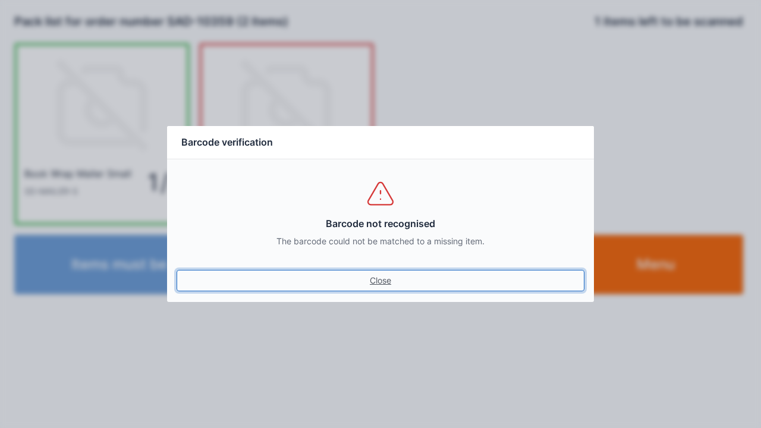
click at [379, 276] on link "Close" at bounding box center [381, 280] width 408 height 21
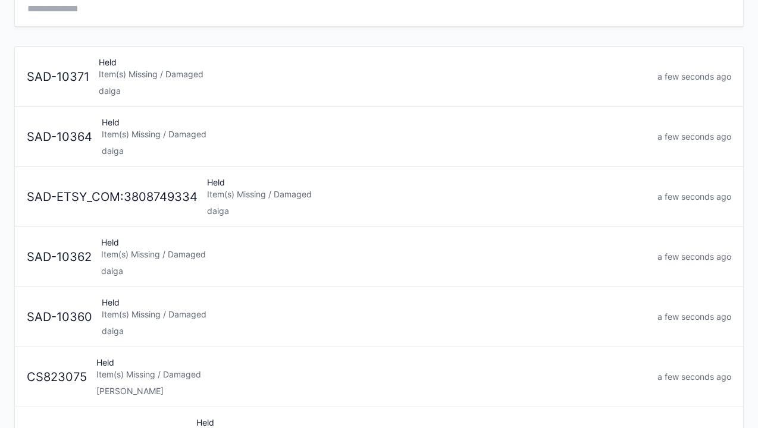
scroll to position [87, 0]
click at [151, 321] on div "Held Item(s) Missing / Damaged daiga" at bounding box center [374, 316] width 555 height 40
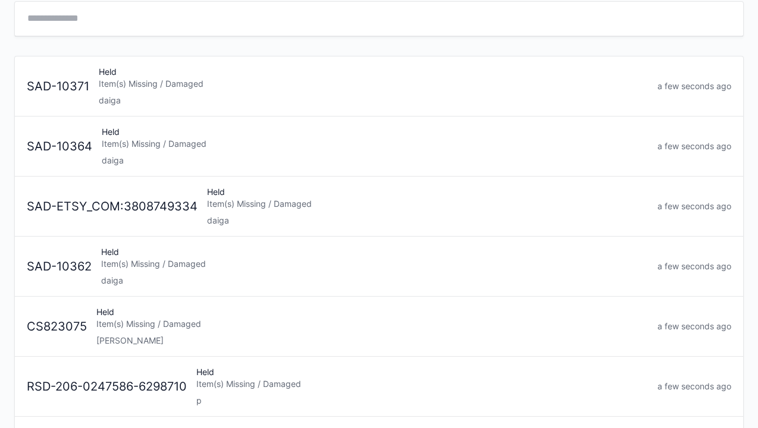
scroll to position [81, 0]
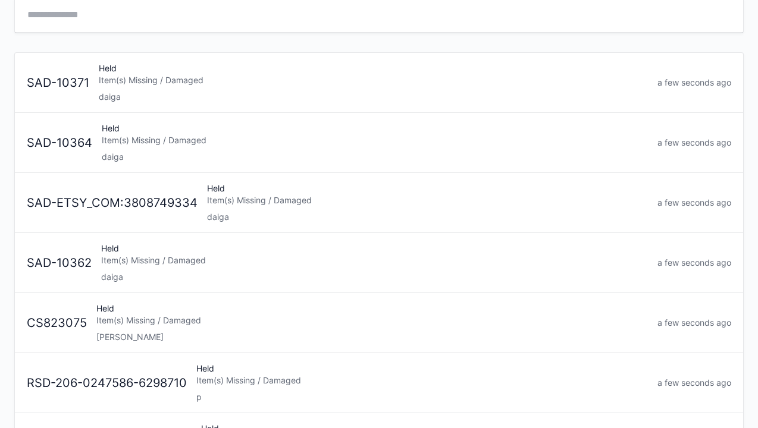
click at [118, 265] on div "Held Item(s) Missing / Damaged daiga" at bounding box center [374, 263] width 556 height 40
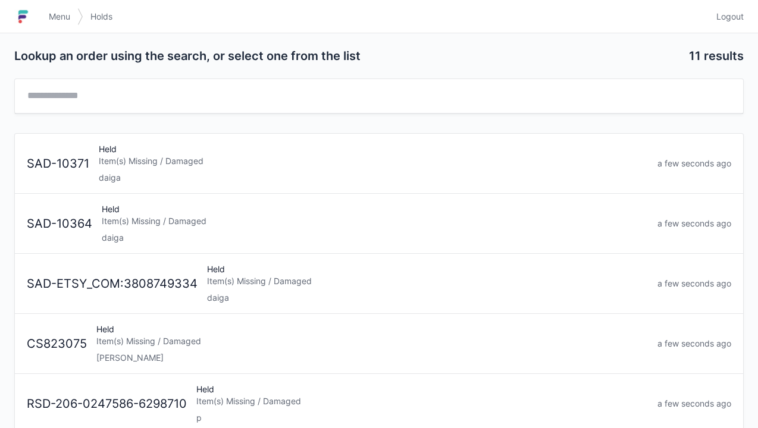
click at [239, 294] on div "daiga" at bounding box center [427, 298] width 441 height 12
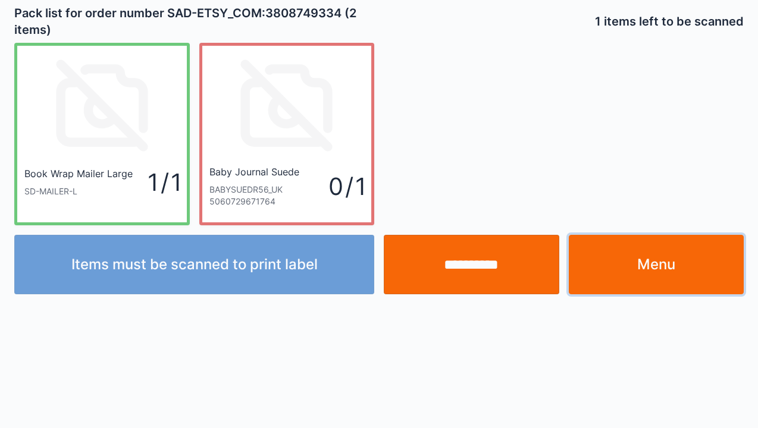
click at [647, 263] on link "Menu" at bounding box center [655, 264] width 175 height 59
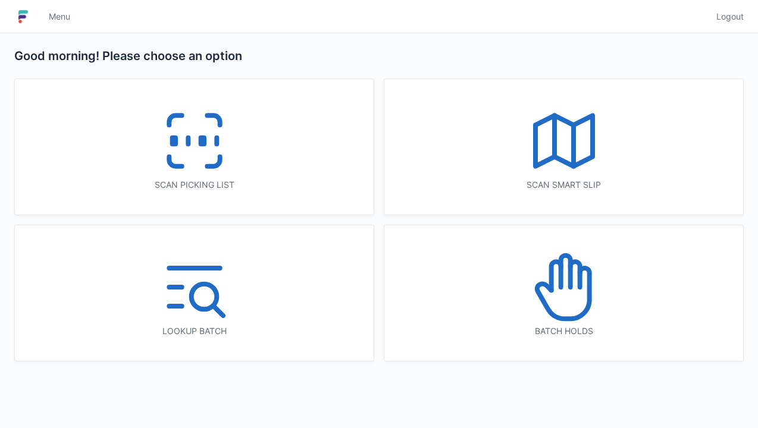
click at [541, 282] on icon at bounding box center [562, 293] width 52 height 51
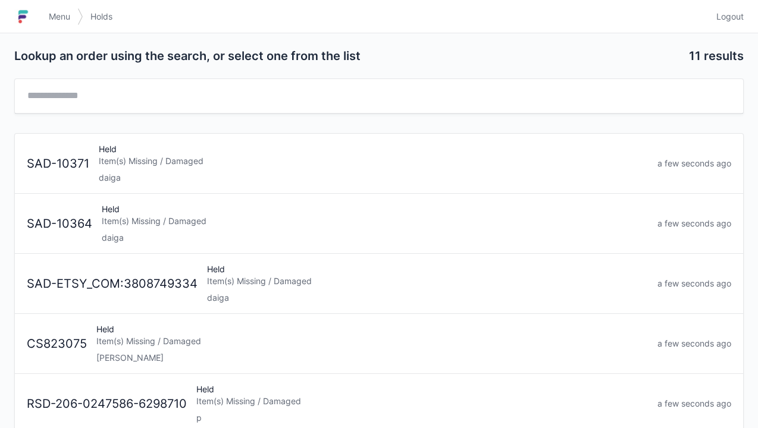
click at [126, 224] on div "Item(s) Missing / Damaged" at bounding box center [375, 221] width 546 height 12
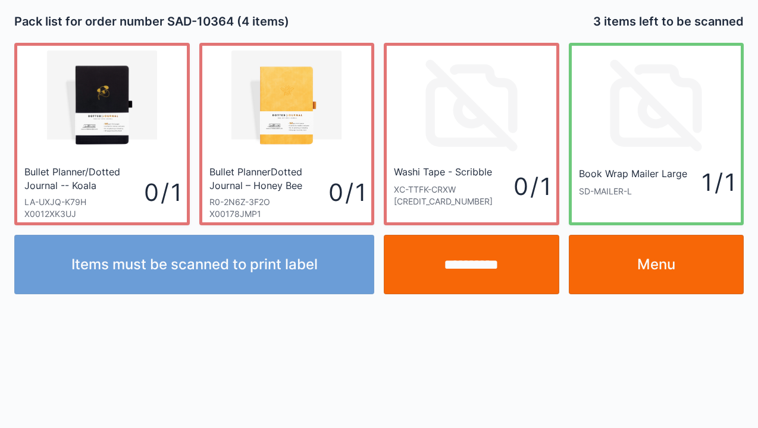
click at [633, 268] on link "Menu" at bounding box center [655, 264] width 175 height 59
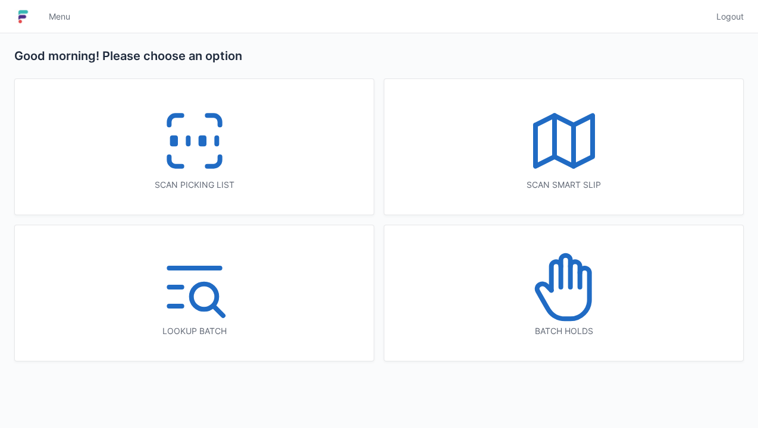
click at [553, 276] on icon at bounding box center [564, 287] width 76 height 76
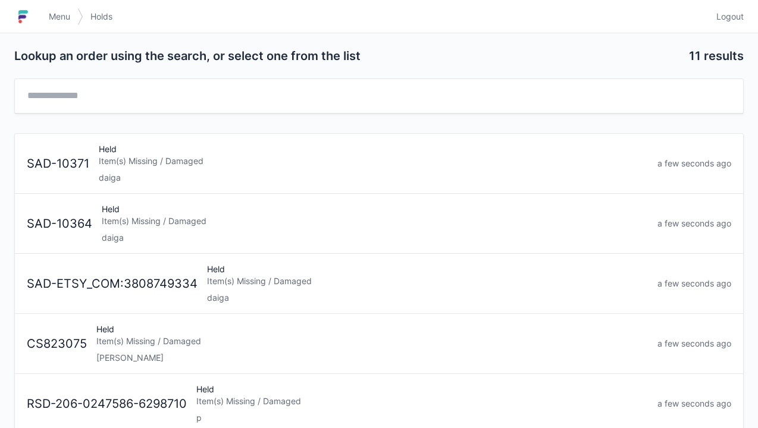
click at [114, 179] on div "daiga" at bounding box center [373, 178] width 549 height 12
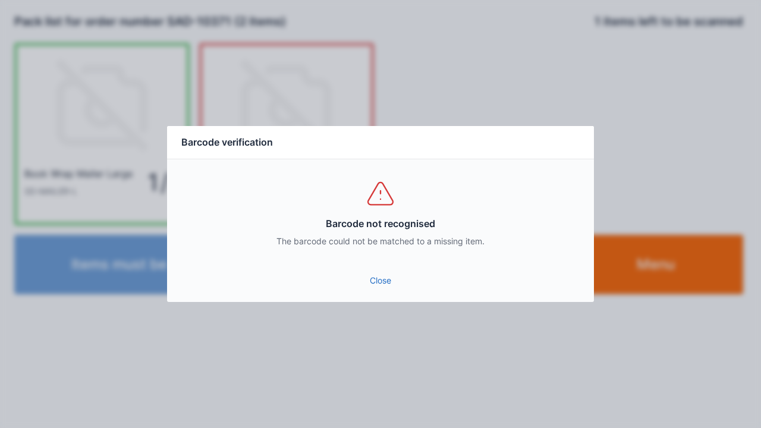
click at [377, 272] on link "Close" at bounding box center [381, 280] width 408 height 21
click at [372, 277] on link "Close" at bounding box center [381, 280] width 408 height 21
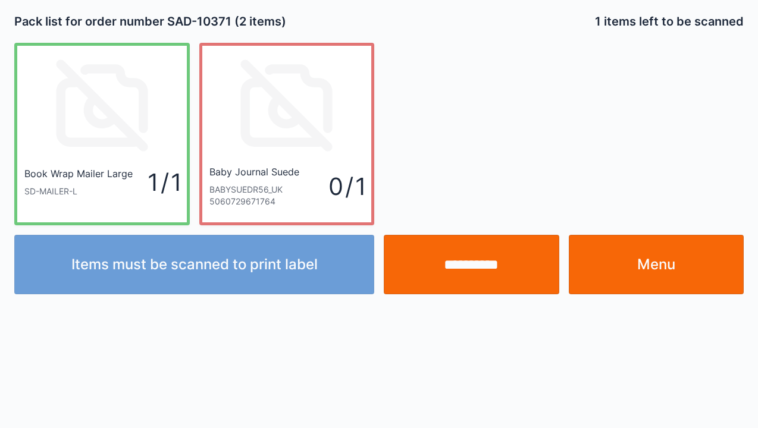
click at [628, 272] on link "Menu" at bounding box center [655, 264] width 175 height 59
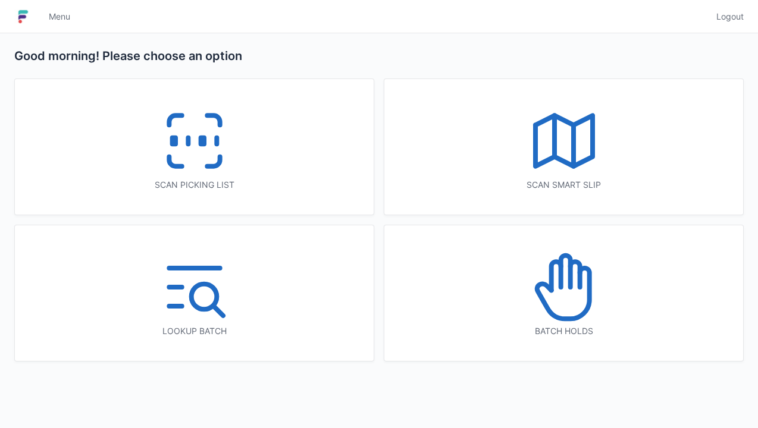
click at [539, 287] on icon at bounding box center [562, 293] width 52 height 51
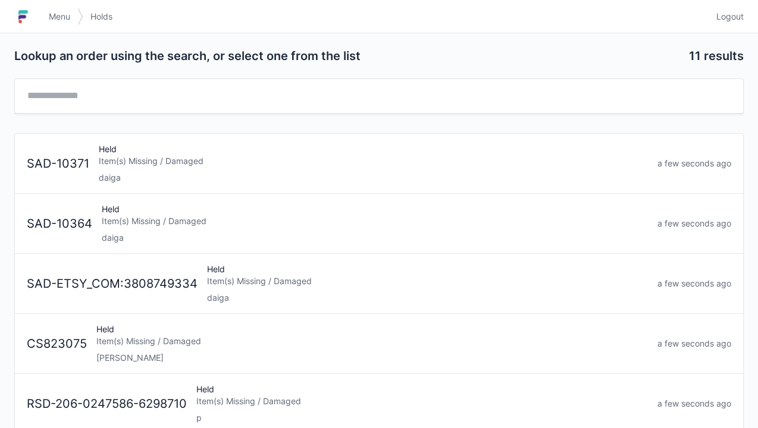
click at [164, 237] on div "daiga" at bounding box center [375, 238] width 546 height 12
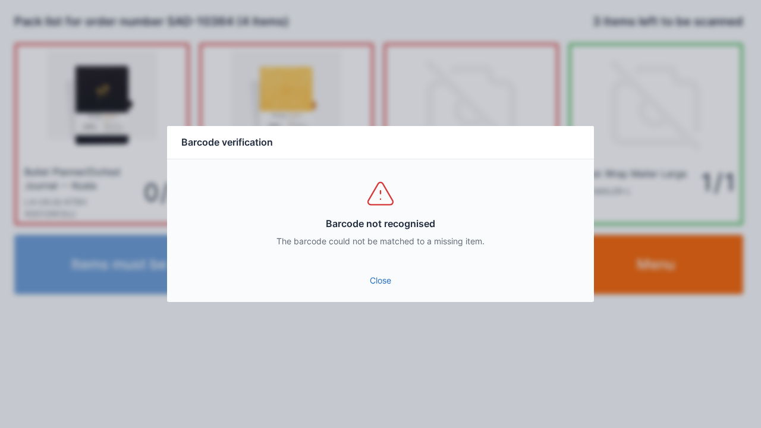
click at [370, 272] on link "Close" at bounding box center [381, 280] width 408 height 21
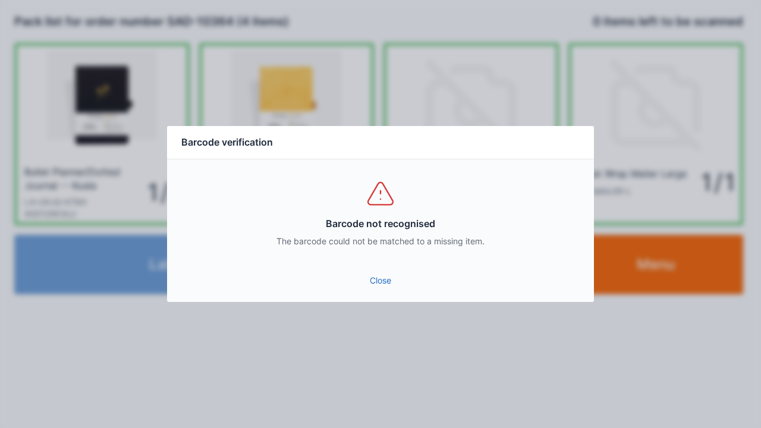
click at [375, 285] on link "Close" at bounding box center [381, 280] width 408 height 21
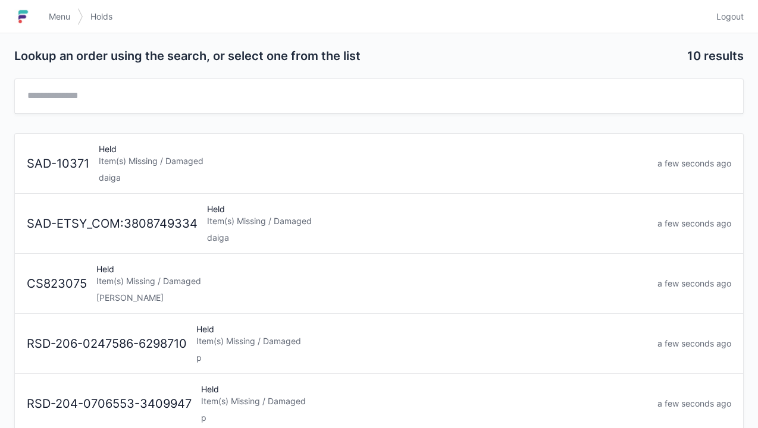
click at [204, 228] on div "Held Item(s) Missing / Damaged daiga" at bounding box center [427, 223] width 450 height 40
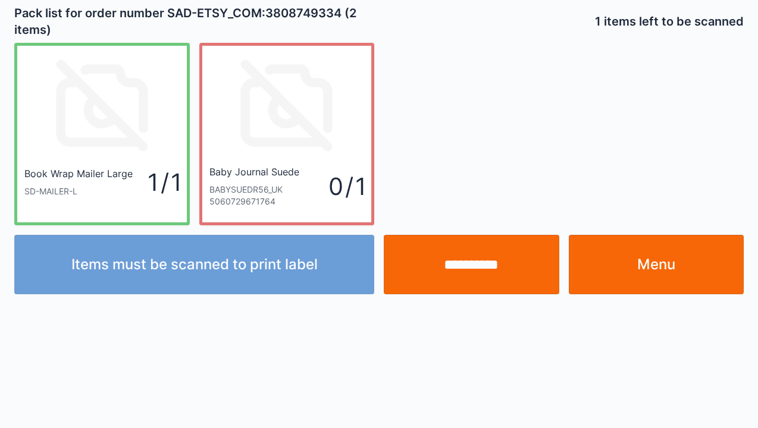
click at [634, 281] on link "Menu" at bounding box center [655, 264] width 175 height 59
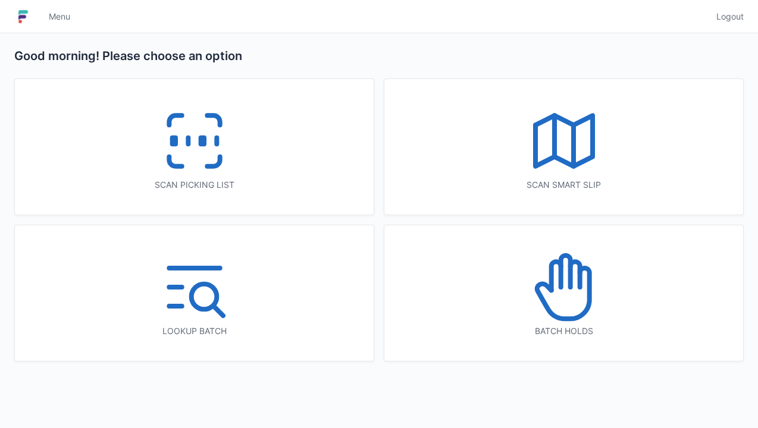
click at [551, 276] on icon at bounding box center [556, 276] width 10 height 29
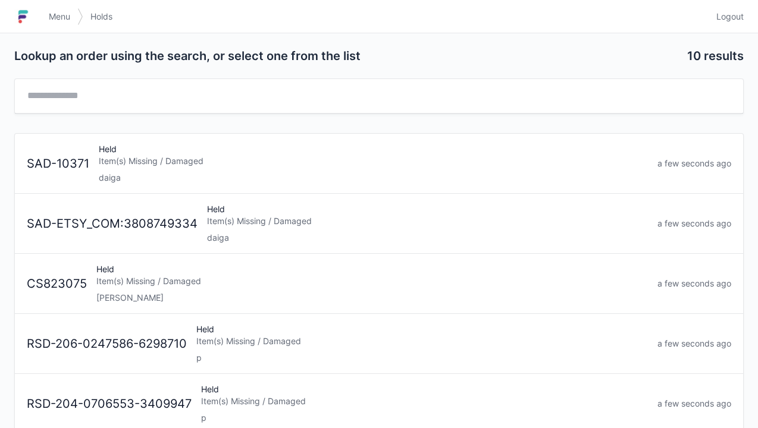
click at [184, 164] on div "Item(s) Missing / Damaged" at bounding box center [373, 161] width 549 height 12
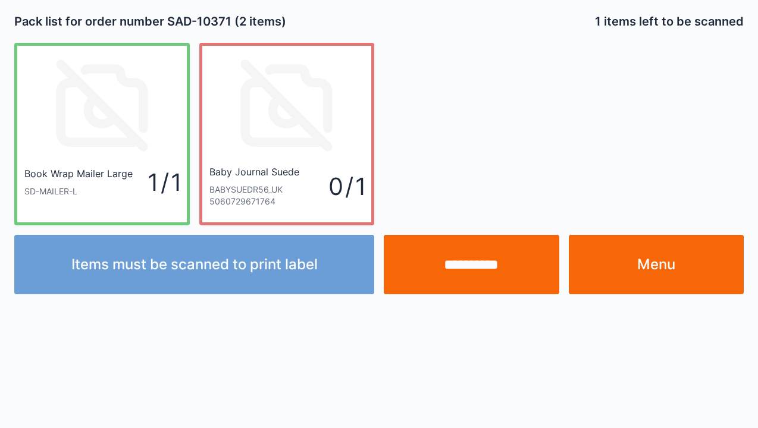
click at [623, 262] on link "Menu" at bounding box center [655, 264] width 175 height 59
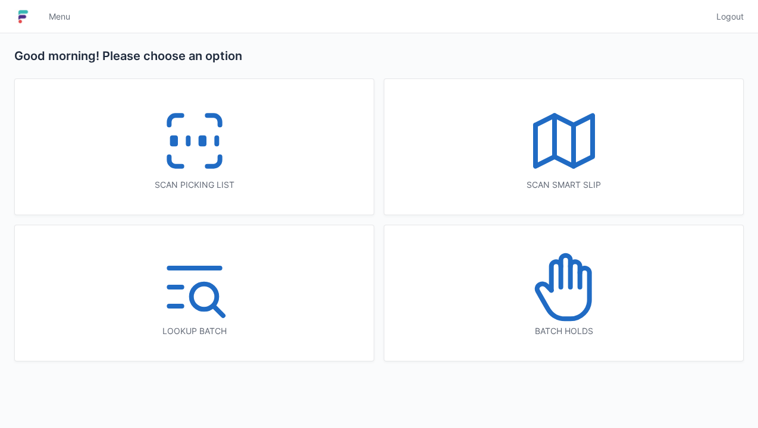
click at [566, 280] on icon at bounding box center [564, 287] width 76 height 76
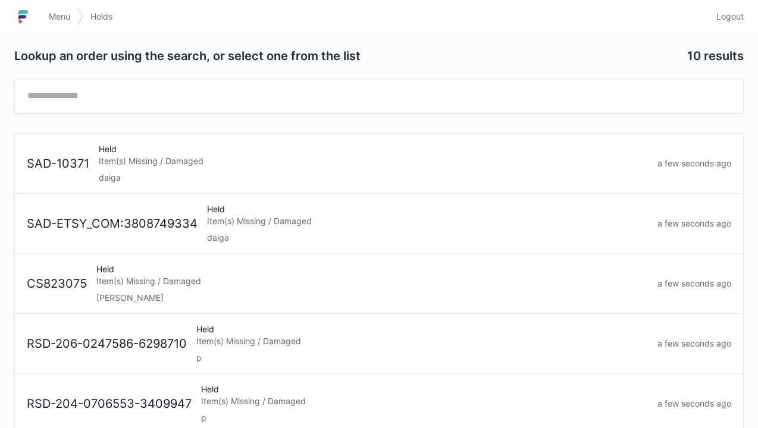
click at [180, 165] on div "Item(s) Missing / Damaged" at bounding box center [373, 161] width 549 height 12
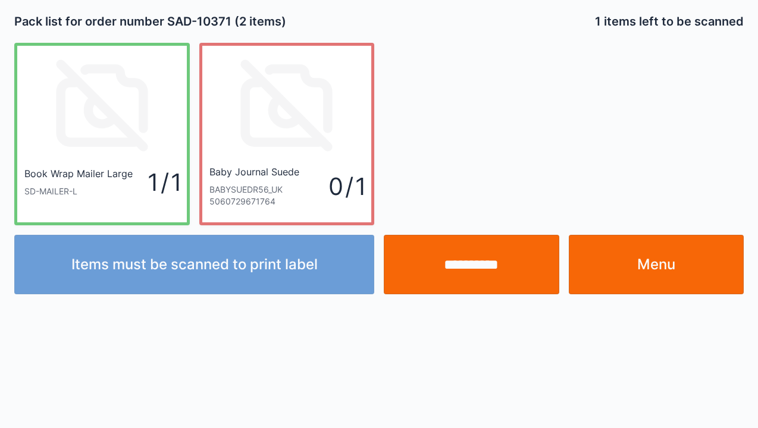
click at [660, 274] on link "Menu" at bounding box center [655, 264] width 175 height 59
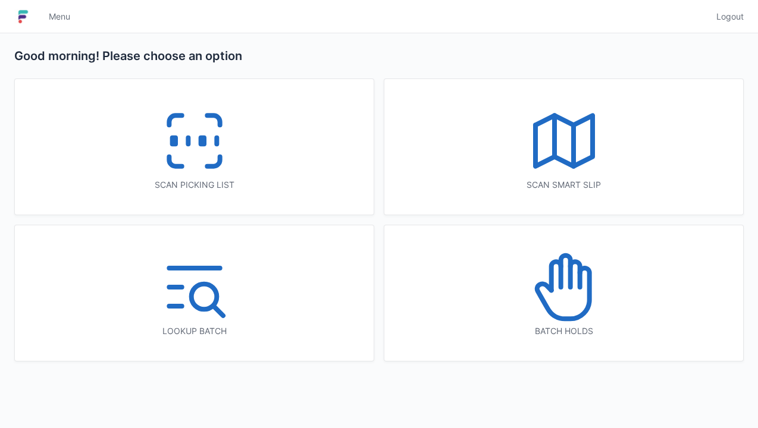
click at [188, 144] on line at bounding box center [188, 141] width 0 height 7
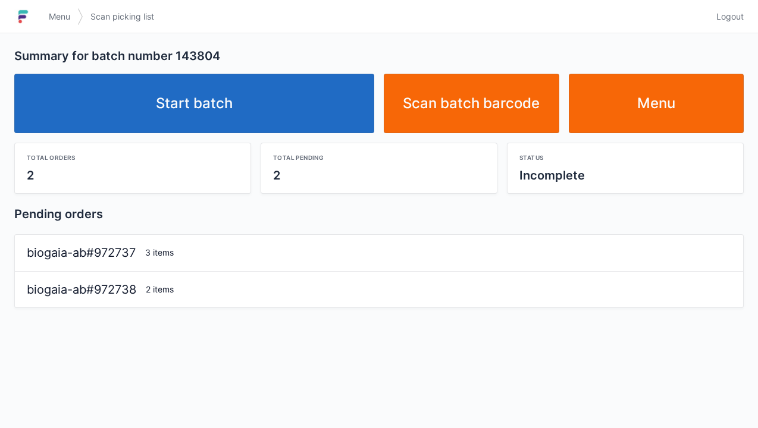
click at [206, 103] on link "Start batch" at bounding box center [194, 103] width 360 height 59
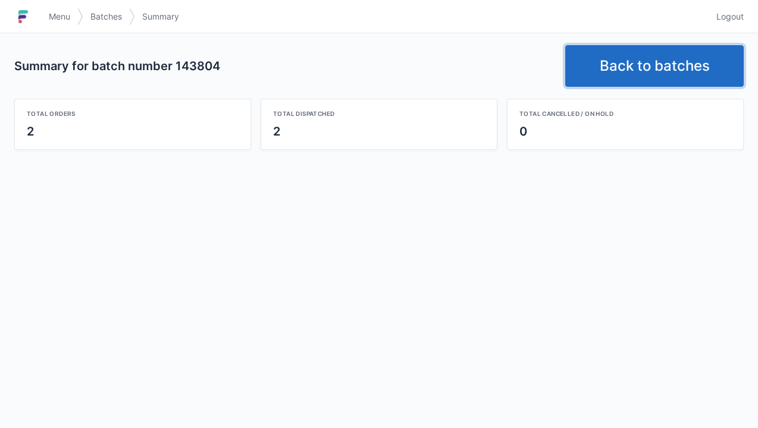
click at [631, 66] on link "Back to batches" at bounding box center [654, 66] width 178 height 42
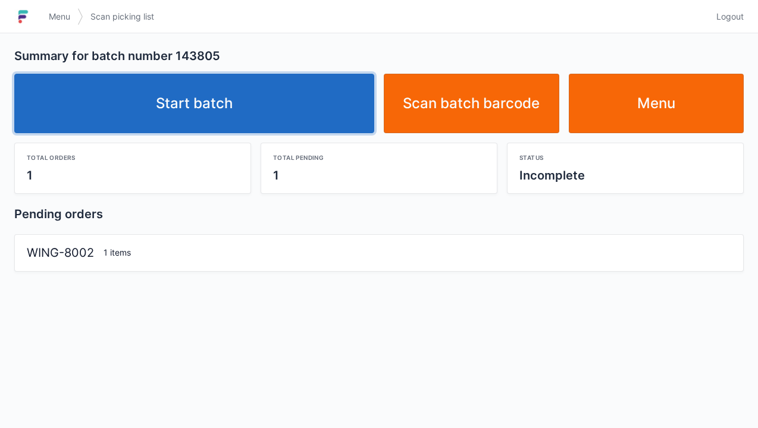
click at [181, 106] on link "Start batch" at bounding box center [194, 103] width 360 height 59
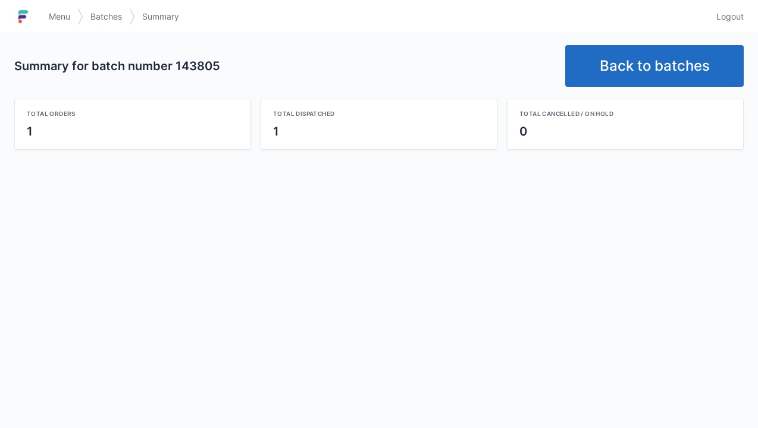
click at [630, 74] on link "Back to batches" at bounding box center [654, 66] width 178 height 42
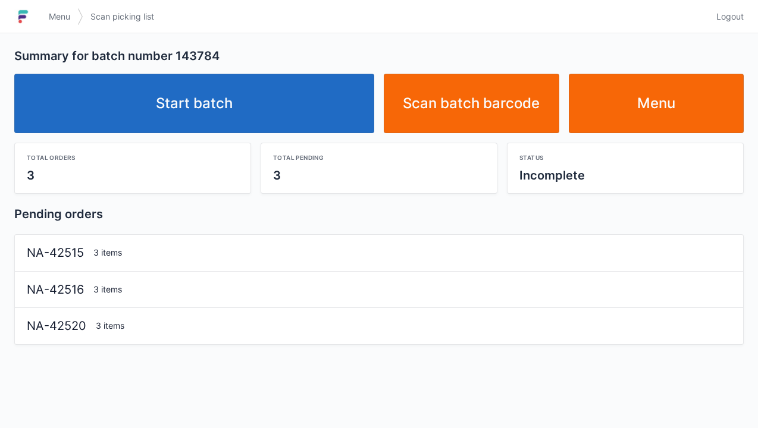
click at [218, 117] on link "Start batch" at bounding box center [194, 103] width 360 height 59
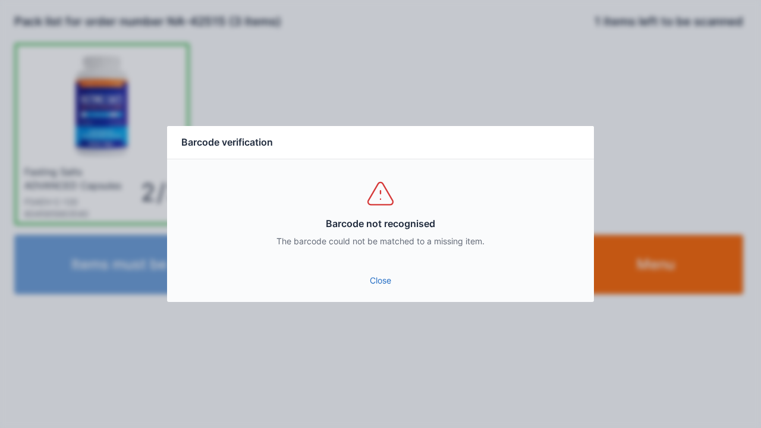
click at [356, 281] on link "Close" at bounding box center [381, 280] width 408 height 21
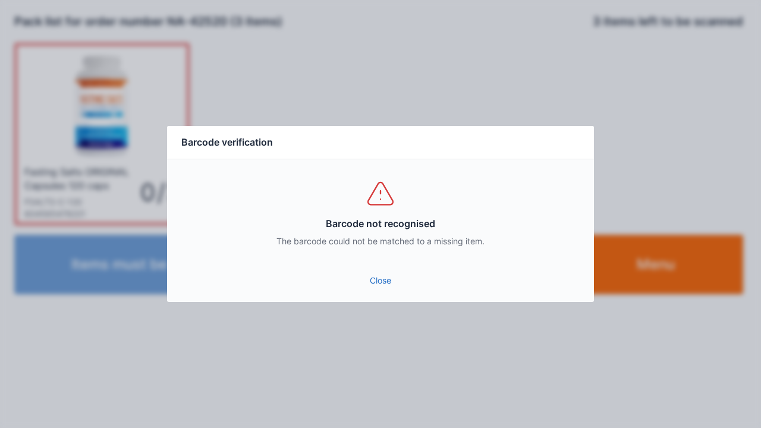
click at [376, 290] on link "Close" at bounding box center [381, 280] width 408 height 21
click at [385, 276] on link "Close" at bounding box center [381, 280] width 408 height 21
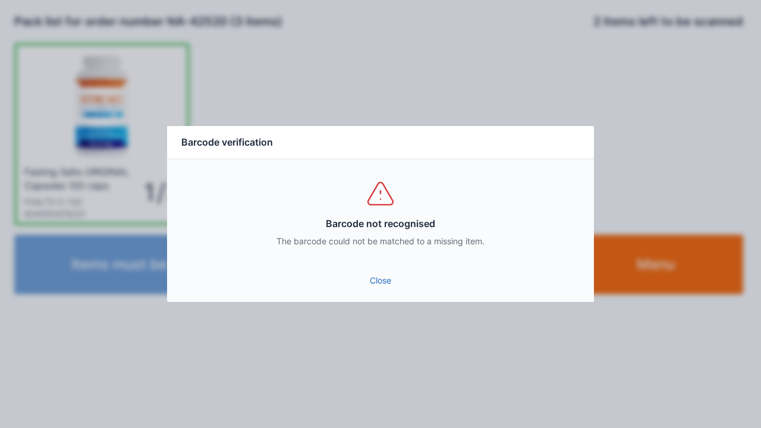
click at [367, 277] on link "Close" at bounding box center [381, 280] width 408 height 21
click at [381, 278] on link "Close" at bounding box center [381, 280] width 408 height 21
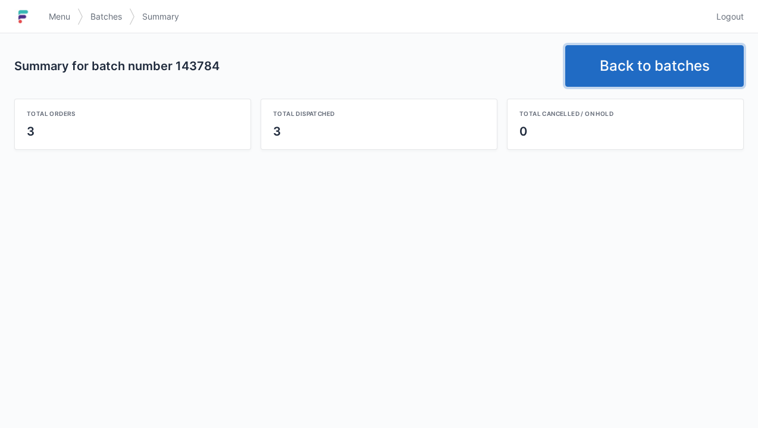
click at [646, 53] on link "Back to batches" at bounding box center [654, 66] width 178 height 42
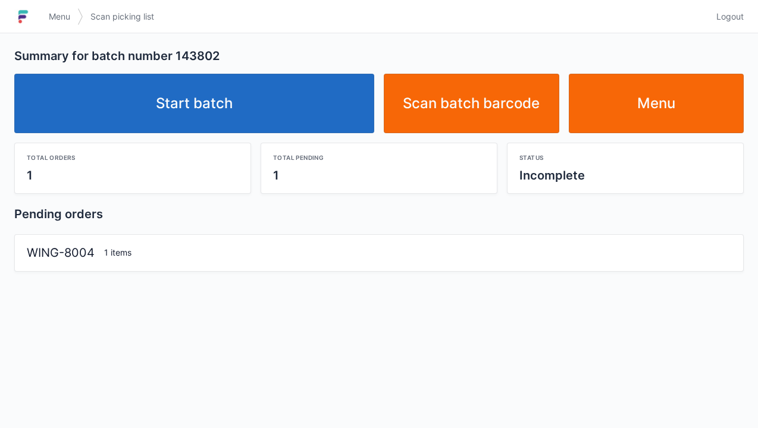
click at [271, 104] on link "Start batch" at bounding box center [194, 103] width 360 height 59
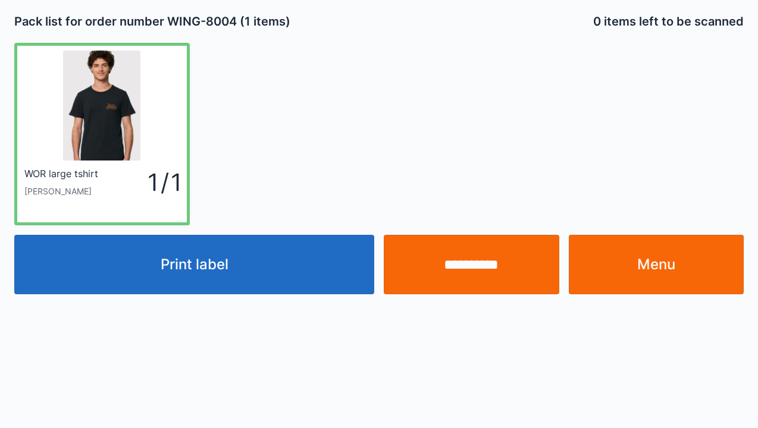
click at [489, 274] on input "**********" at bounding box center [471, 264] width 175 height 59
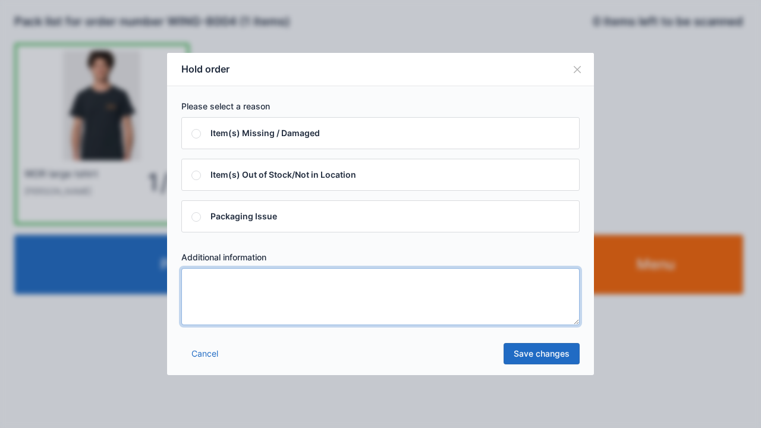
click at [199, 284] on textarea at bounding box center [380, 296] width 398 height 57
type textarea "*****"
click at [529, 359] on link "Save changes" at bounding box center [542, 353] width 76 height 21
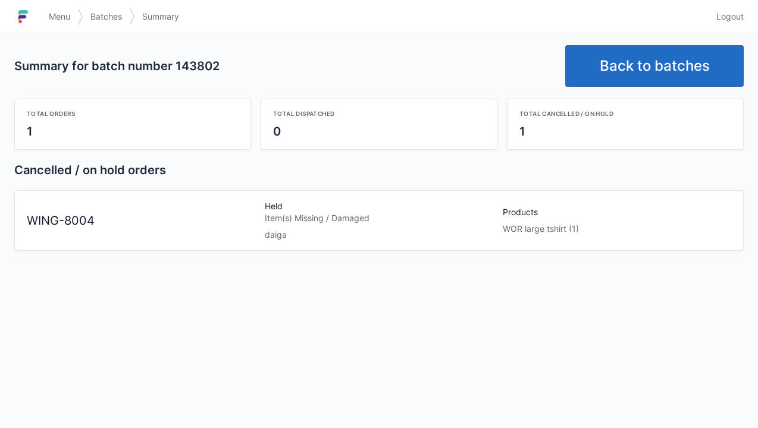
click at [648, 59] on link "Back to batches" at bounding box center [654, 66] width 178 height 42
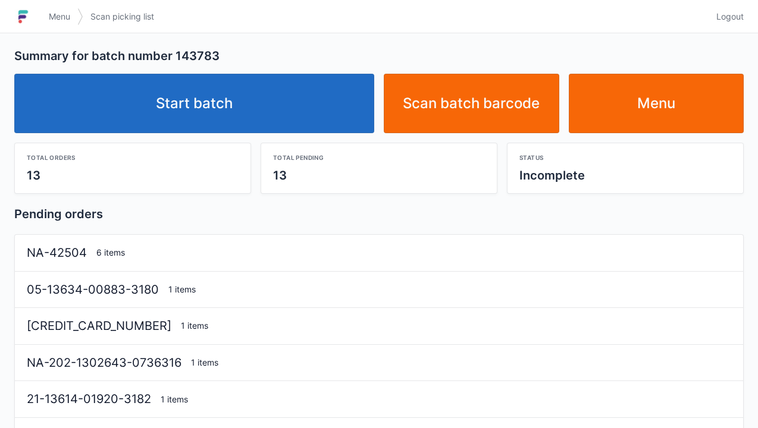
click at [221, 106] on link "Start batch" at bounding box center [194, 103] width 360 height 59
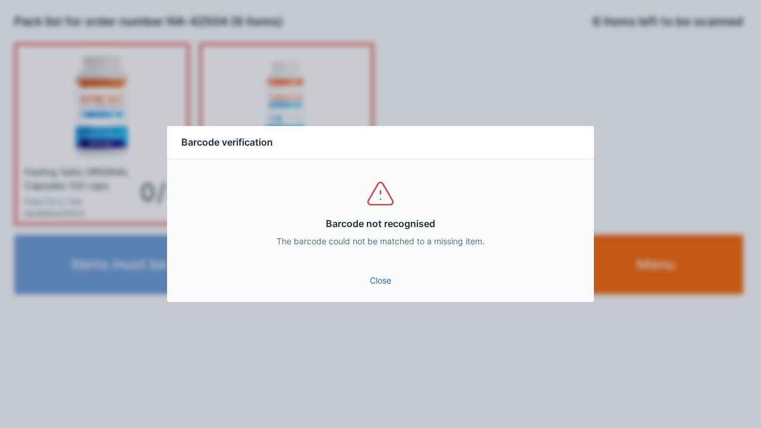
click at [385, 284] on link "Close" at bounding box center [381, 280] width 408 height 21
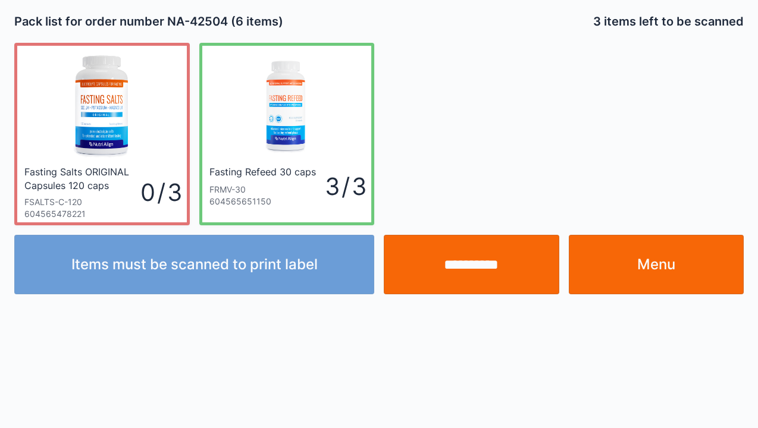
click at [467, 268] on input "**********" at bounding box center [471, 264] width 175 height 59
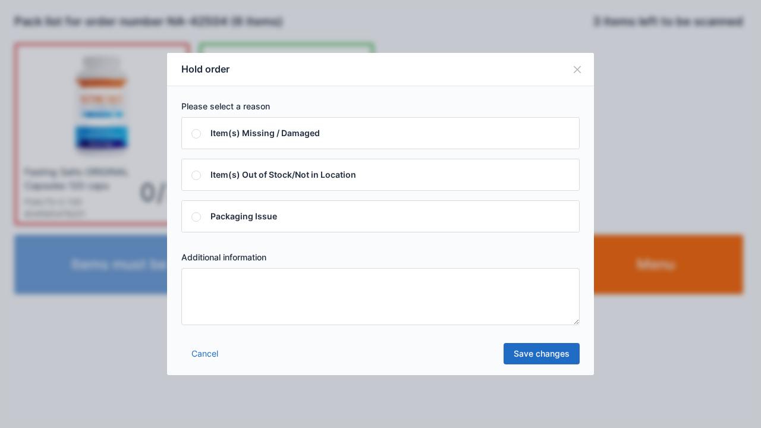
click at [213, 282] on textarea at bounding box center [380, 296] width 398 height 57
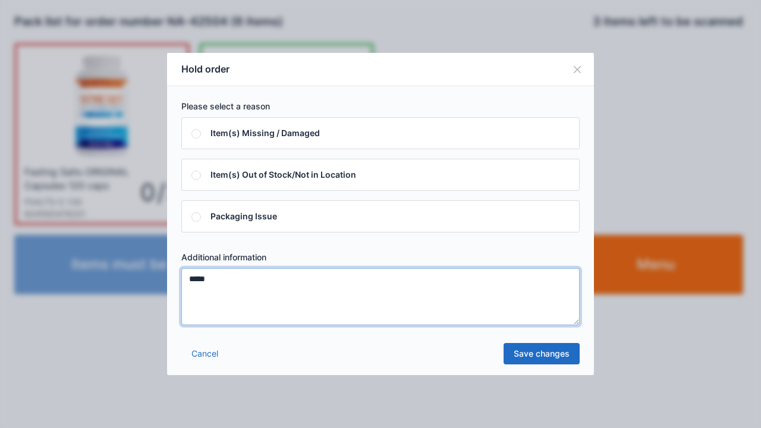
type textarea "*****"
click at [540, 358] on link "Save changes" at bounding box center [542, 353] width 76 height 21
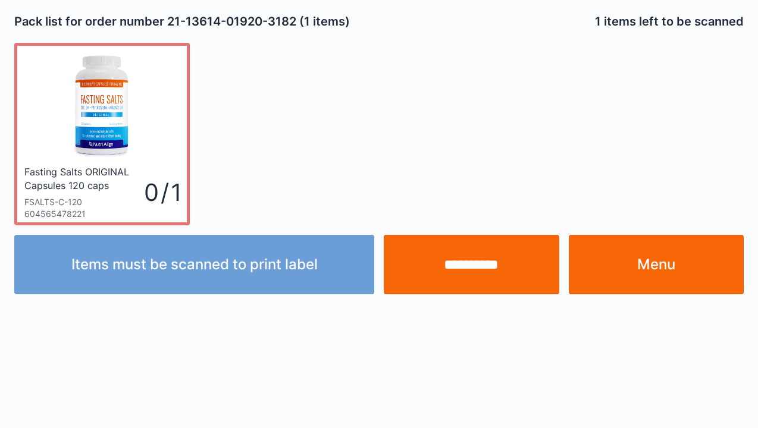
click at [452, 286] on input "**********" at bounding box center [471, 264] width 175 height 59
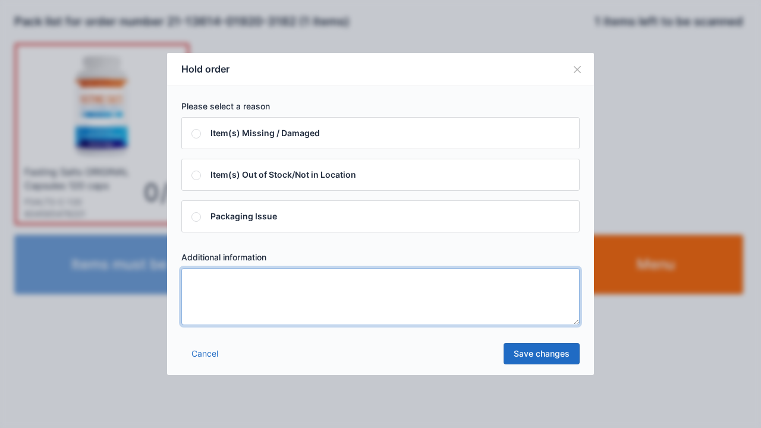
click at [203, 281] on textarea at bounding box center [380, 296] width 398 height 57
type textarea "*****"
click at [518, 358] on link "Save changes" at bounding box center [542, 353] width 76 height 21
